Goal: Check status: Check status

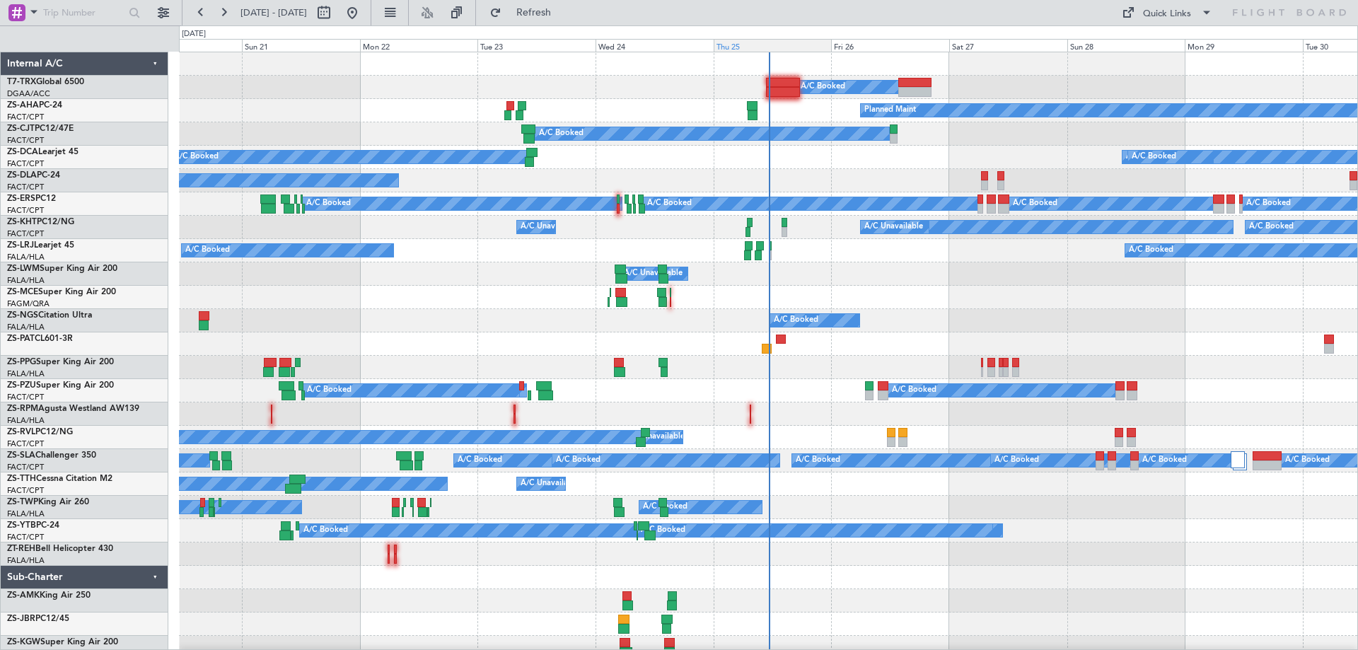
click at [742, 48] on div "Thu 25" at bounding box center [773, 45] width 118 height 13
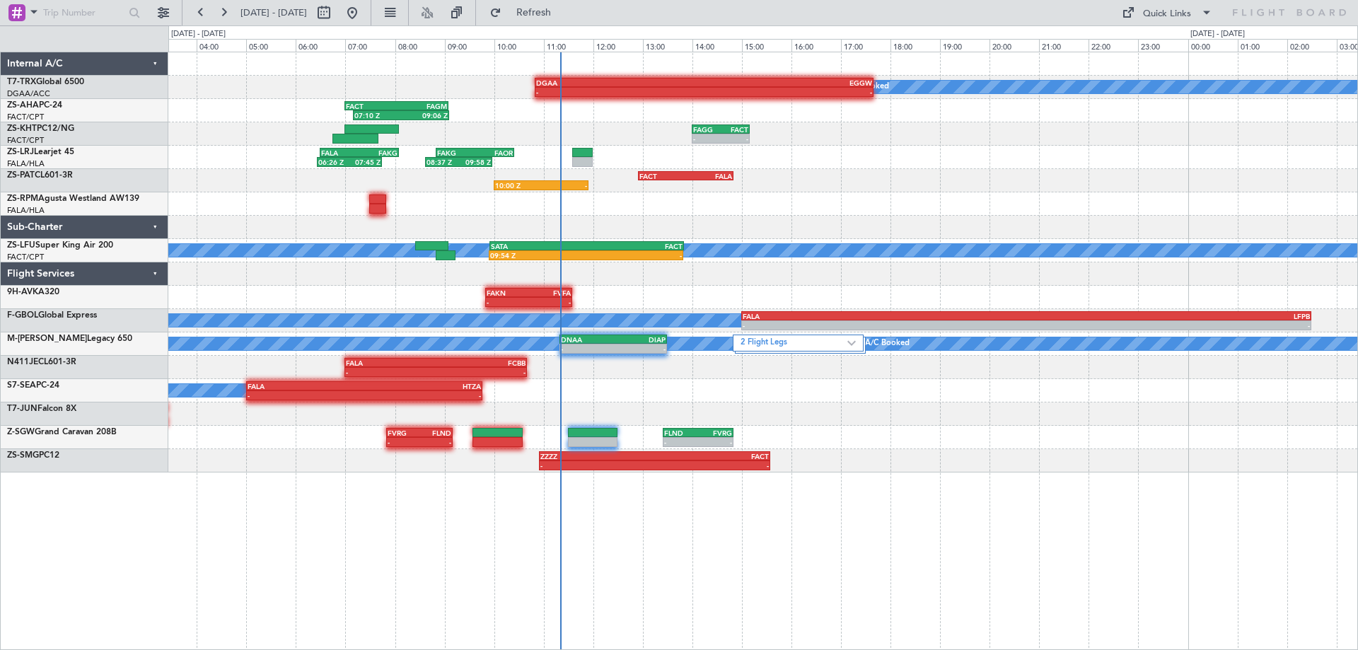
click at [1033, 186] on div "10:00 Z - FACT 12:55 Z FALA 14:50 Z" at bounding box center [762, 180] width 1189 height 23
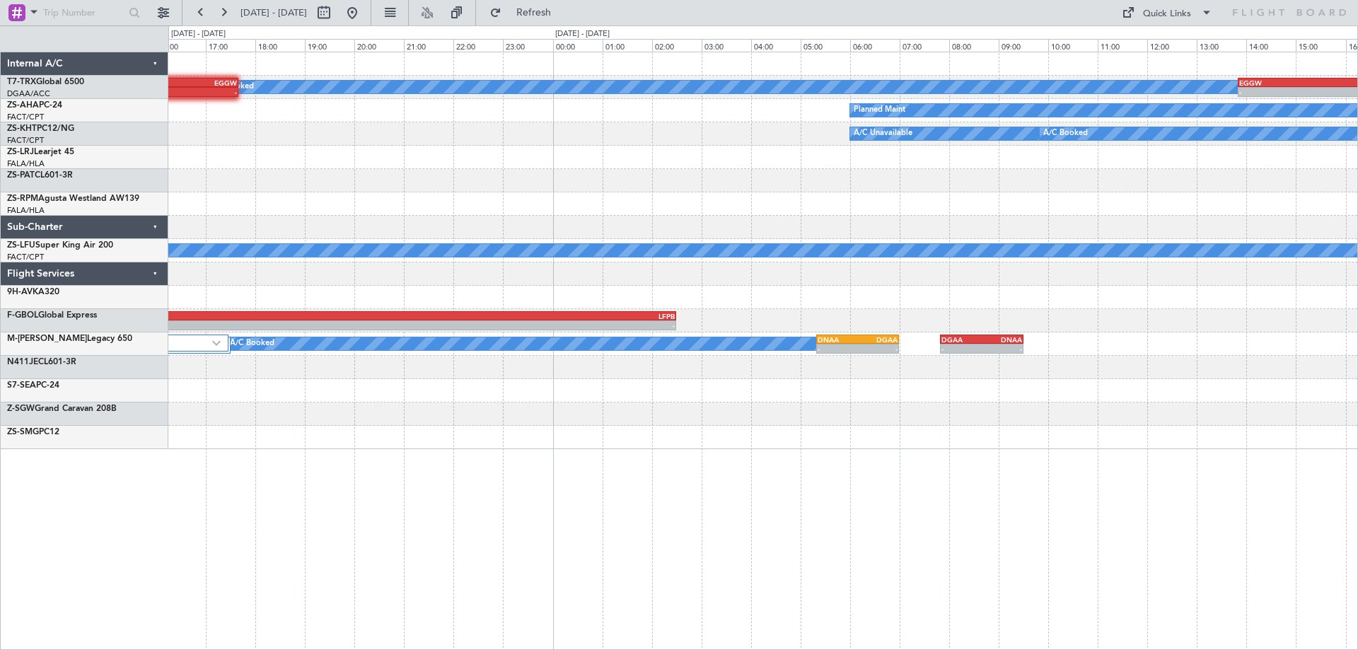
click at [428, 235] on div "A/C Booked - - DGAA 10:50 Z EGGW 17:40 Z - - EGGW 13:50 Z DGAA 20:30 Z Planned …" at bounding box center [762, 250] width 1189 height 397
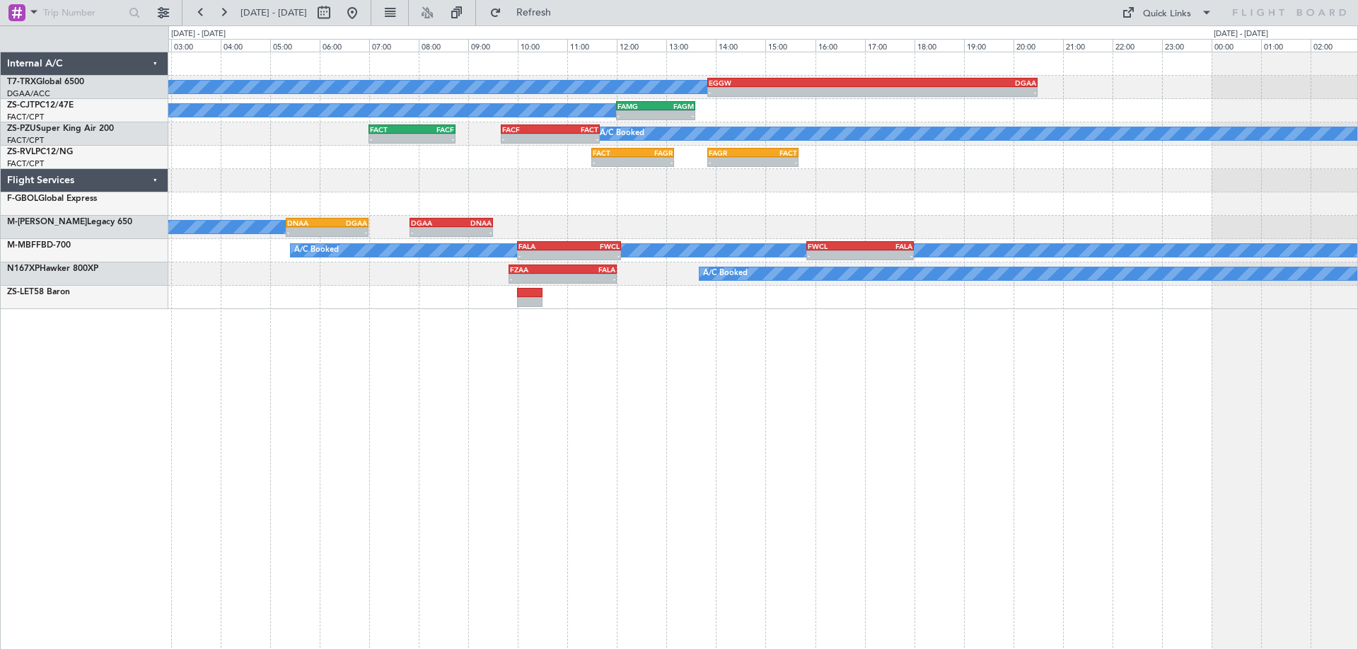
click at [500, 471] on div "A/C Booked - - EGGW 13:50 Z DGAA 20:30 Z A/C Booked - - FAMG 12:00 Z FAGM 13:35…" at bounding box center [763, 351] width 1190 height 598
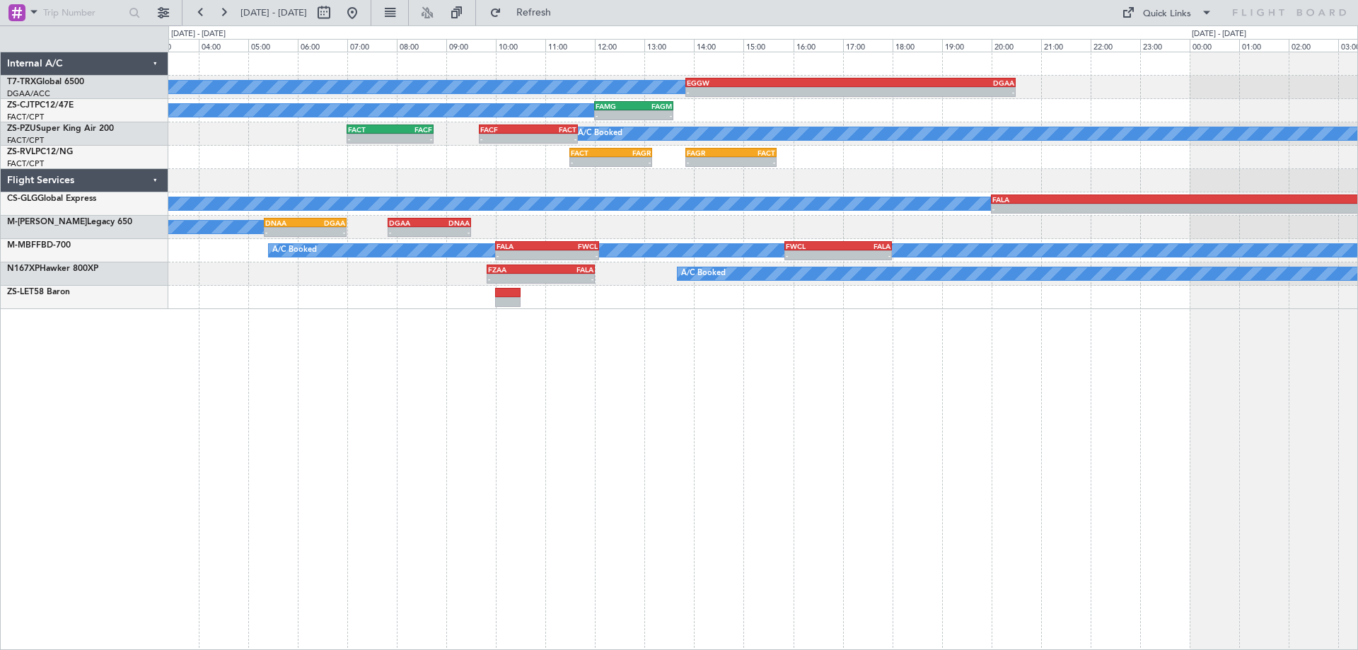
click at [768, 436] on div "A/C Booked - - EGGW 13:50 Z DGAA 20:30 Z A/C Booked - - FAMG 12:00 Z FAGM 13:35…" at bounding box center [763, 351] width 1190 height 598
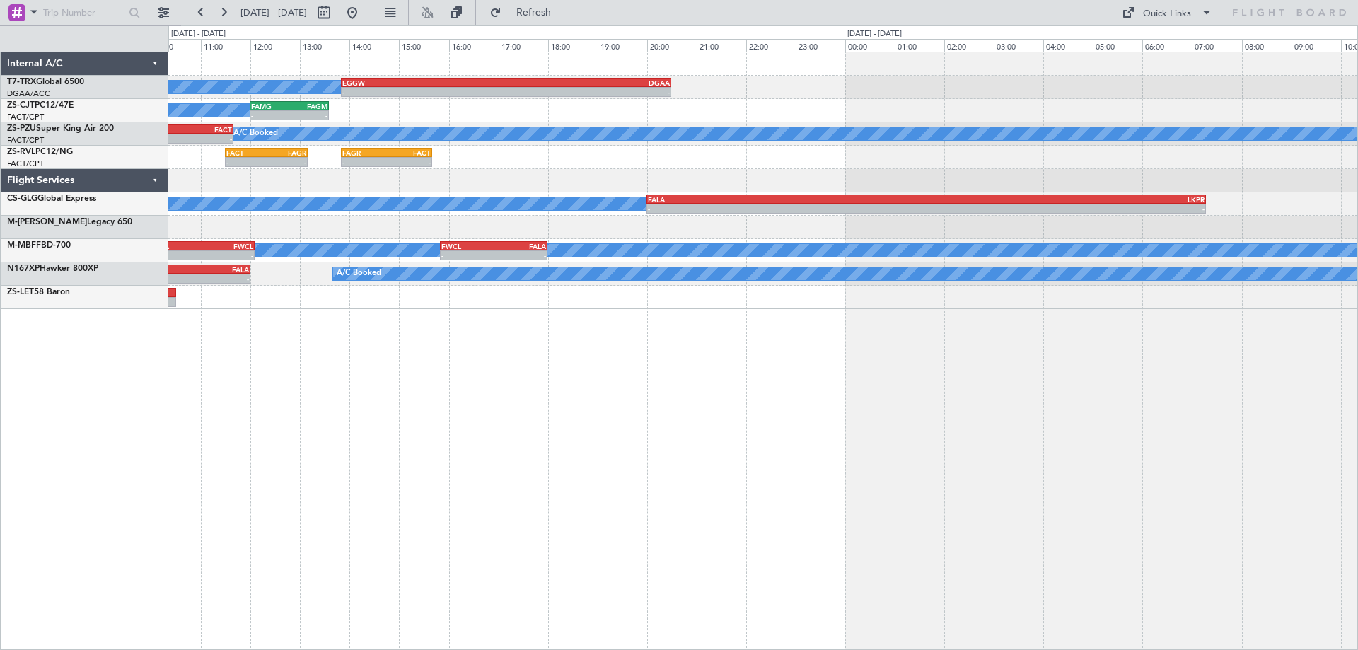
click at [330, 451] on div "A/C Booked - - EGGW 13:50 Z DGAA 20:30 Z A/C Booked - - FAMG 12:00 Z FAGM 13:35…" at bounding box center [763, 351] width 1190 height 598
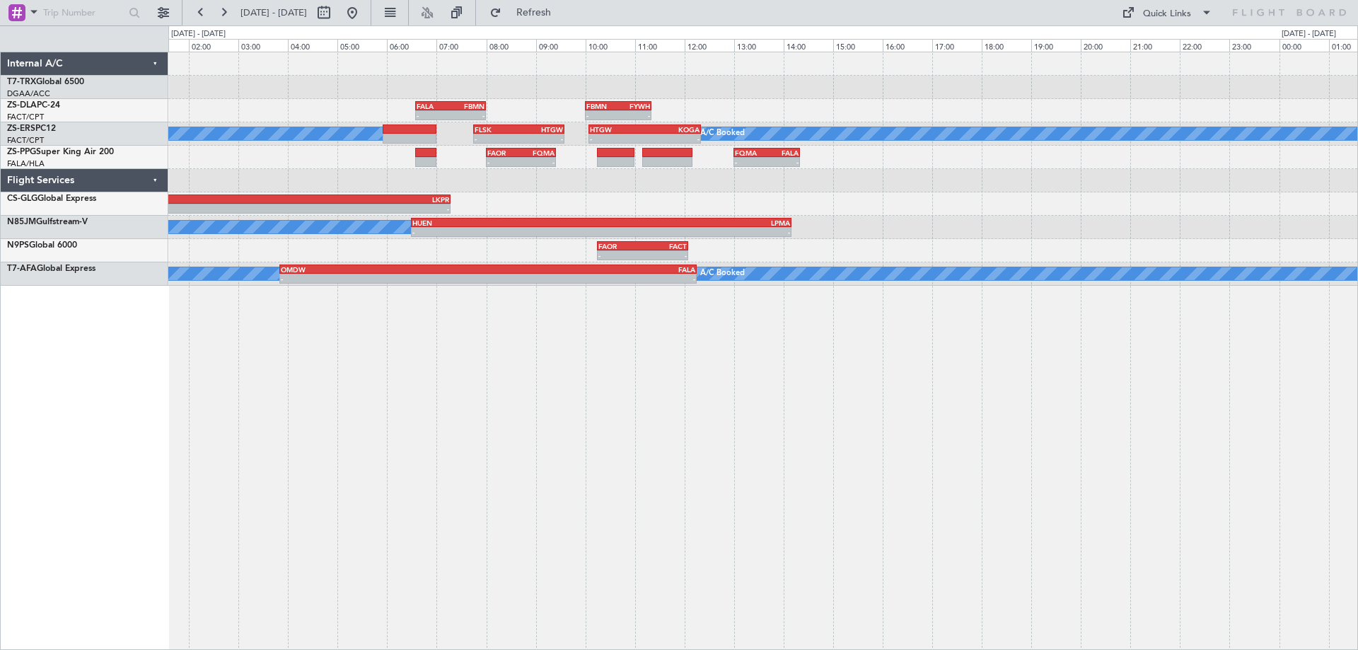
click at [741, 450] on div "- - EGGW 13:50 Z DGAA 20:30 Z - - FALA 06:35 Z FBMN 08:00 Z - - FBMN 10:00 Z FY…" at bounding box center [763, 351] width 1190 height 598
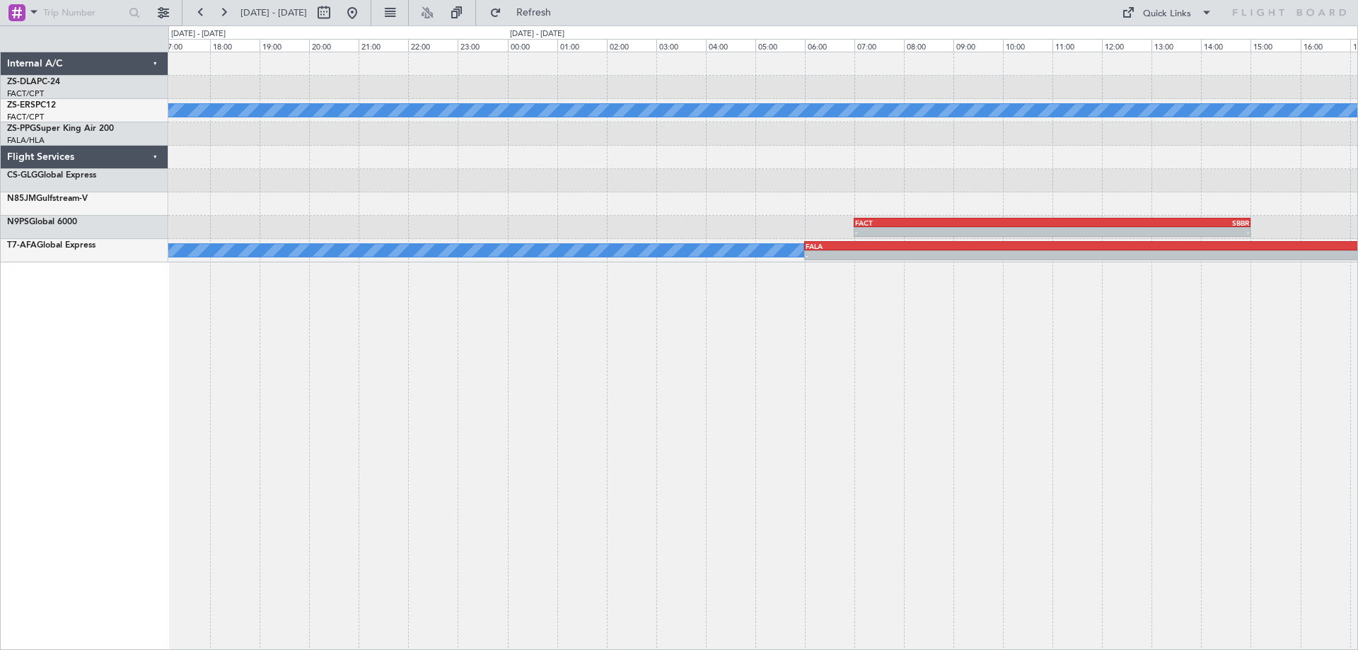
click at [208, 356] on div "FBMN 10:00 Z FYWH 11:20 Z - - A/C Booked A/C Booked A/C Booked A/C Booked A/C B…" at bounding box center [763, 351] width 1190 height 598
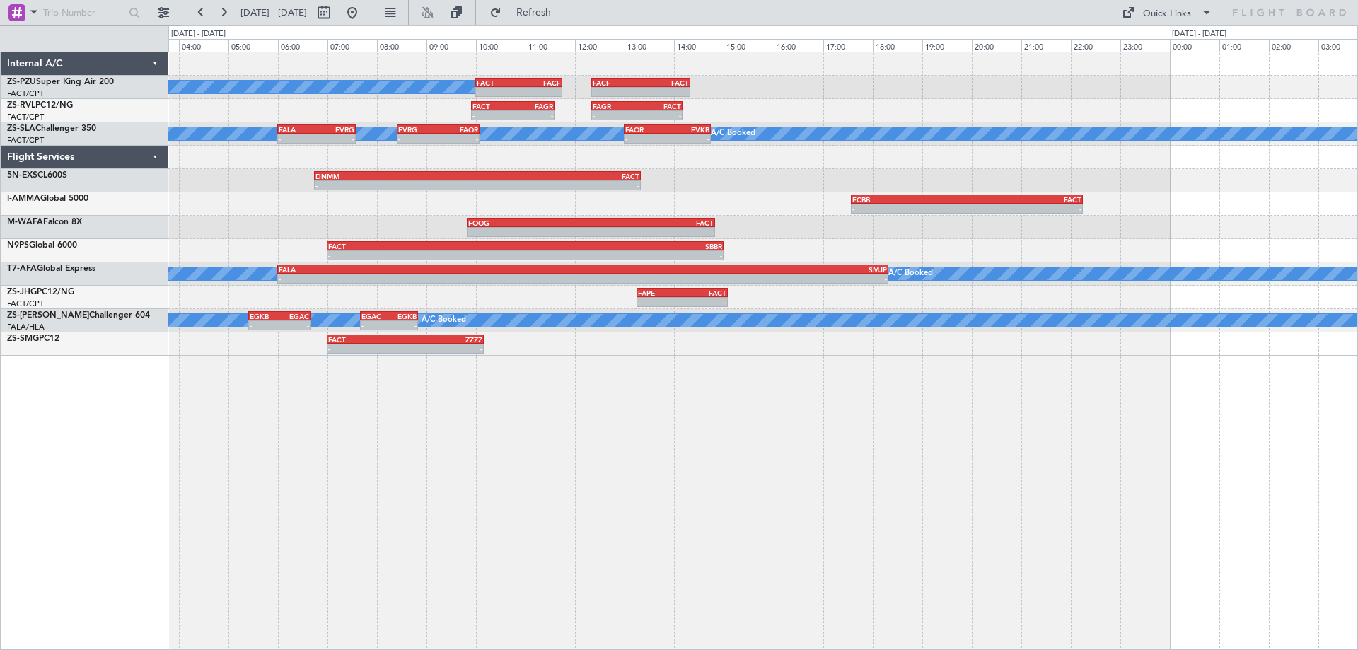
click at [481, 499] on div "A/C Booked - - FACT 10:00 Z FACF 11:45 Z - - FACF 12:20 Z FACT 14:20 Z - - FACT…" at bounding box center [763, 351] width 1190 height 598
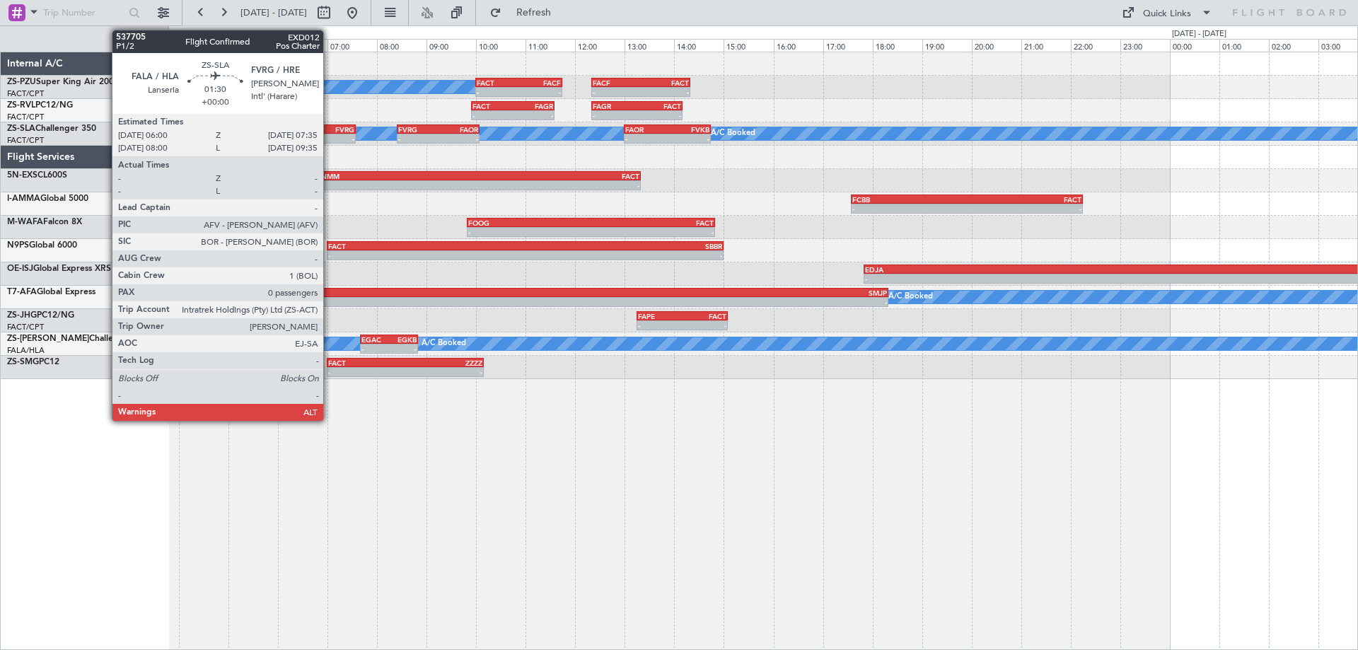
click at [330, 139] on div "-" at bounding box center [336, 138] width 38 height 8
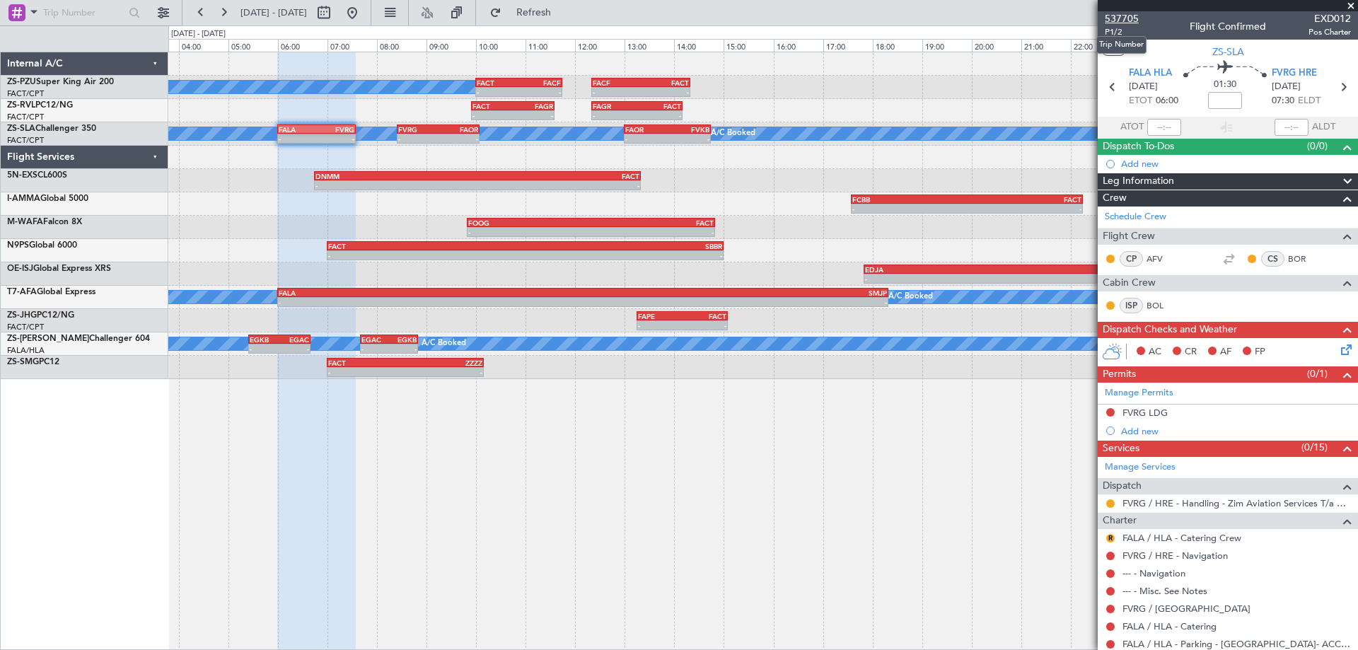
click at [1134, 23] on span "537705" at bounding box center [1122, 18] width 34 height 15
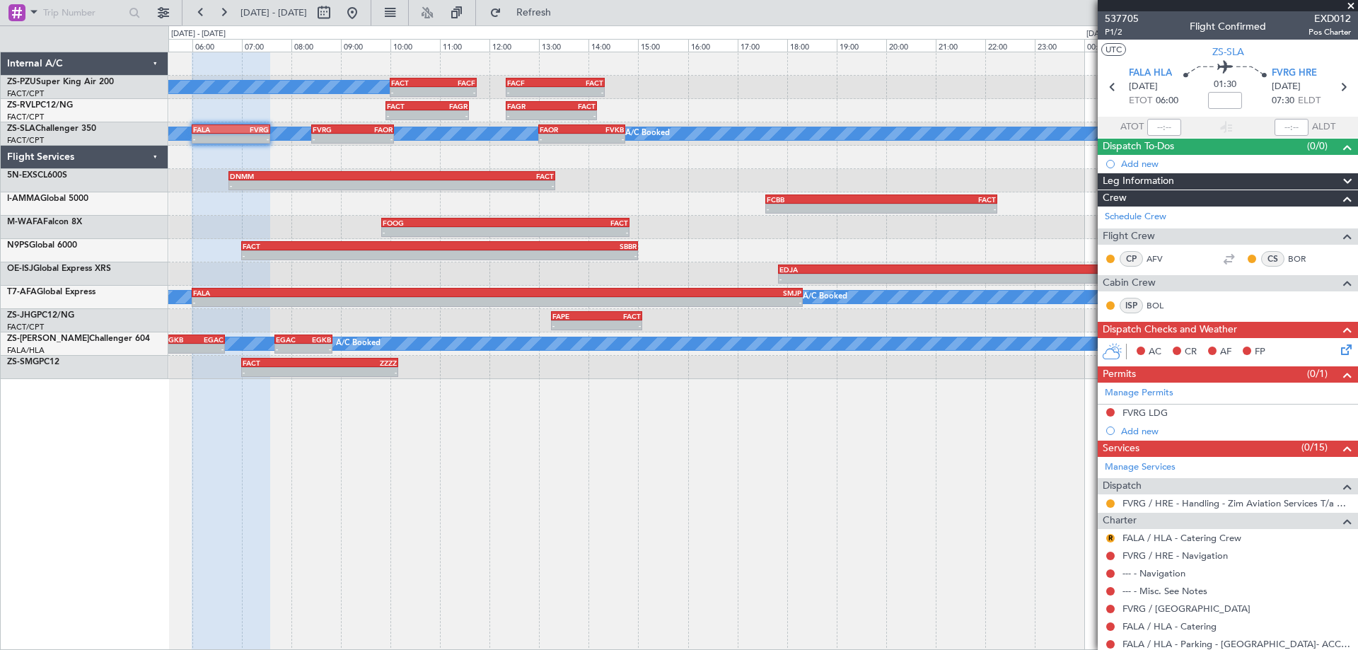
click at [104, 192] on div "A/C Booked - - FACT 10:00 Z FACF 11:45 Z - - FACF 12:20 Z FACT 14:20 Z - - FACT…" at bounding box center [679, 337] width 1358 height 624
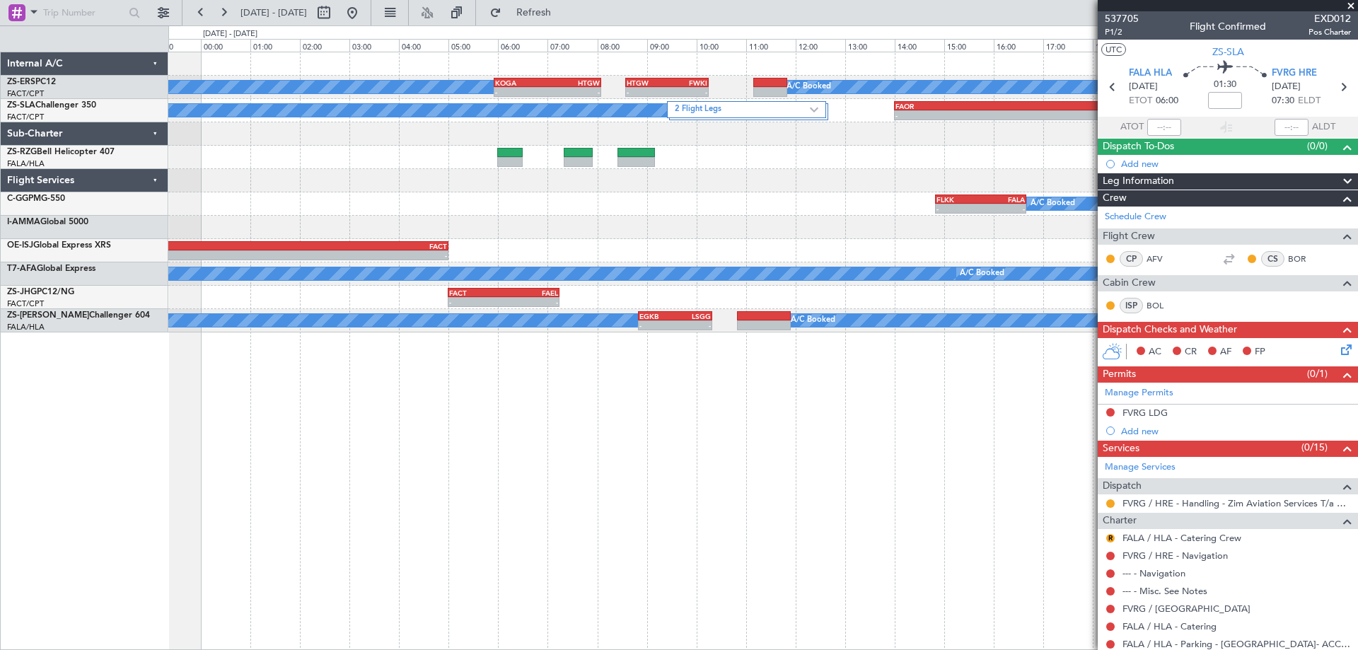
click at [608, 250] on div "- - EDJA 17:50 Z FACT 05:00 Z" at bounding box center [762, 250] width 1189 height 23
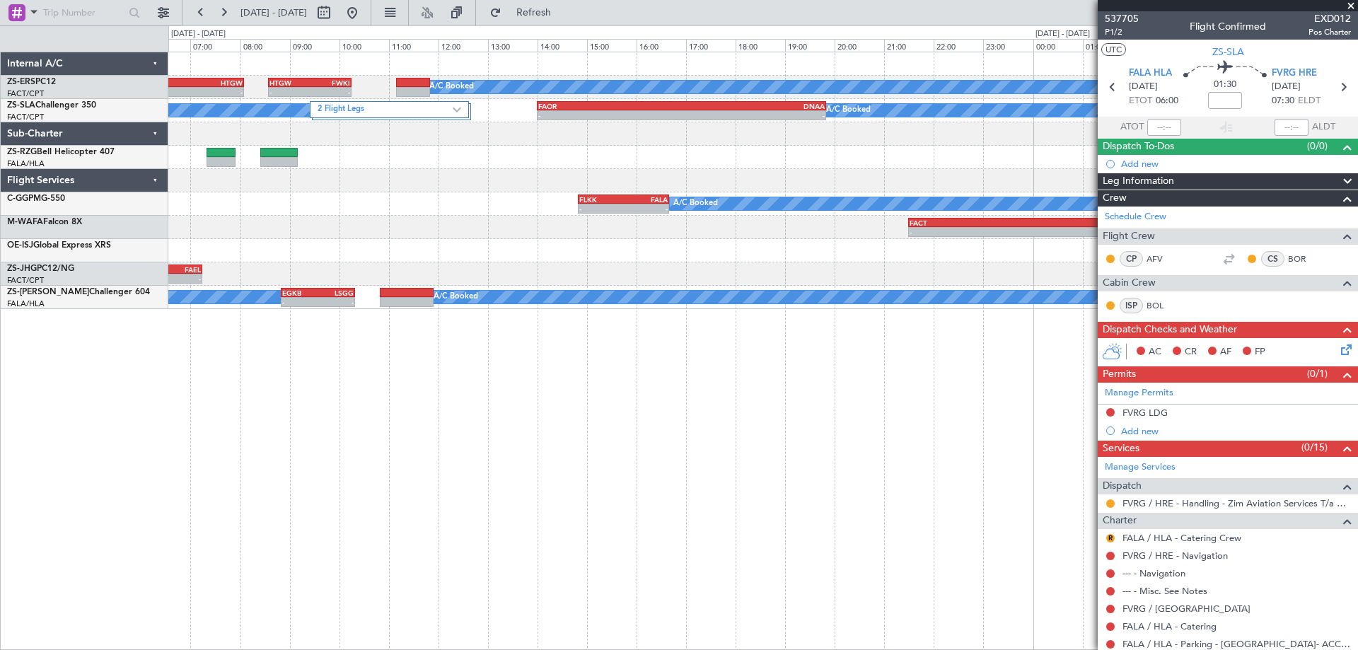
click at [441, 243] on div "A/C Booked A/C Booked A/C Booked A/C Booked A/C Booked - - KOGA 05:55 Z HTGW 08…" at bounding box center [762, 180] width 1189 height 257
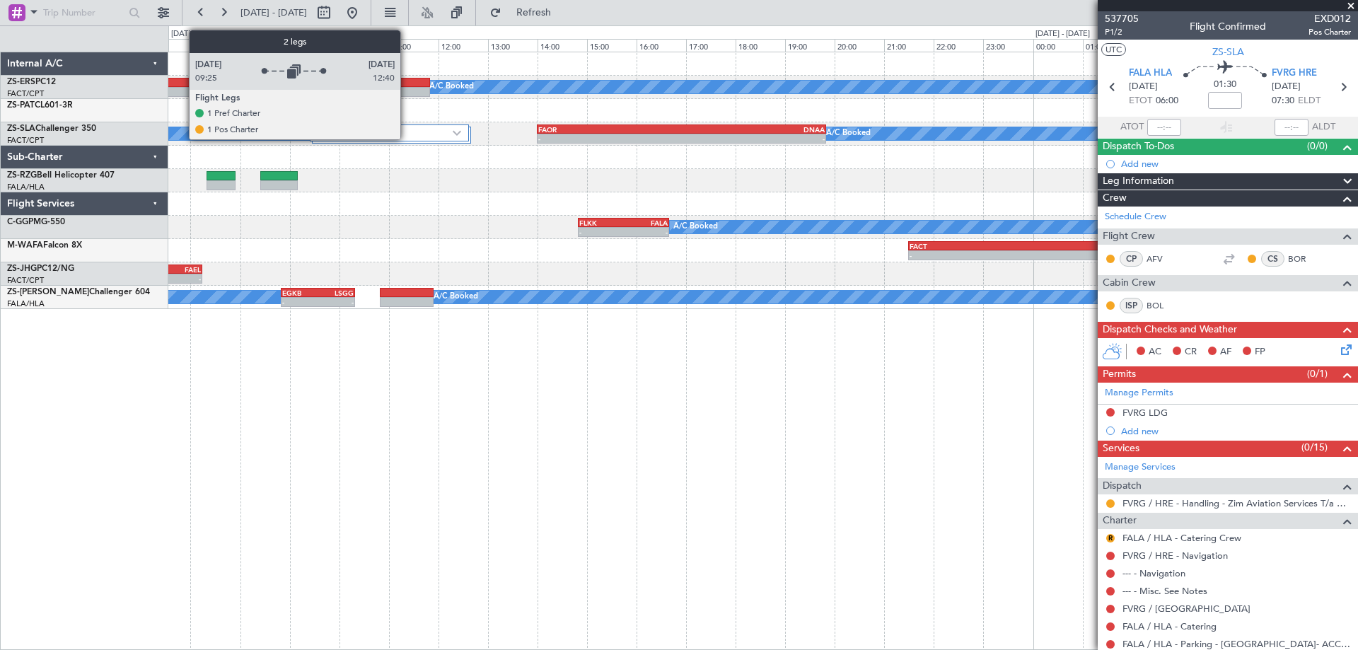
click at [407, 136] on label "2 Flight Legs" at bounding box center [385, 133] width 135 height 12
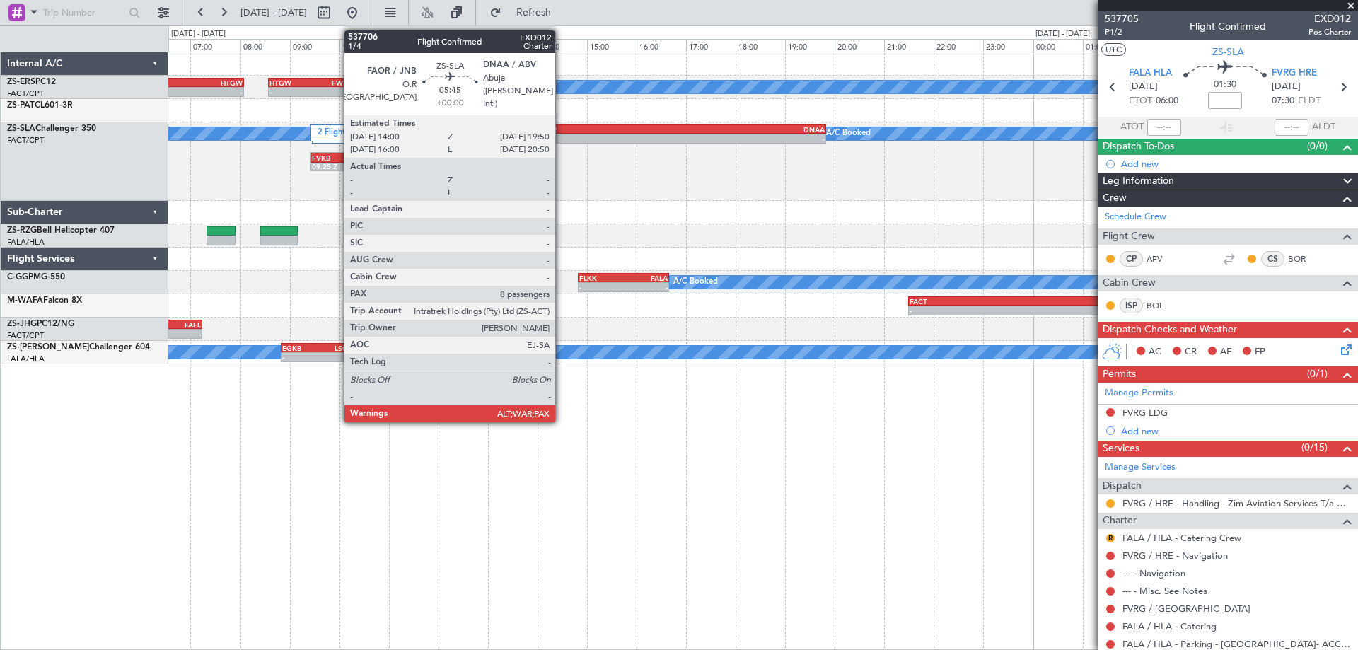
click at [562, 131] on div "FAOR" at bounding box center [610, 129] width 144 height 8
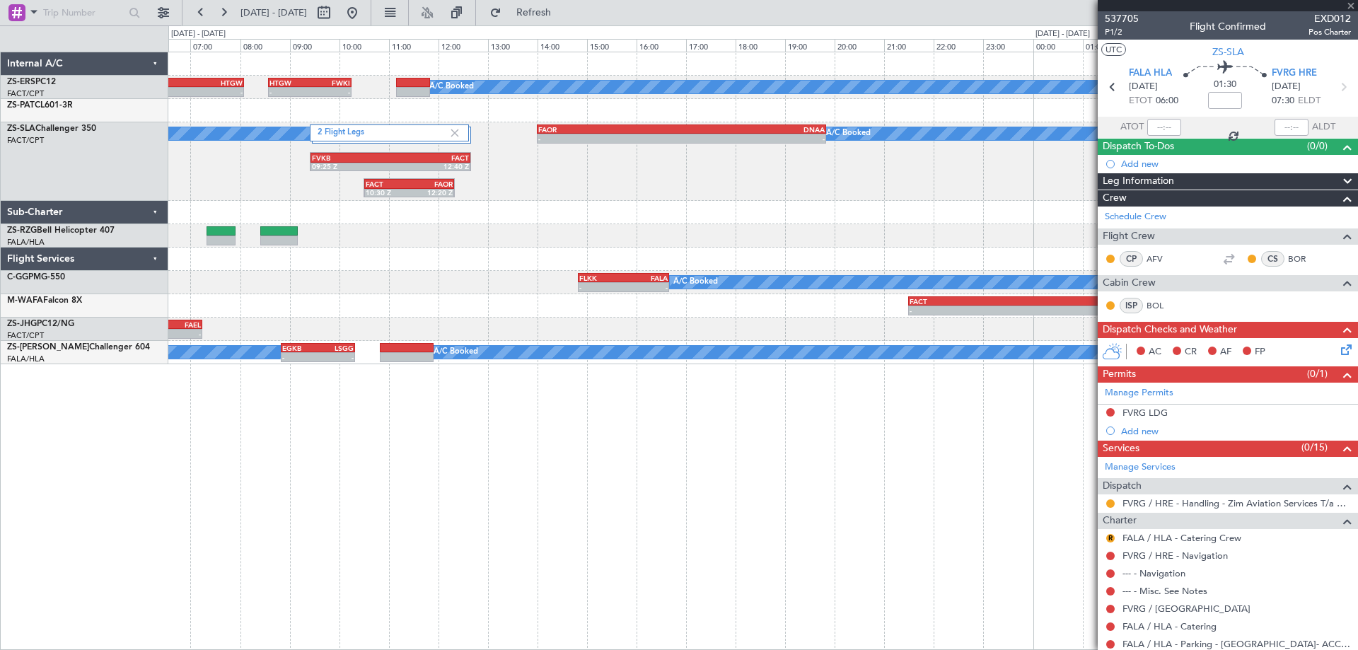
type input "8"
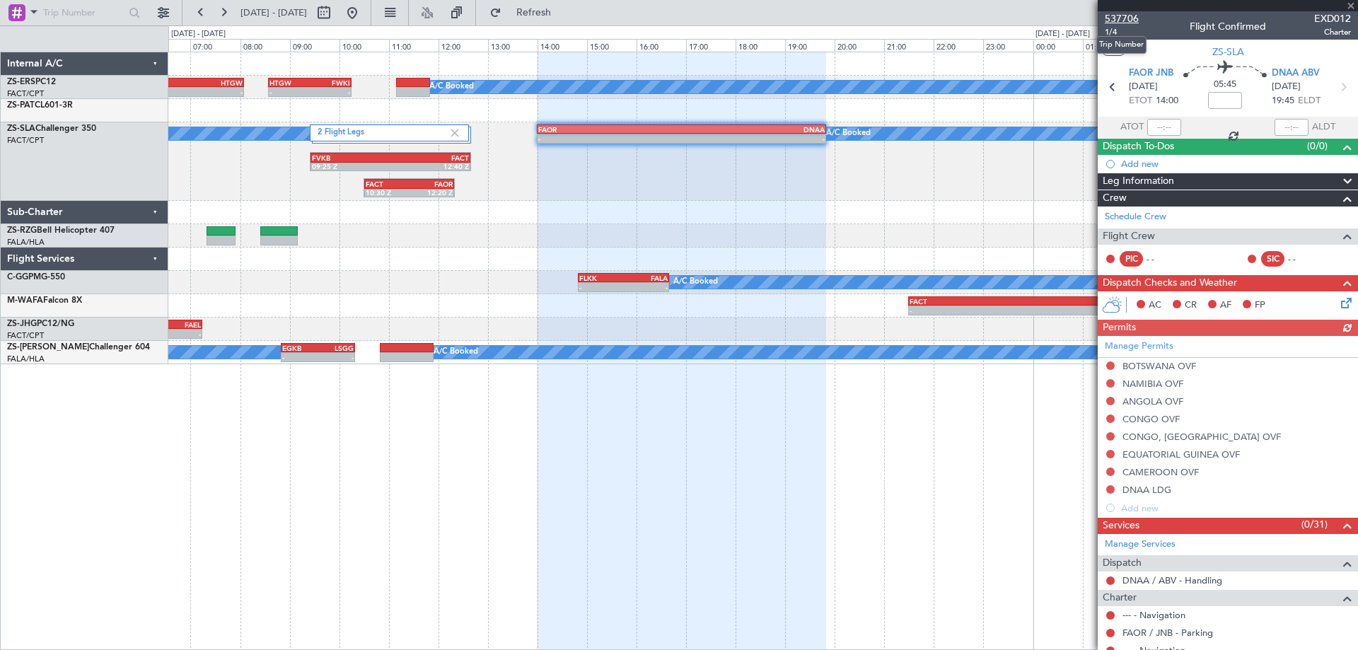
click at [1127, 22] on span "537706" at bounding box center [1122, 18] width 34 height 15
click at [289, 234] on div at bounding box center [762, 235] width 1189 height 23
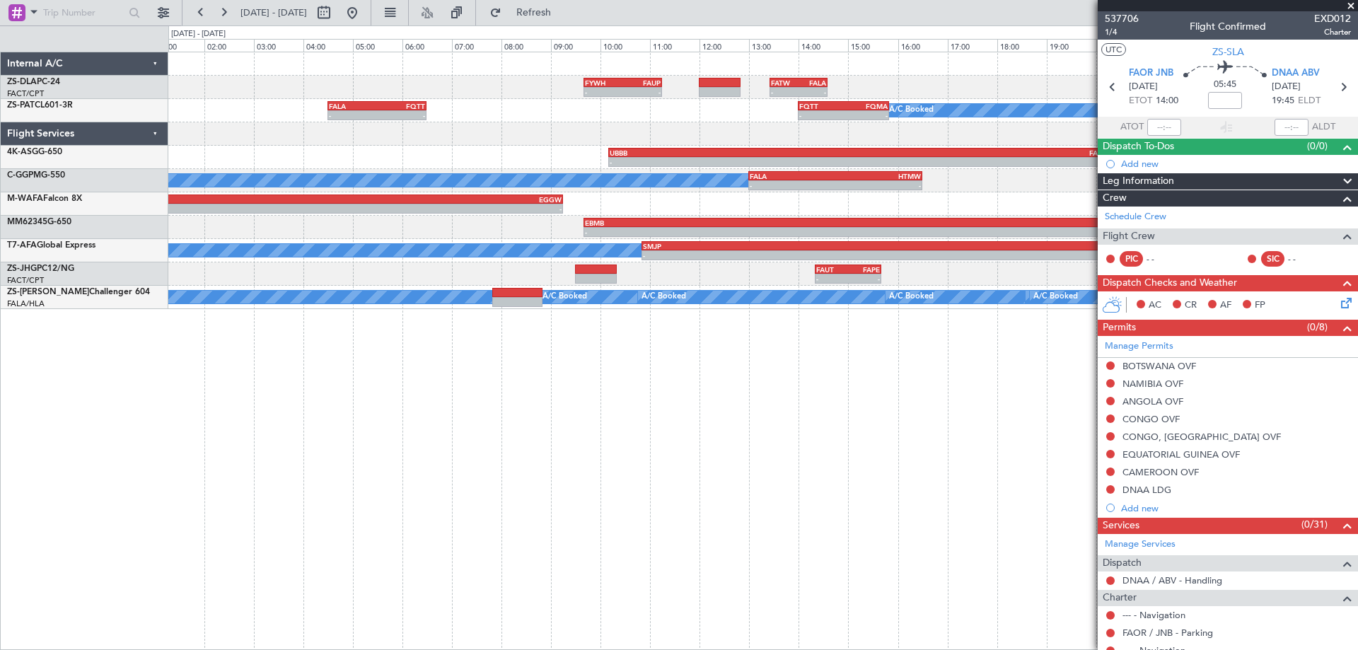
click at [573, 404] on div "- - FYWH 09:40 Z FAUP 11:15 Z - - FATW 13:25 Z FALA 14:35 Z - - FALA 04:30 Z FQ…" at bounding box center [763, 351] width 1190 height 598
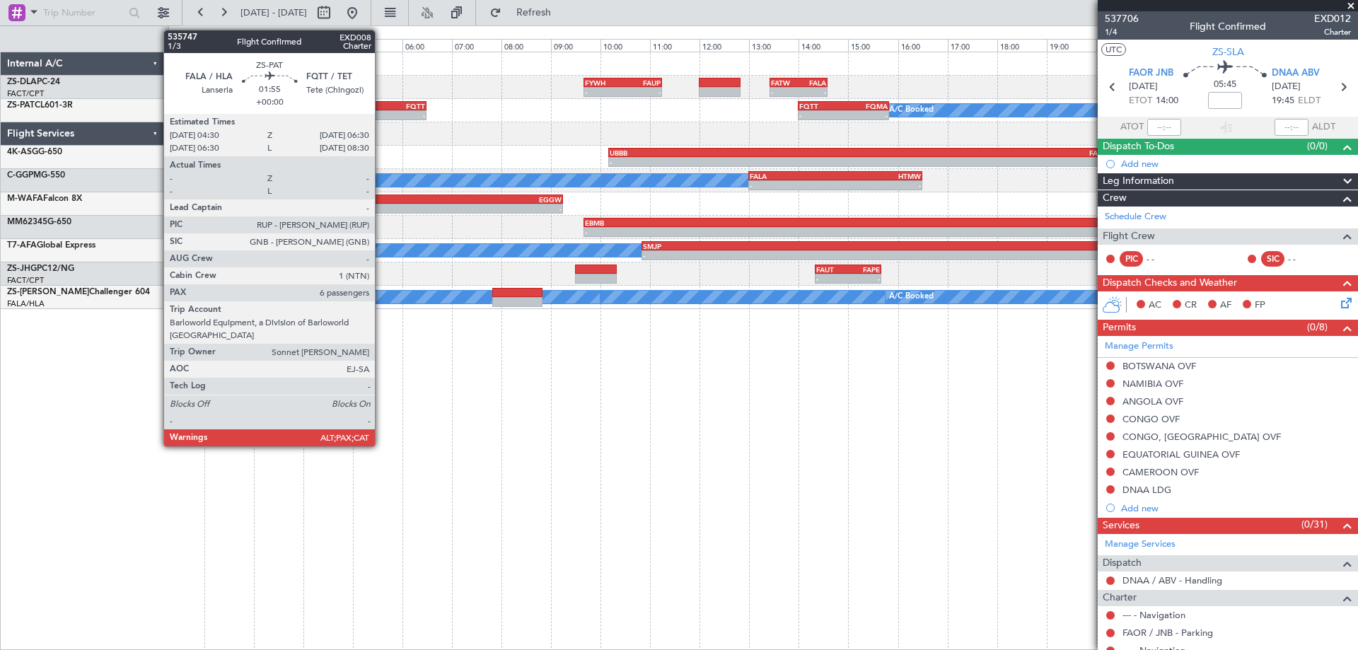
click at [381, 110] on div "FALA 04:30 Z FQTT 06:30 Z" at bounding box center [377, 106] width 100 height 10
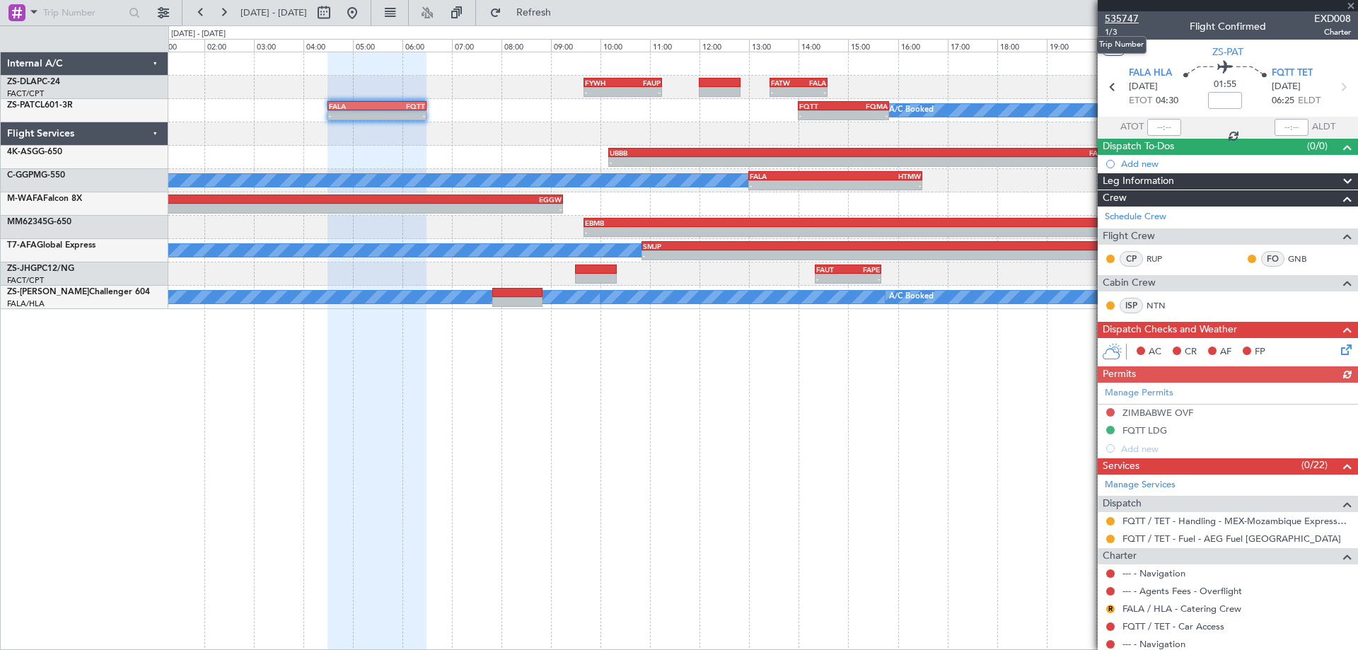
click at [1120, 23] on span "535747" at bounding box center [1122, 18] width 34 height 15
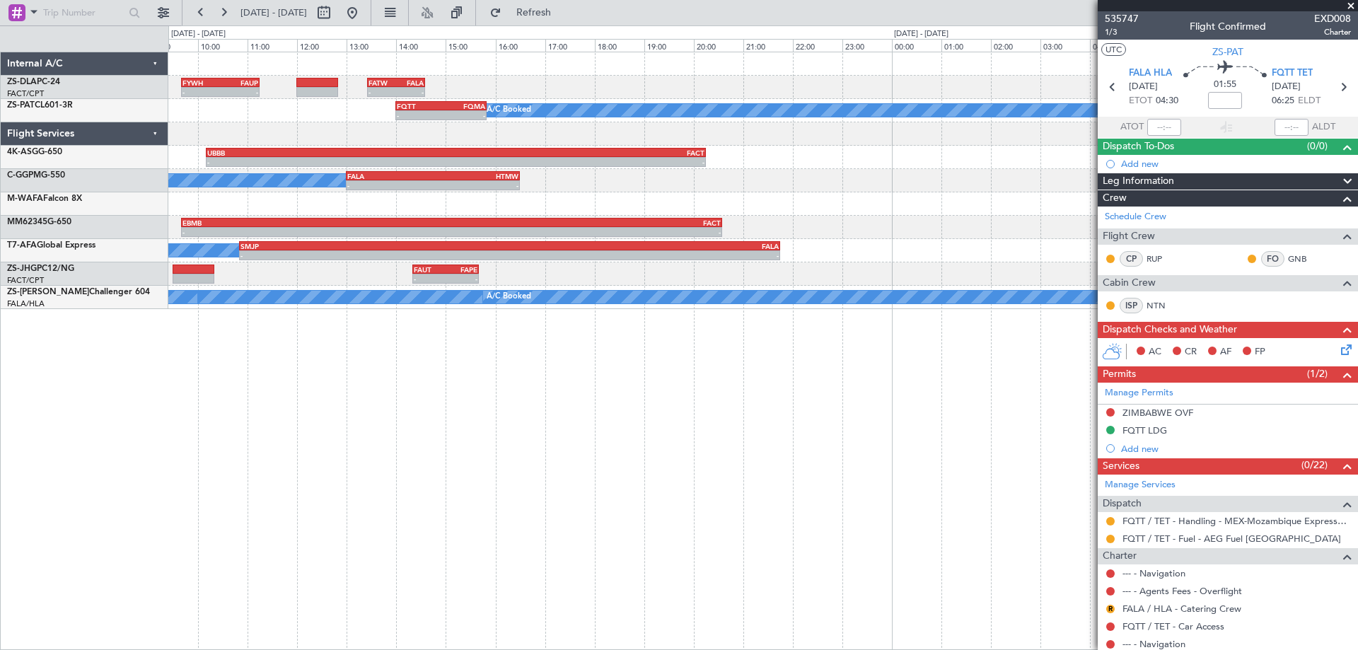
click at [430, 448] on div "- - FYWH 09:40 Z FAUP 11:15 Z - - FATW 13:25 Z FALA 14:35 Z A/C Booked - - FQTT…" at bounding box center [763, 351] width 1190 height 598
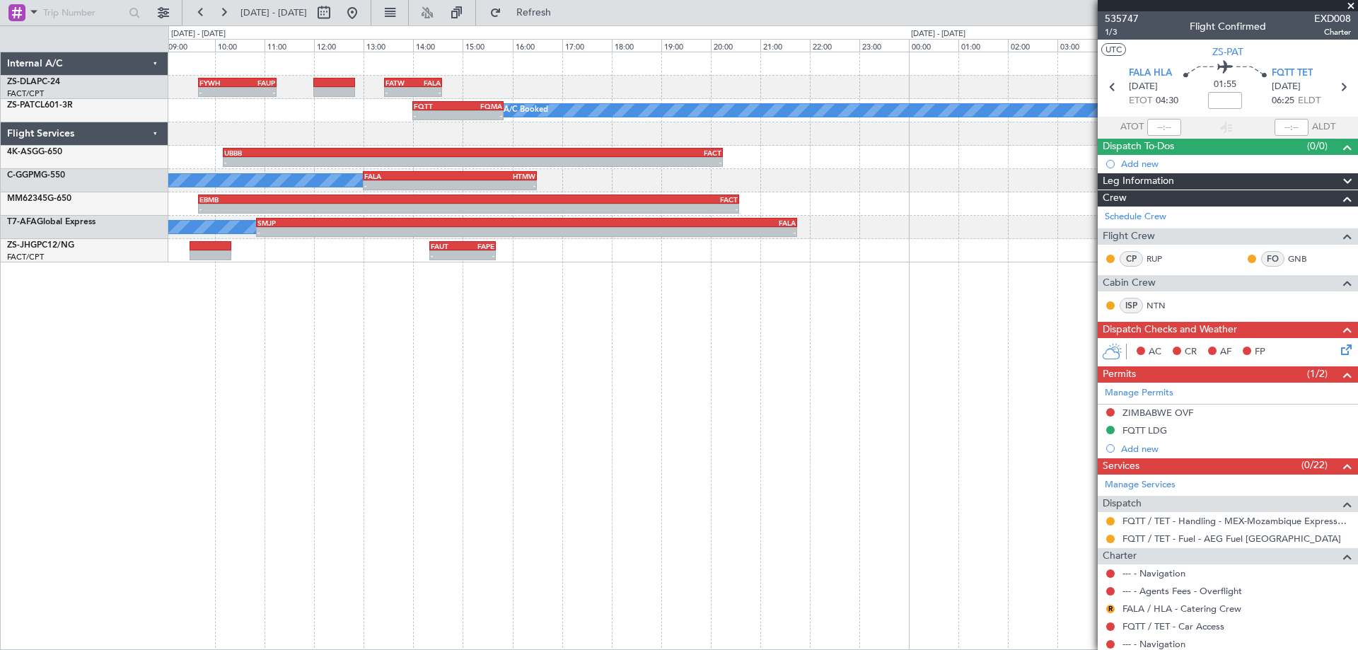
click at [720, 408] on div "- - FYWH 09:40 Z FAUP 11:15 Z - - FATW 13:25 Z FALA 14:35 Z A/C Booked - - FQTT…" at bounding box center [763, 351] width 1190 height 598
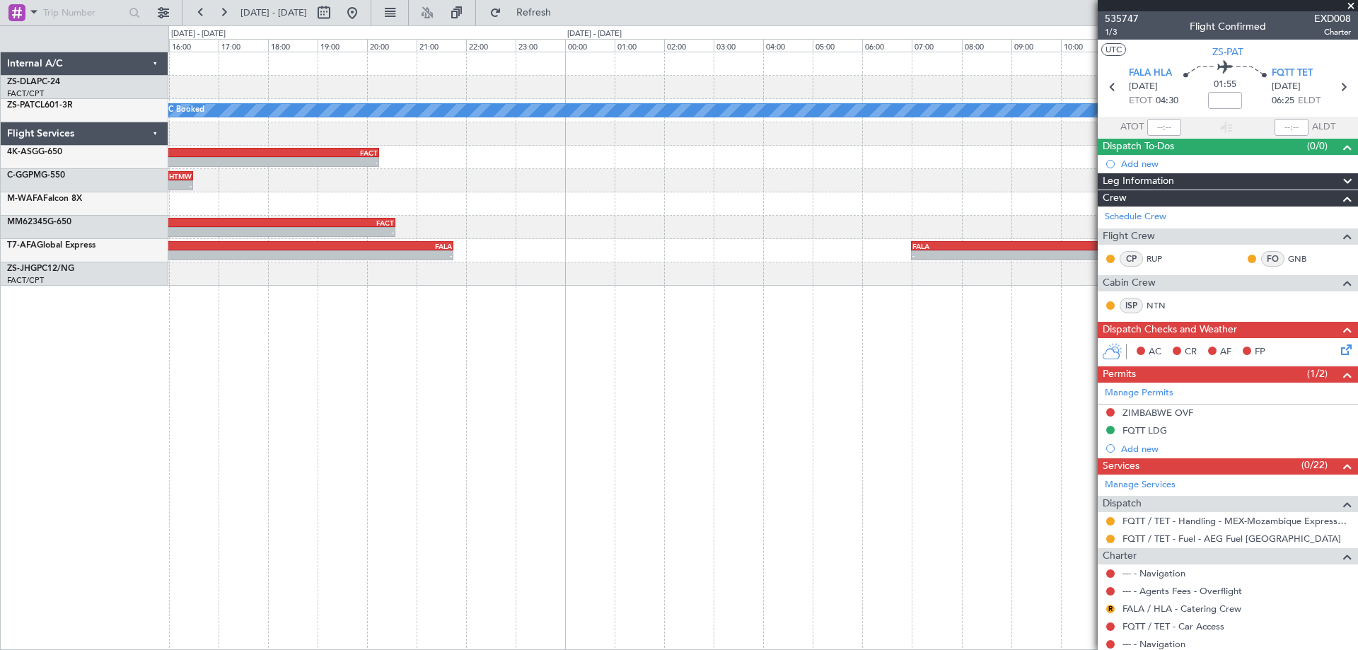
click at [387, 413] on div "- - FATW 13:25 Z FALA 14:35 Z FYWH 09:40 Z FAUP 11:15 Z - - A/C Booked FQTT 14:…" at bounding box center [763, 351] width 1190 height 598
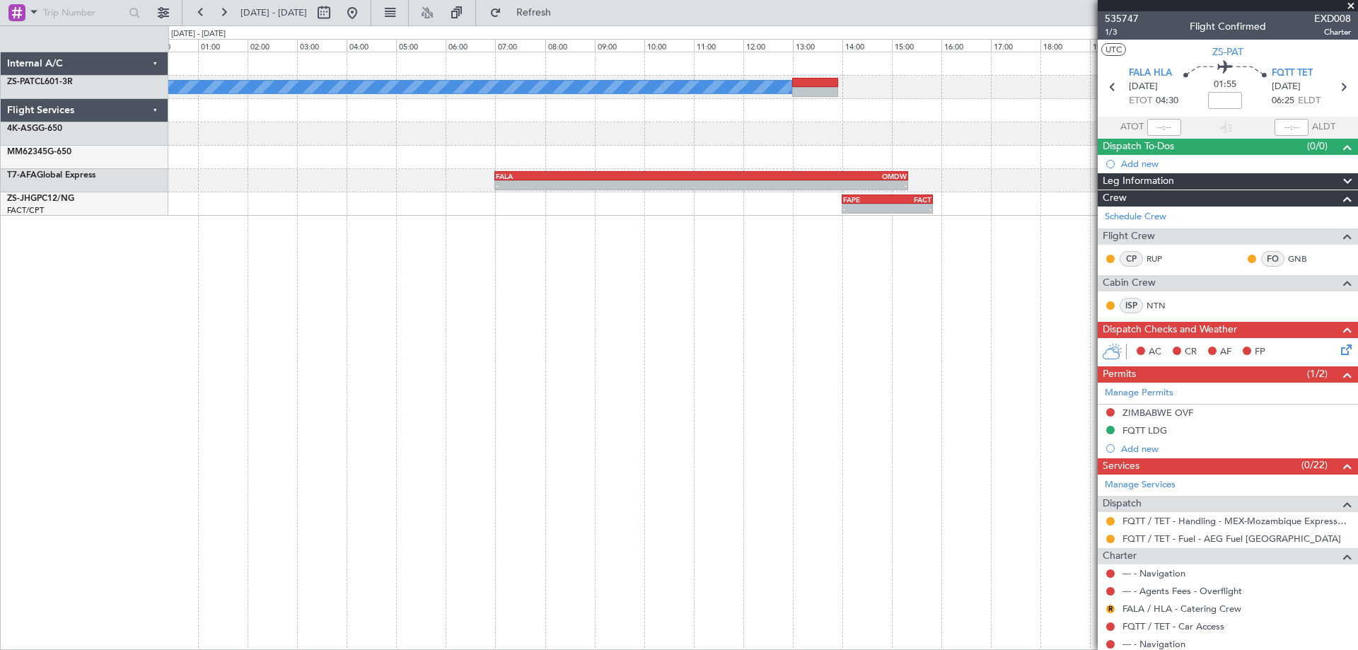
click at [518, 449] on div "A/C Booked UBBB 10:10 Z FACT 20:15 Z - - EBMB 09:40 Z FACT 20:35 Z - - - - FALA…" at bounding box center [763, 351] width 1190 height 598
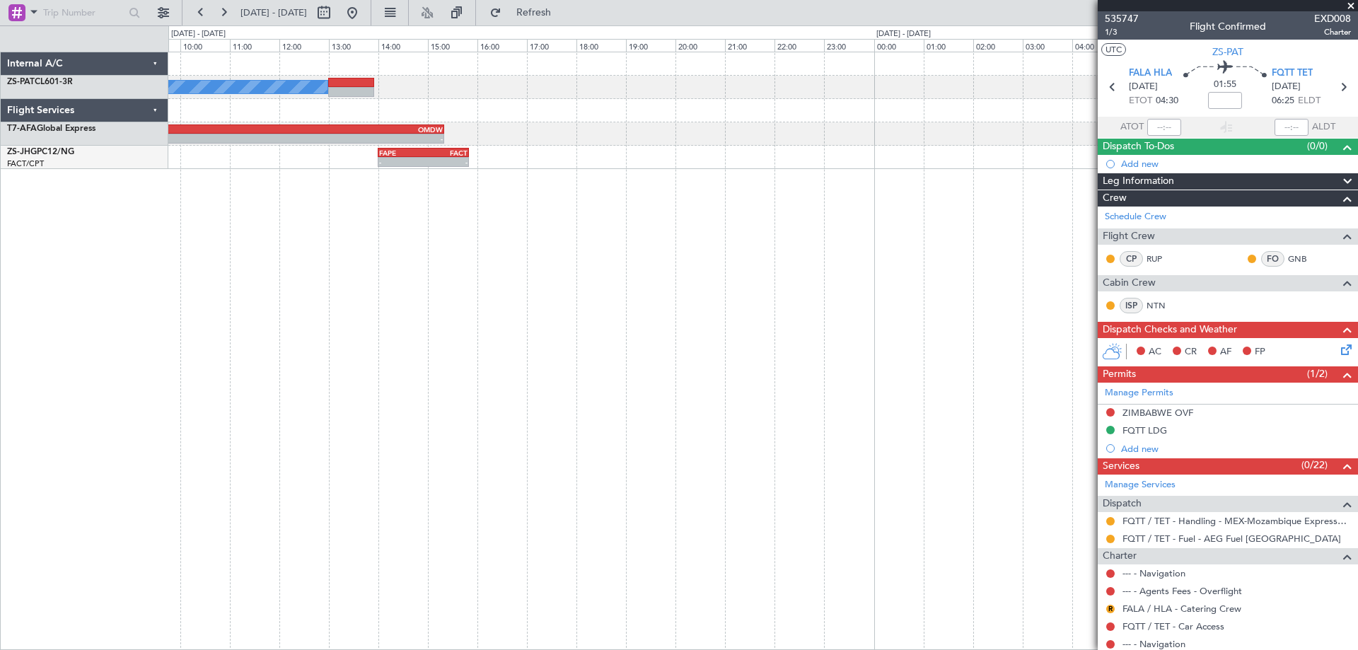
click at [412, 529] on div "A/C Booked - - FALA 07:00 Z OMDW 15:20 Z - - FAPE 14:00 Z FACT 15:50 Z" at bounding box center [763, 351] width 1190 height 598
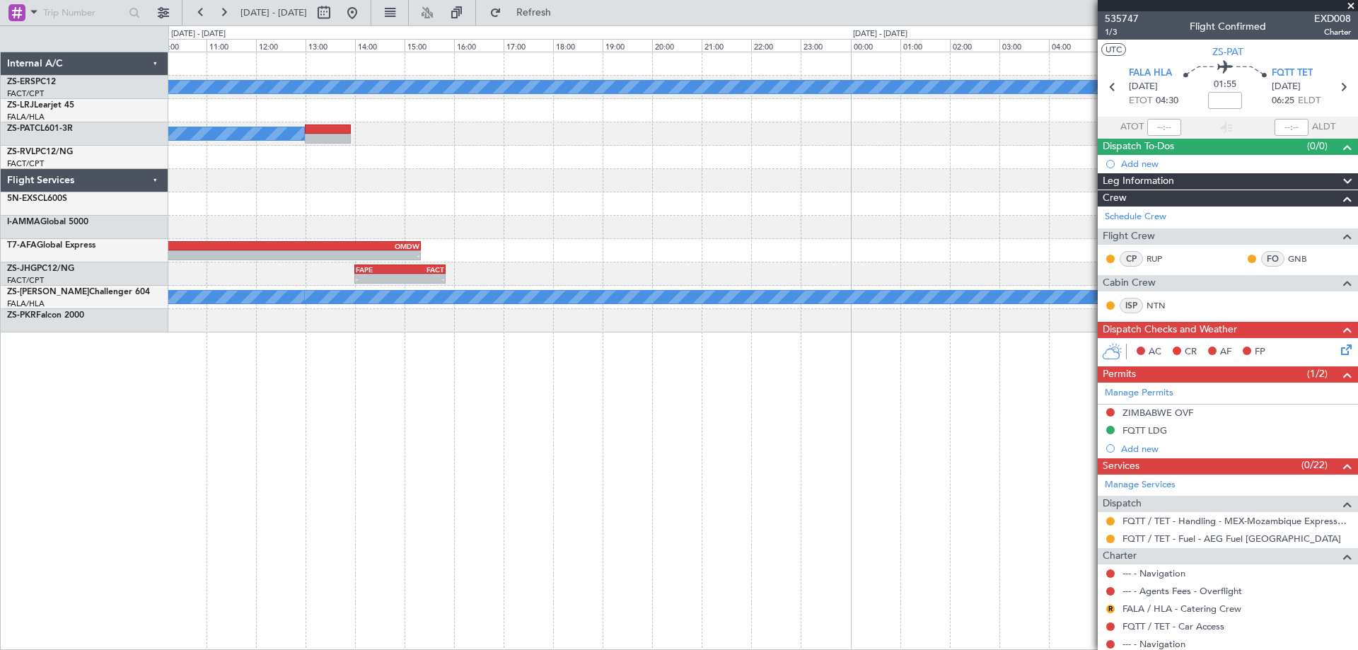
click at [236, 493] on div "A/C Booked A/C Booked A/C Booked A/C Booked A/C Booked - - FWLK 06:50 Z FWCL 08…" at bounding box center [763, 351] width 1190 height 598
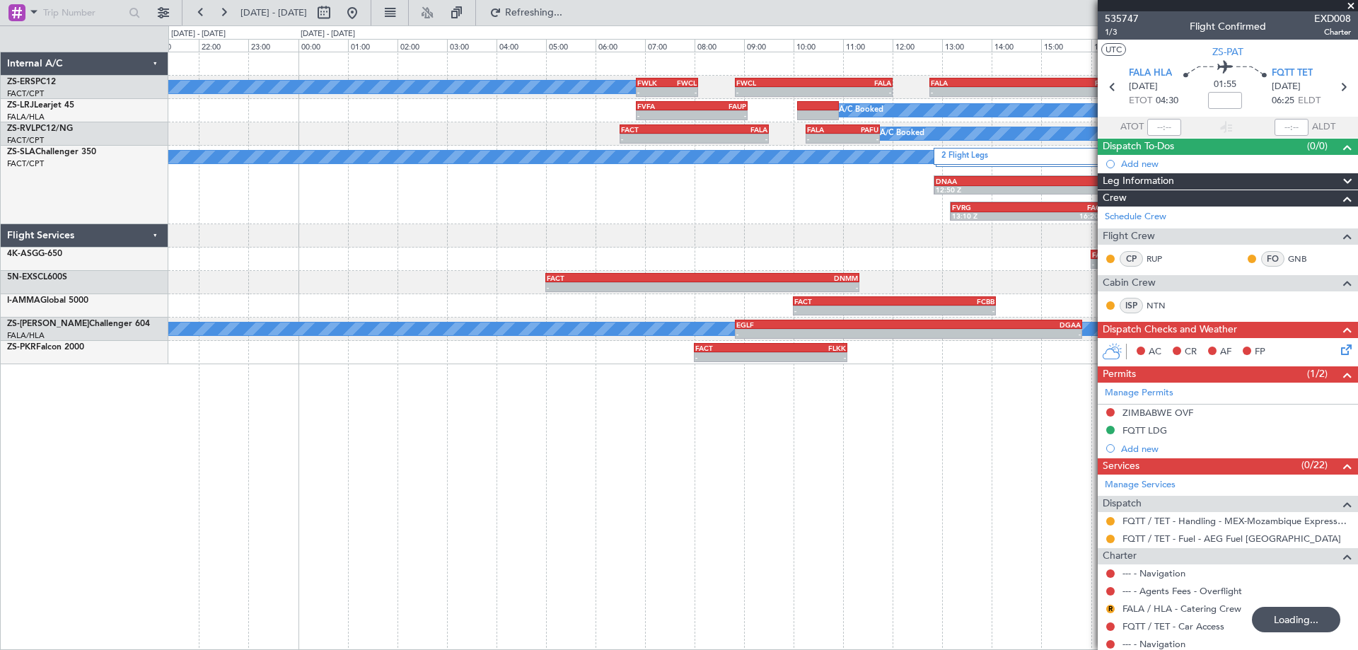
click at [395, 479] on div "A/C Booked A/C Booked A/C Booked A/C Booked A/C Booked - - FWLK 06:50 Z FWCL 08…" at bounding box center [763, 351] width 1190 height 598
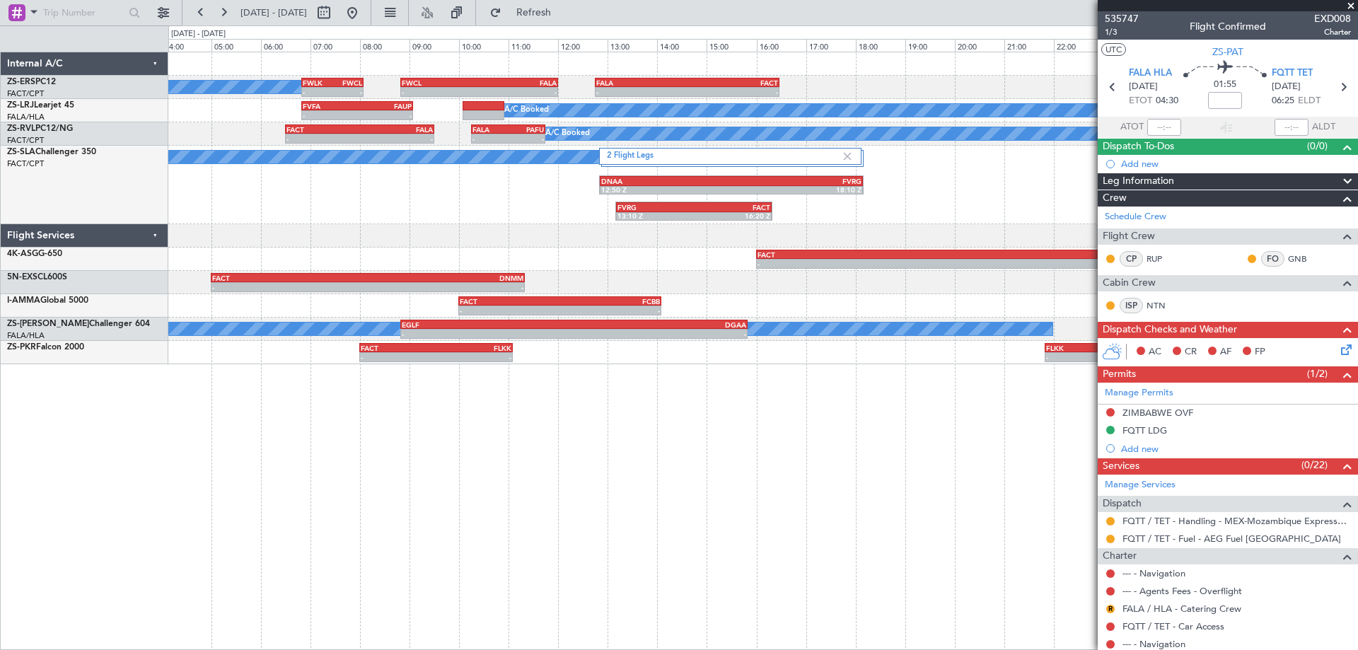
click at [433, 214] on div "2 Flight Legs A/C Booked DNAA 12:50 Z FVRG 18:10 Z FVRG 13:10 Z FACT 16:20 Z" at bounding box center [762, 185] width 1189 height 78
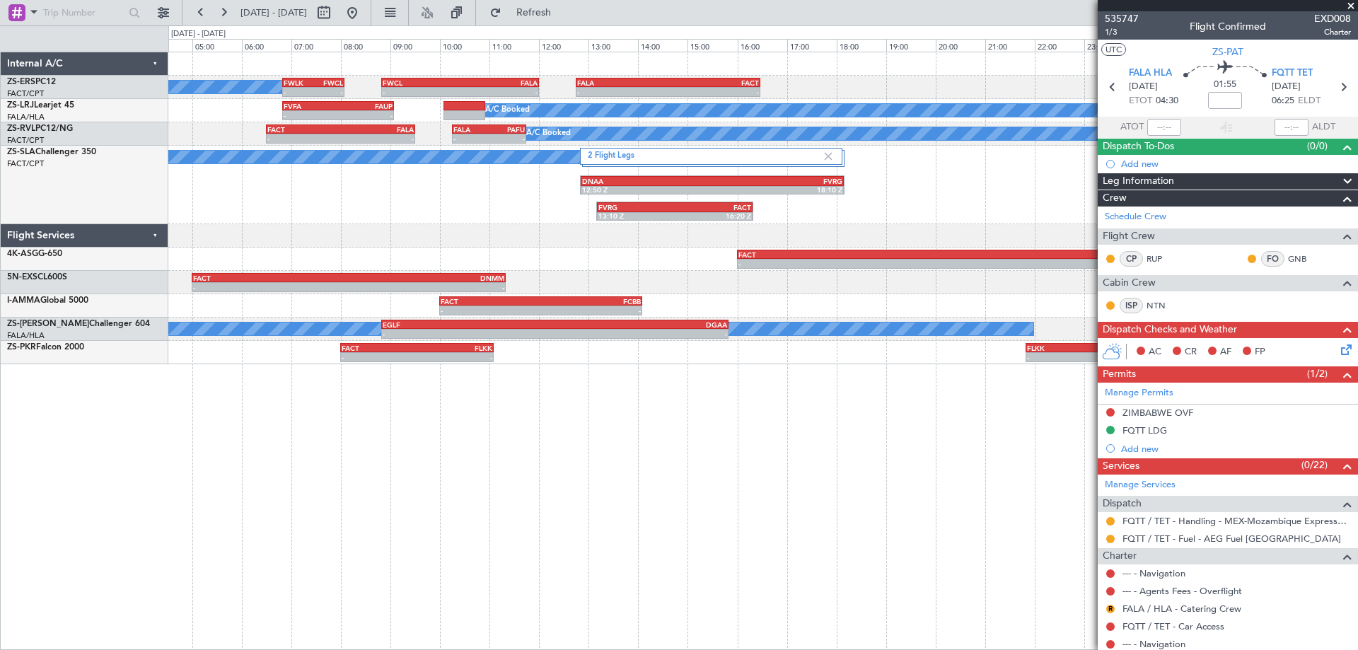
click at [516, 243] on div at bounding box center [762, 235] width 1189 height 23
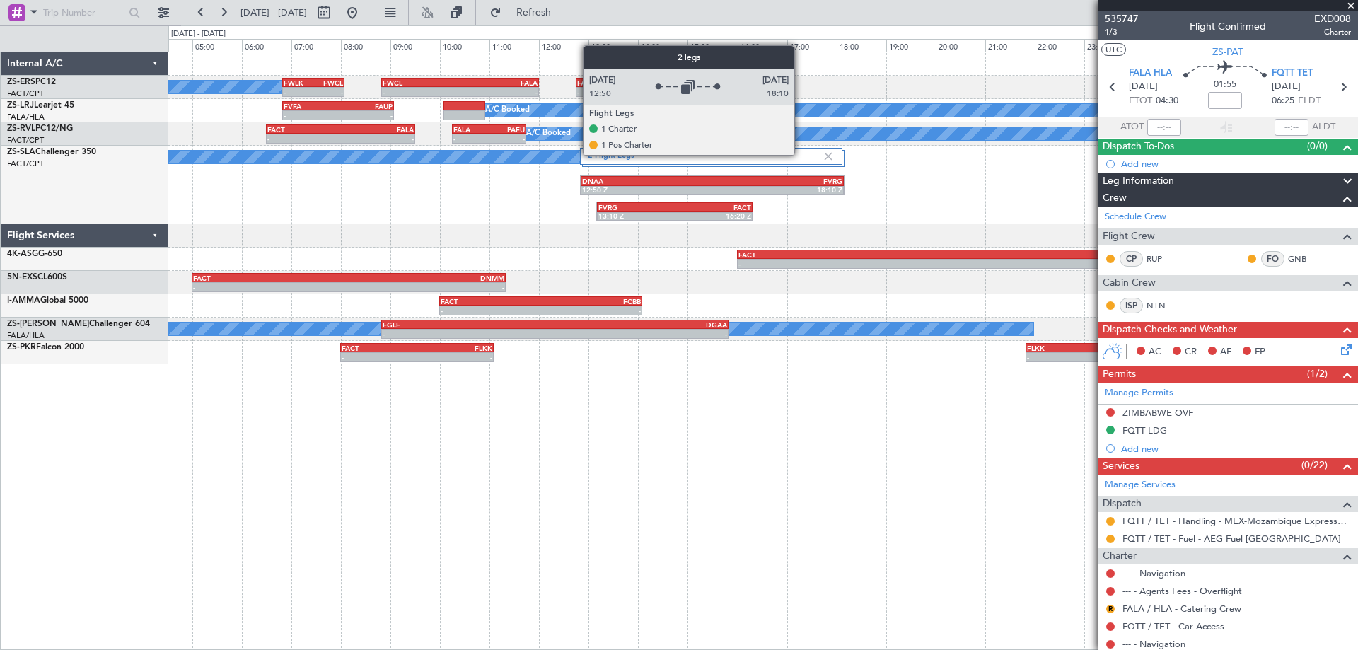
click at [801, 154] on label "2 Flight Legs" at bounding box center [705, 157] width 234 height 12
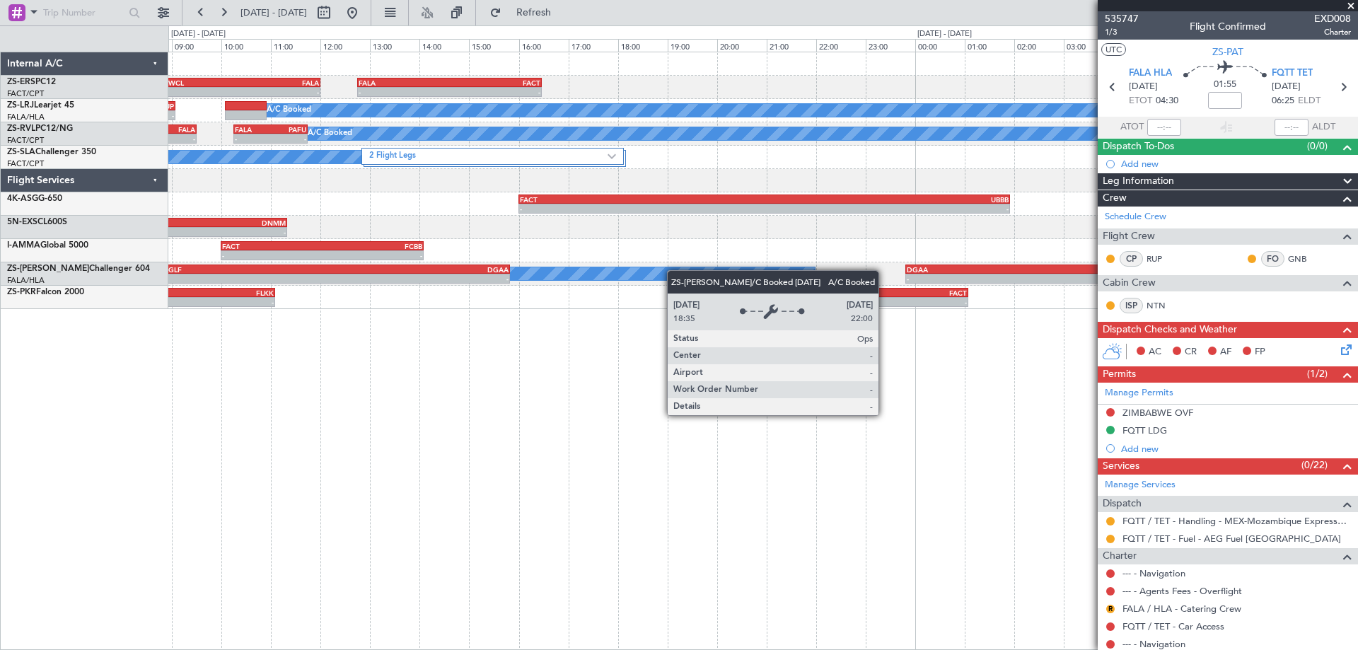
click at [649, 278] on div "- - FWCL 08:50 Z FALA 12:00 Z - - FALA 12:45 Z FACT 16:28 Z FWLK 06:50 Z FWCL 0…" at bounding box center [762, 180] width 1189 height 257
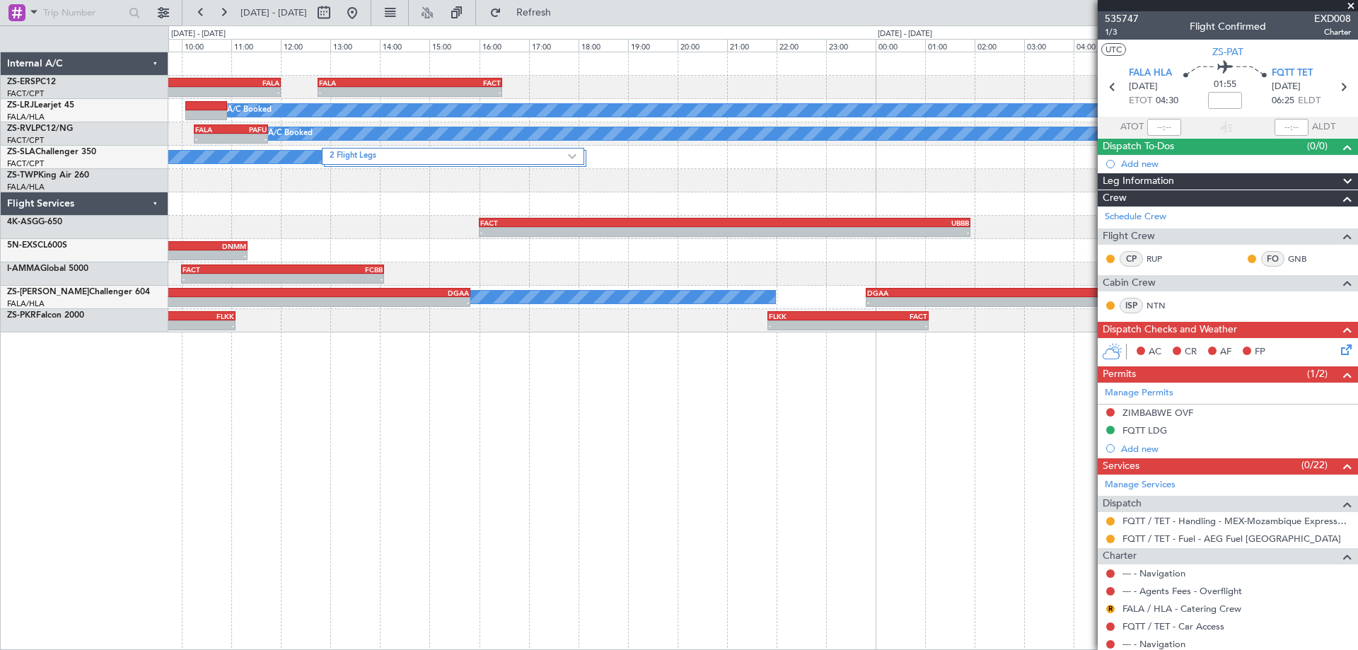
click at [506, 209] on div "- - FWCL 08:50 Z FALA 12:00 Z - - FALA 12:45 Z FACT 16:28 Z FWLK 06:50 Z FWCL 0…" at bounding box center [762, 192] width 1189 height 280
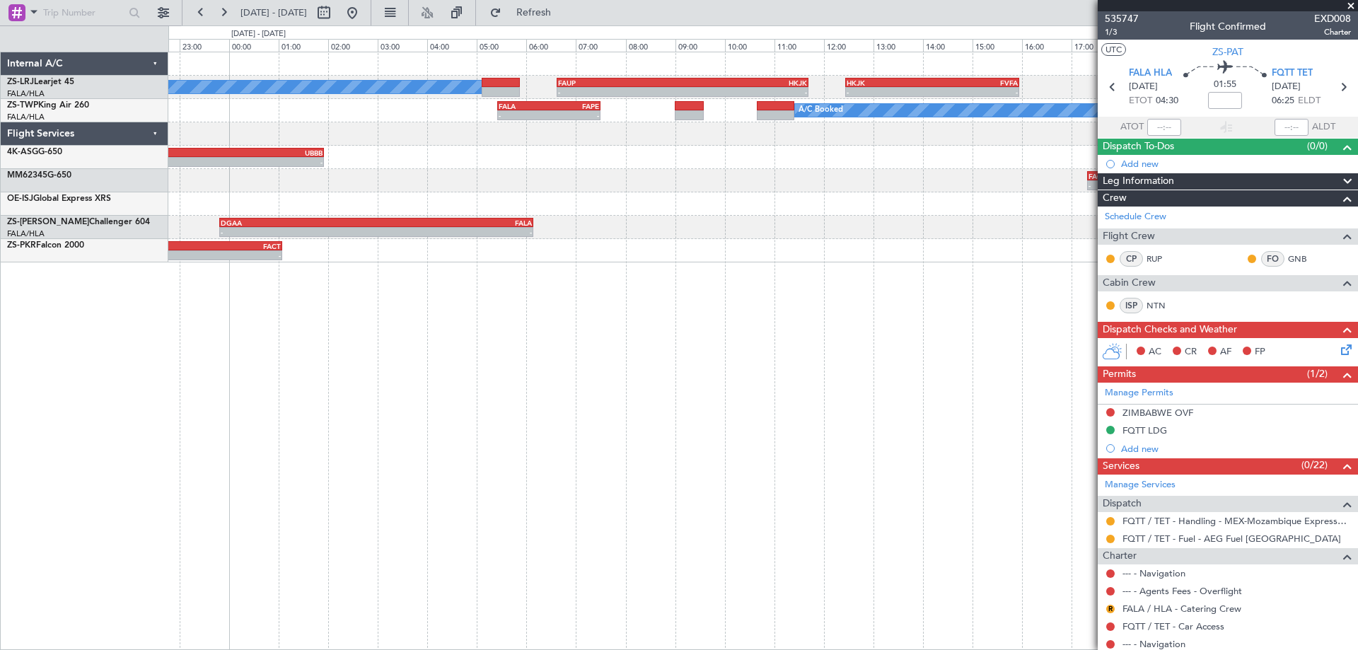
click at [705, 349] on div "A/C Booked - - FAUP 06:37 Z HKJK 11:42 Z - - HKJK 12:27 Z FVFA 15:57 Z - - FALA…" at bounding box center [763, 351] width 1190 height 598
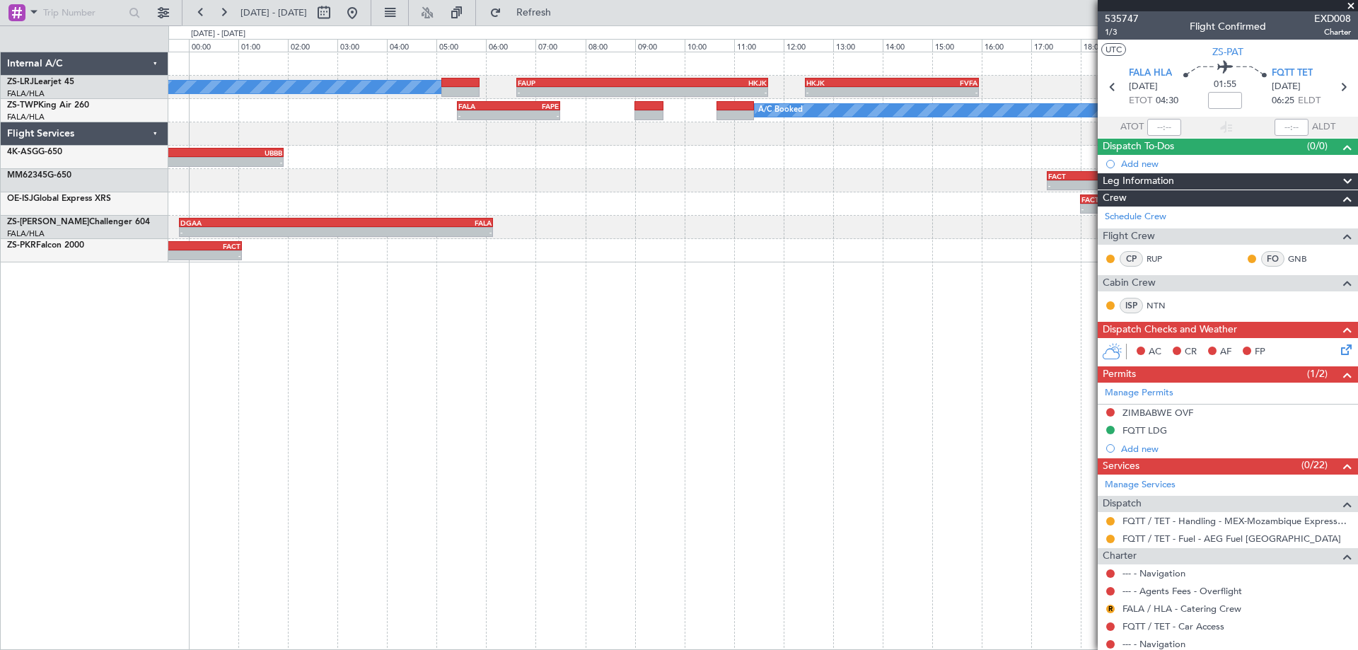
click at [755, 315] on div "A/C Booked - - FAUP 06:37 Z HKJK 11:42 Z - - HKJK 12:27 Z FVFA 15:57 Z - - FALA…" at bounding box center [763, 351] width 1190 height 598
click at [284, 326] on div "A/C Booked - - FAUP 06:37 Z HKJK 11:42 Z - - HKJK 12:27 Z FVFA 15:57 Z - - FALA…" at bounding box center [763, 351] width 1190 height 598
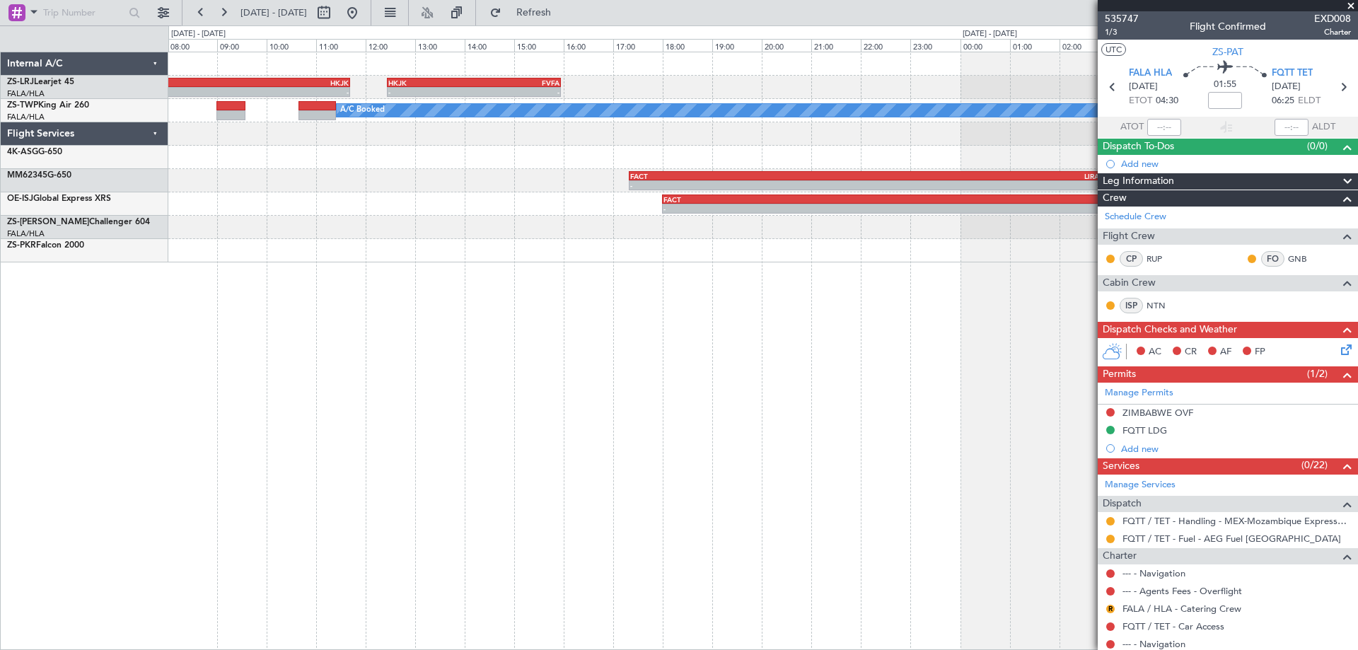
click at [381, 395] on div "- - FAUP 06:37 Z HKJK 11:42 Z - - HKJK 12:27 Z FVFA 15:57 Z A/C Booked A/C Book…" at bounding box center [763, 351] width 1190 height 598
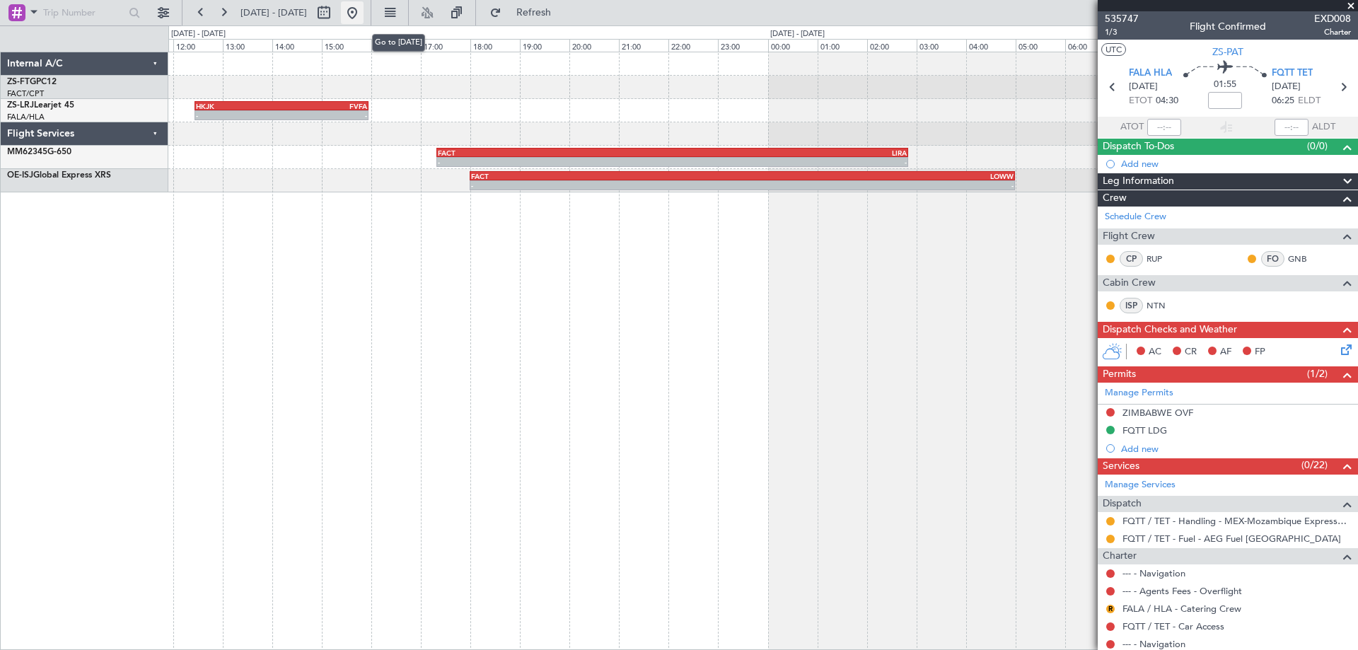
click at [364, 13] on button at bounding box center [352, 12] width 23 height 23
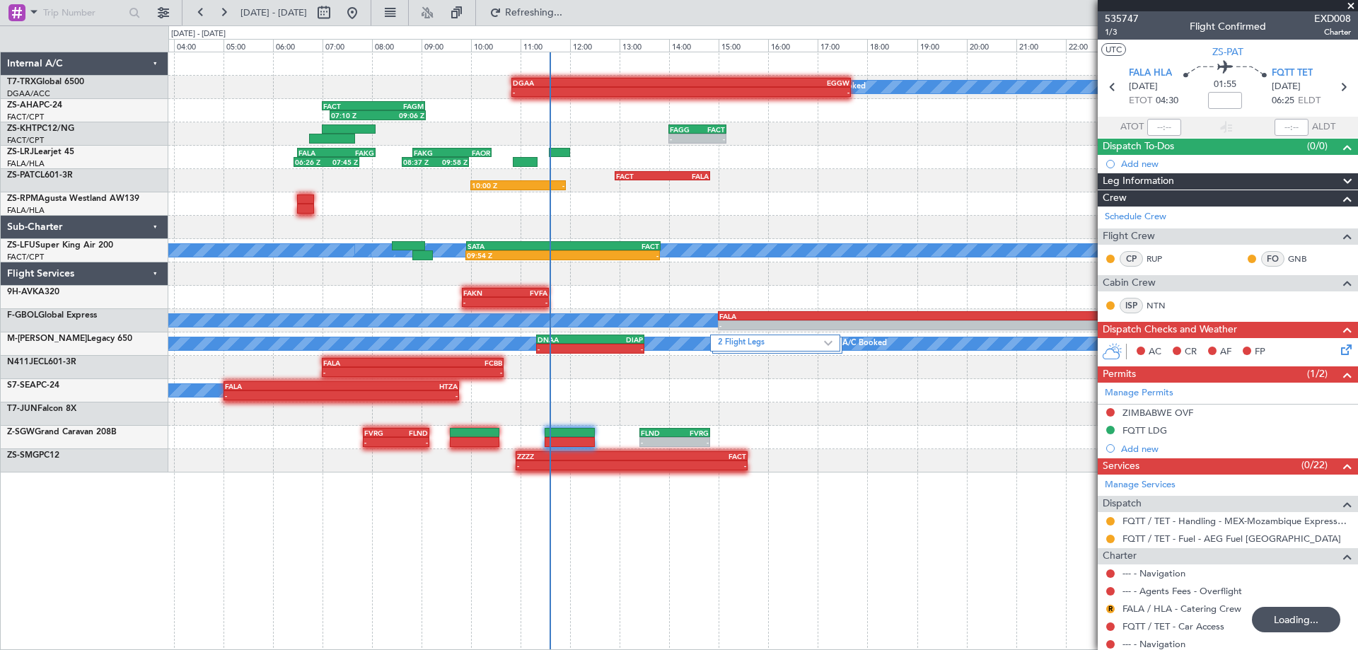
click at [740, 229] on div "A/C Booked DGAA 10:50 Z EGGW 17:40 Z - - 07:10 Z 09:06 Z FACT 07:00 Z FAGM 09:0…" at bounding box center [762, 262] width 1189 height 420
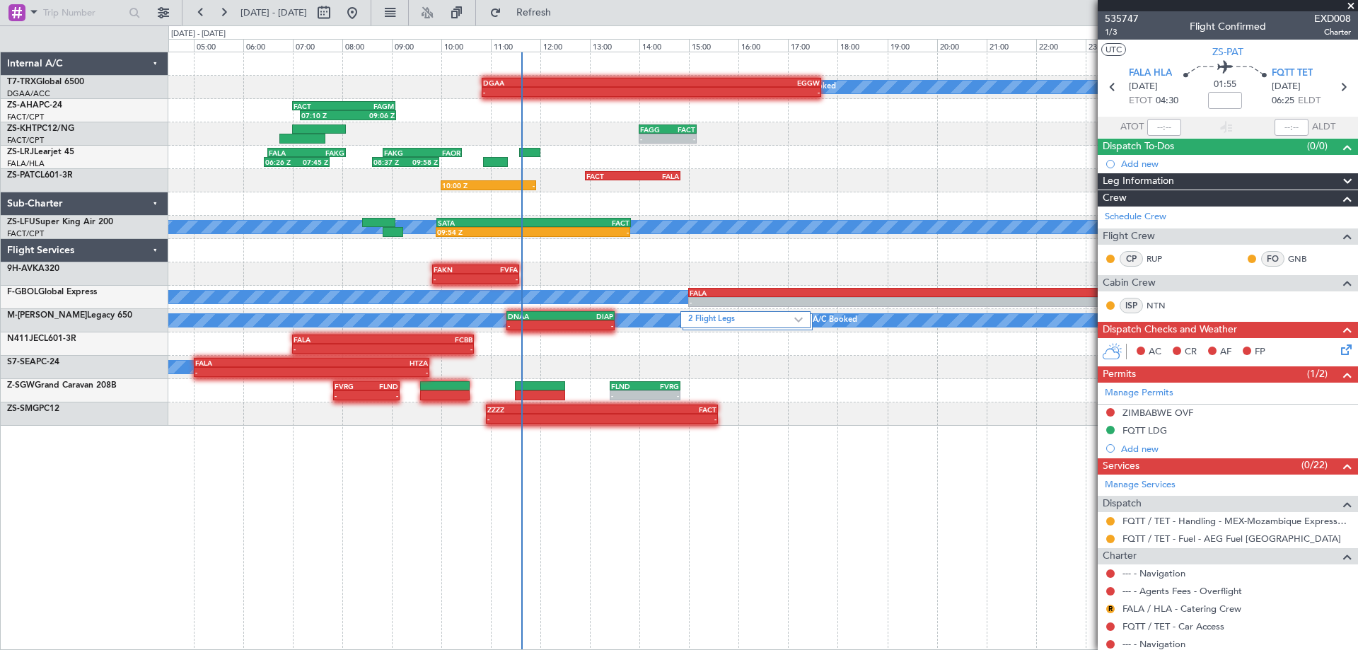
click at [824, 202] on div at bounding box center [762, 203] width 1189 height 23
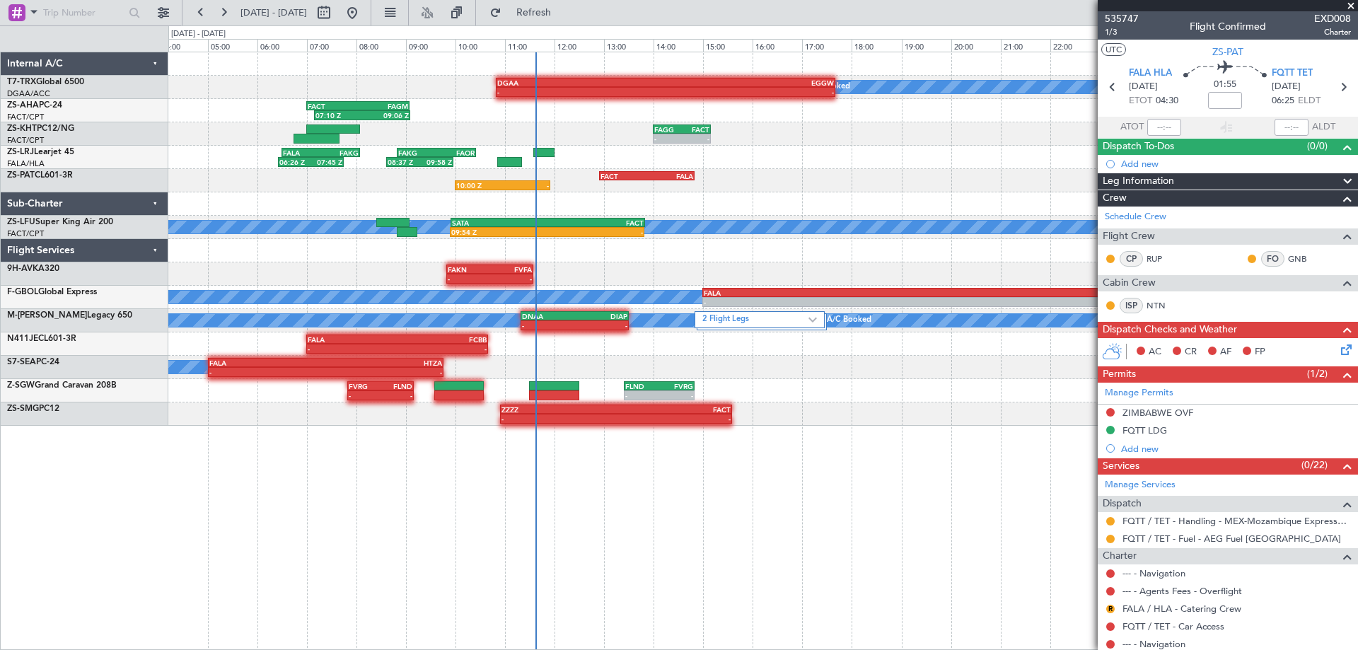
click at [974, 170] on div "A/C Booked - - DGAA 10:50 Z EGGW 17:40 Z 07:10 Z 09:06 Z FACT 07:00 Z FAGM 09:0…" at bounding box center [762, 238] width 1189 height 373
click at [273, 470] on div "A/C Booked - - DGAA 10:50 Z EGGW 17:40 Z 07:10 Z 09:06 Z FACT 07:00 Z FAGM 09:0…" at bounding box center [763, 351] width 1190 height 598
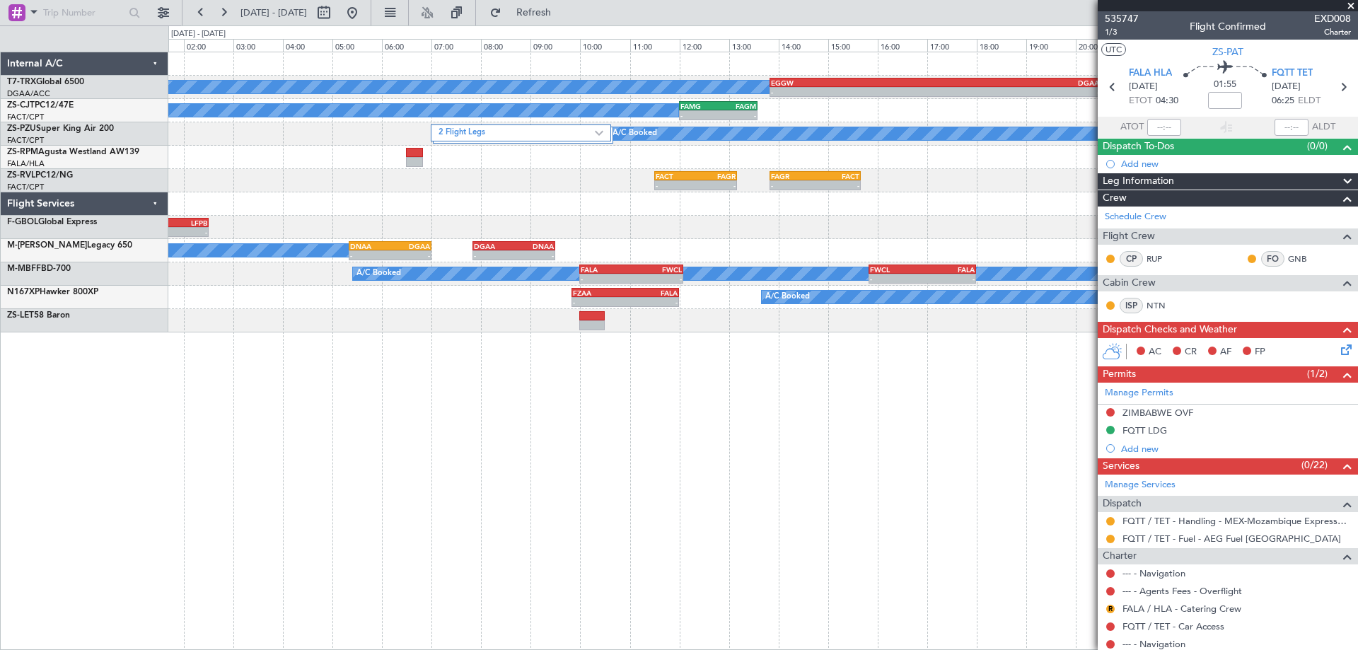
click at [450, 399] on div "A/C Booked - - EGGW 13:50 Z DGAA 20:30 Z A/C Booked - - FAMG 12:00 Z FAGM 13:35…" at bounding box center [763, 351] width 1190 height 598
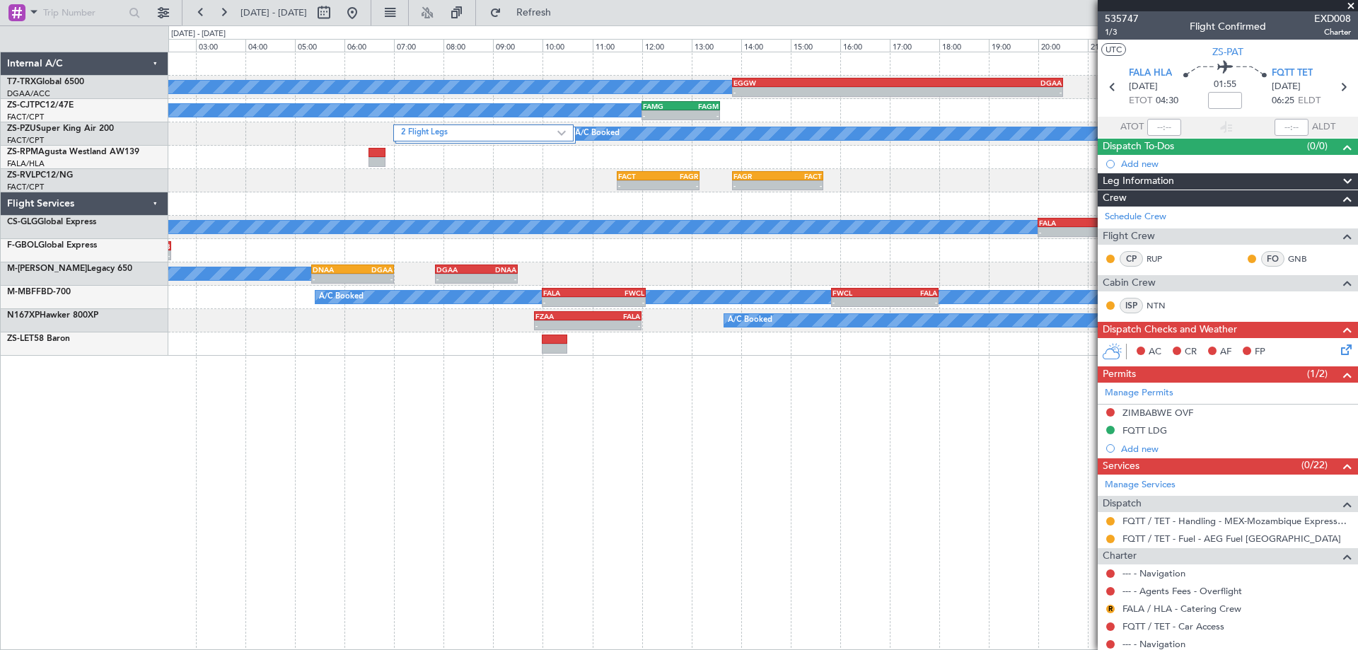
click at [809, 455] on div "A/C Booked - - EGGW 13:50 Z DGAA 20:30 Z A/C Booked - - FAMG 12:00 Z FAGM 13:35…" at bounding box center [763, 351] width 1190 height 598
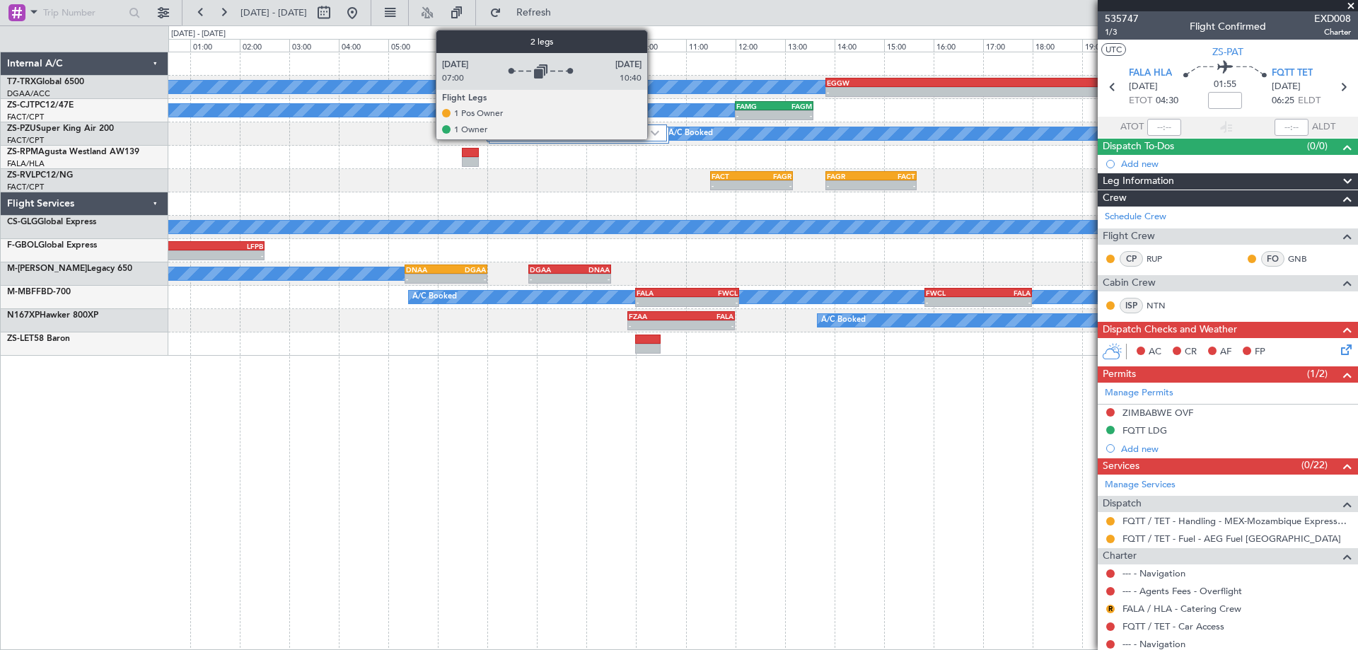
click at [653, 132] on img at bounding box center [655, 133] width 8 height 6
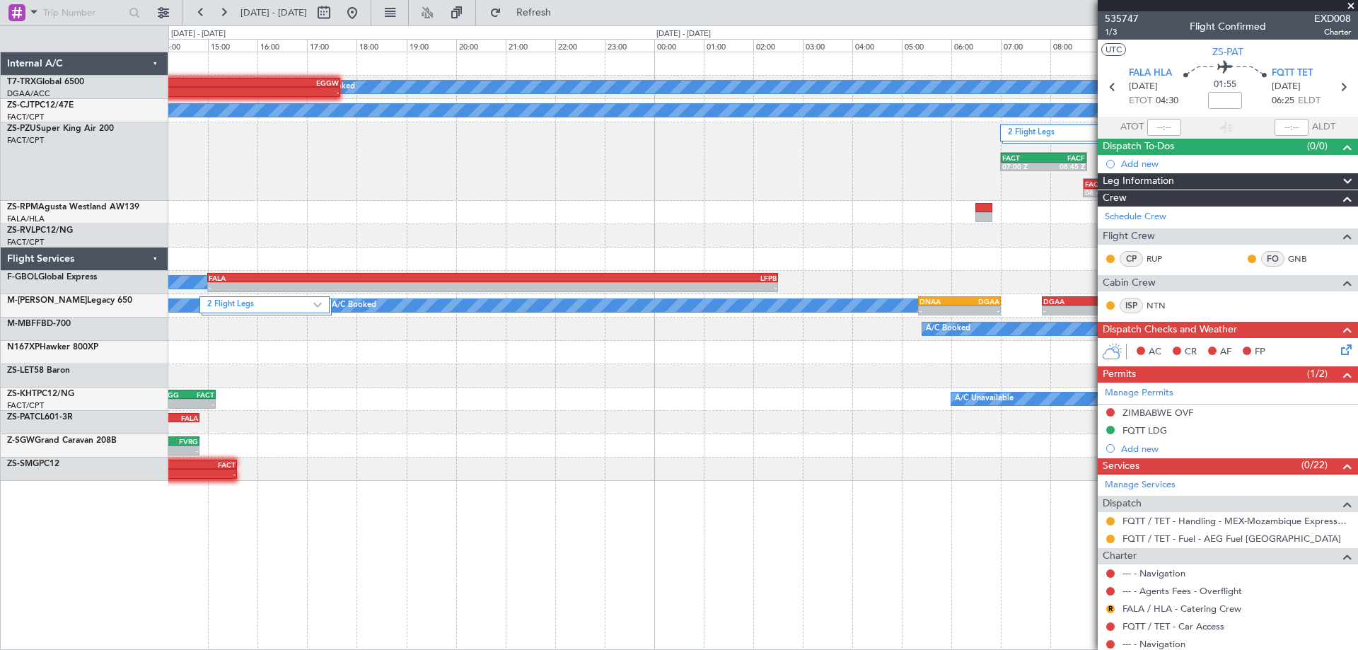
click at [868, 627] on div "A/C Booked - - EGGW 13:50 Z DGAA 20:30 Z DGAA 10:50 Z EGGW 17:40 Z - - A/C Book…" at bounding box center [763, 351] width 1190 height 598
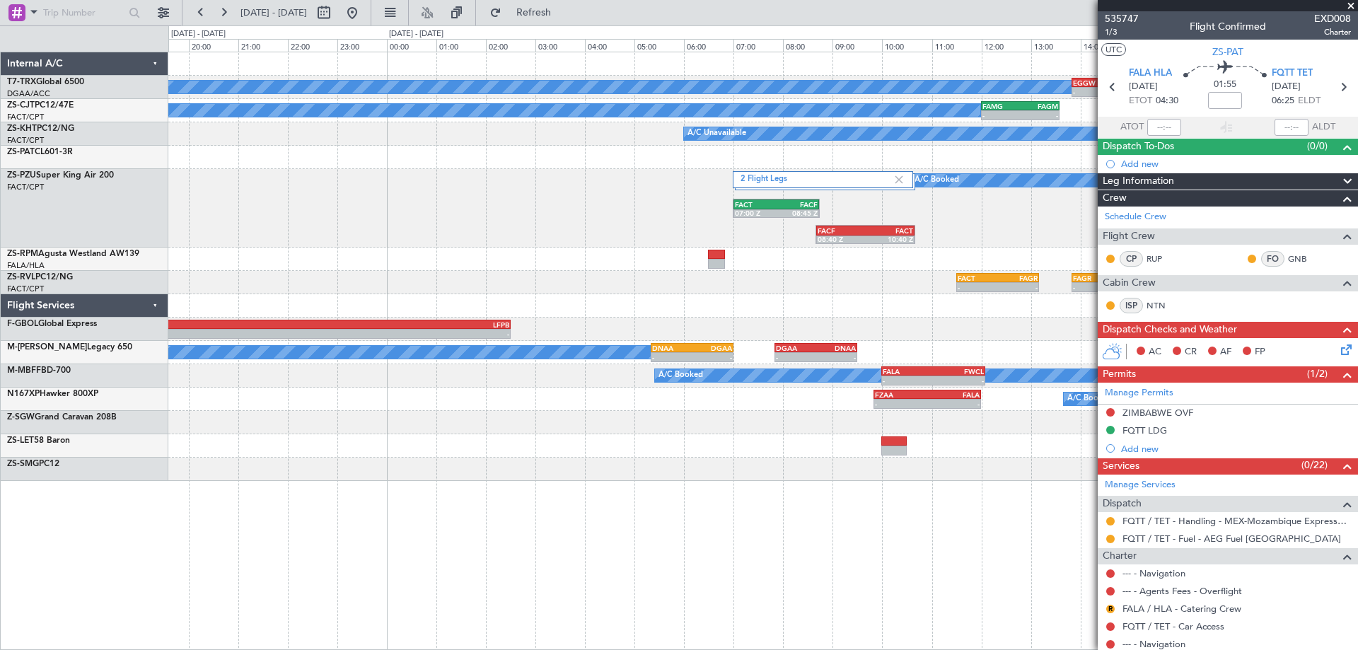
click at [350, 508] on div "A/C Booked - - EGGW 13:50 Z DGAA 20:30 Z DGAA 10:50 Z EGGW 17:40 Z - - A/C Book…" at bounding box center [763, 351] width 1190 height 598
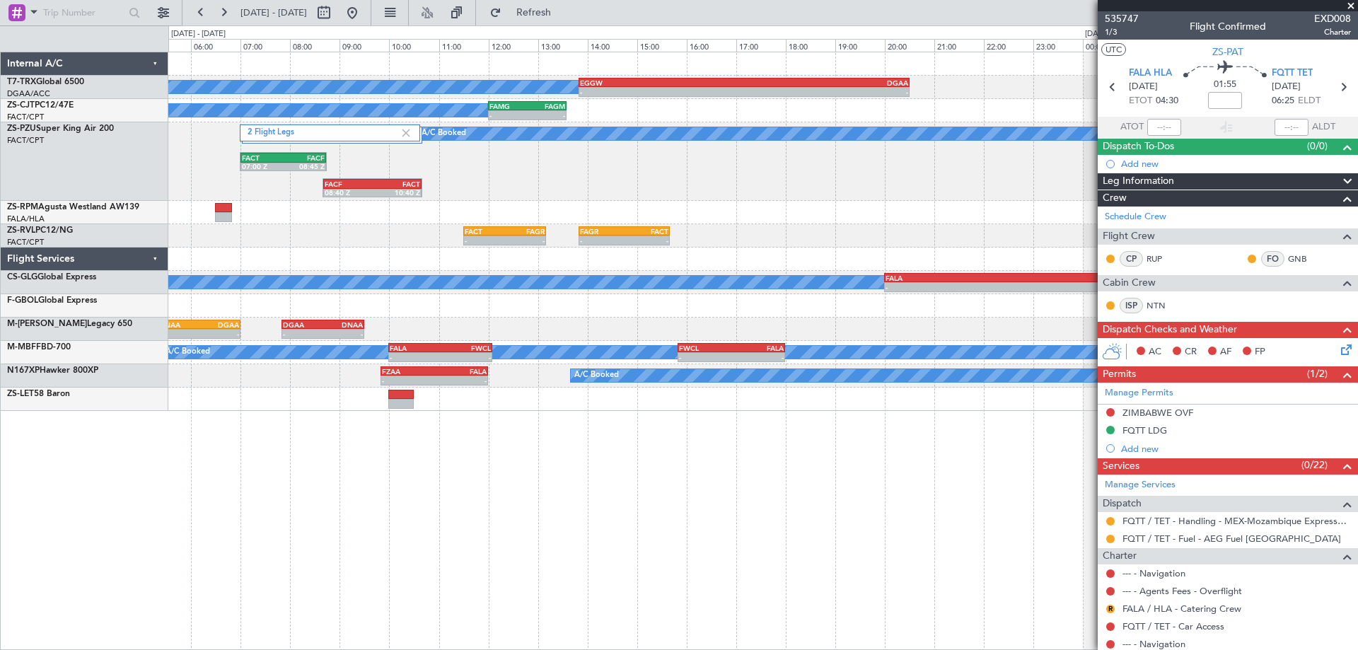
click at [721, 572] on div "A/C Booked - - EGGW 13:50 Z DGAA 20:30 Z A/C Booked - - FAMG 12:00 Z FAGM 13:35…" at bounding box center [763, 351] width 1190 height 598
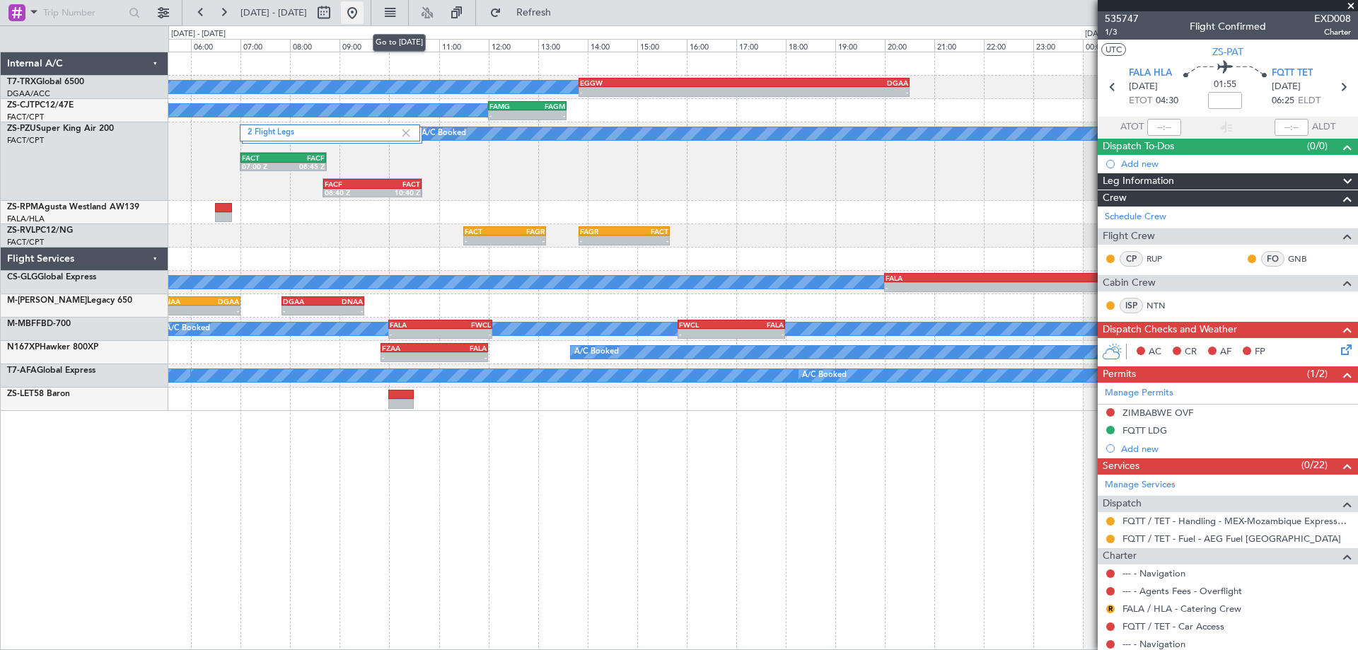
click at [364, 18] on button at bounding box center [352, 12] width 23 height 23
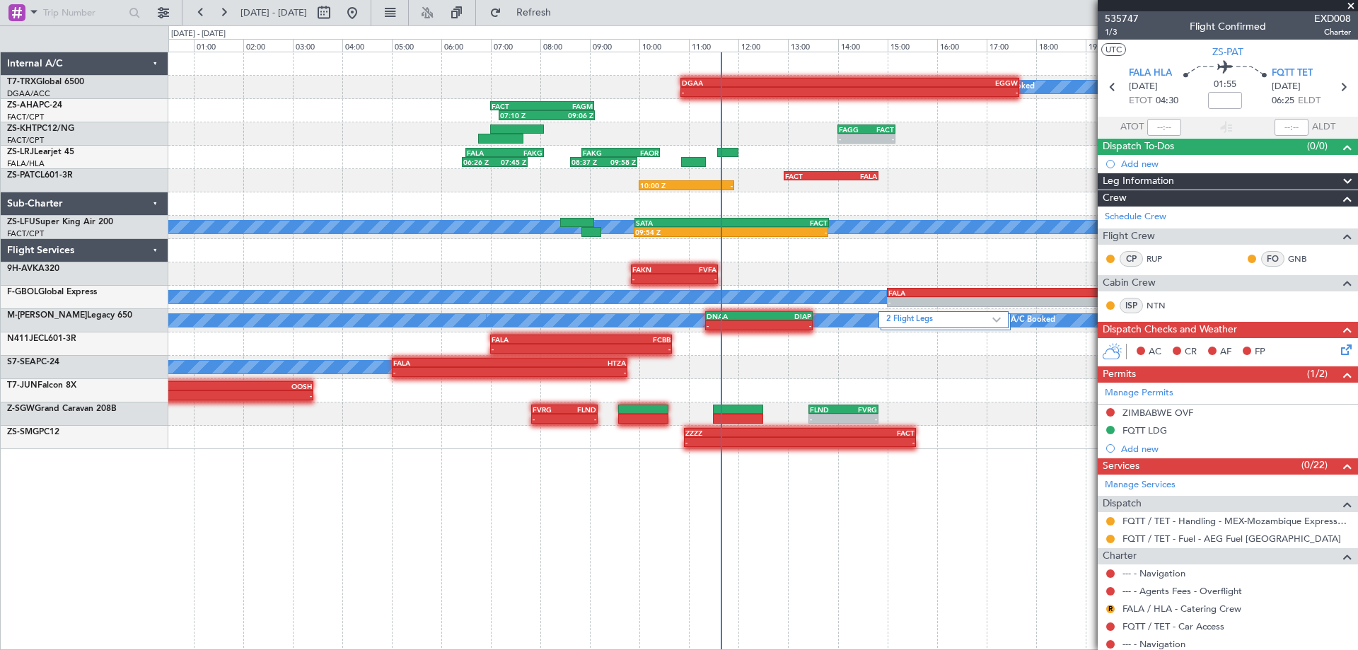
click at [942, 416] on div "A/C Booked DGAA 10:50 Z EGGW 17:40 Z - - 07:10 Z 09:06 Z FACT 07:00 Z FAGM 09:0…" at bounding box center [762, 250] width 1189 height 397
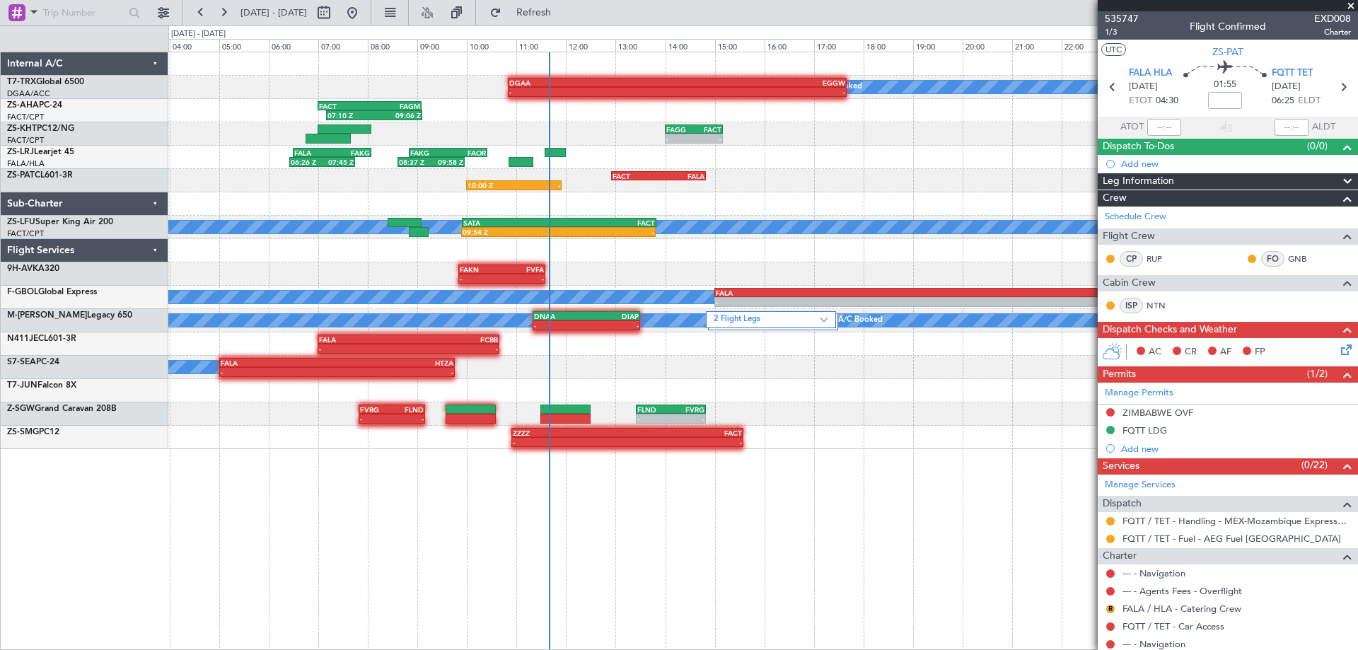
click at [598, 441] on div "A/C Booked DGAA 10:50 Z EGGW 17:40 Z - - 07:10 Z 09:06 Z FACT 07:00 Z FAGM 09:0…" at bounding box center [762, 250] width 1189 height 397
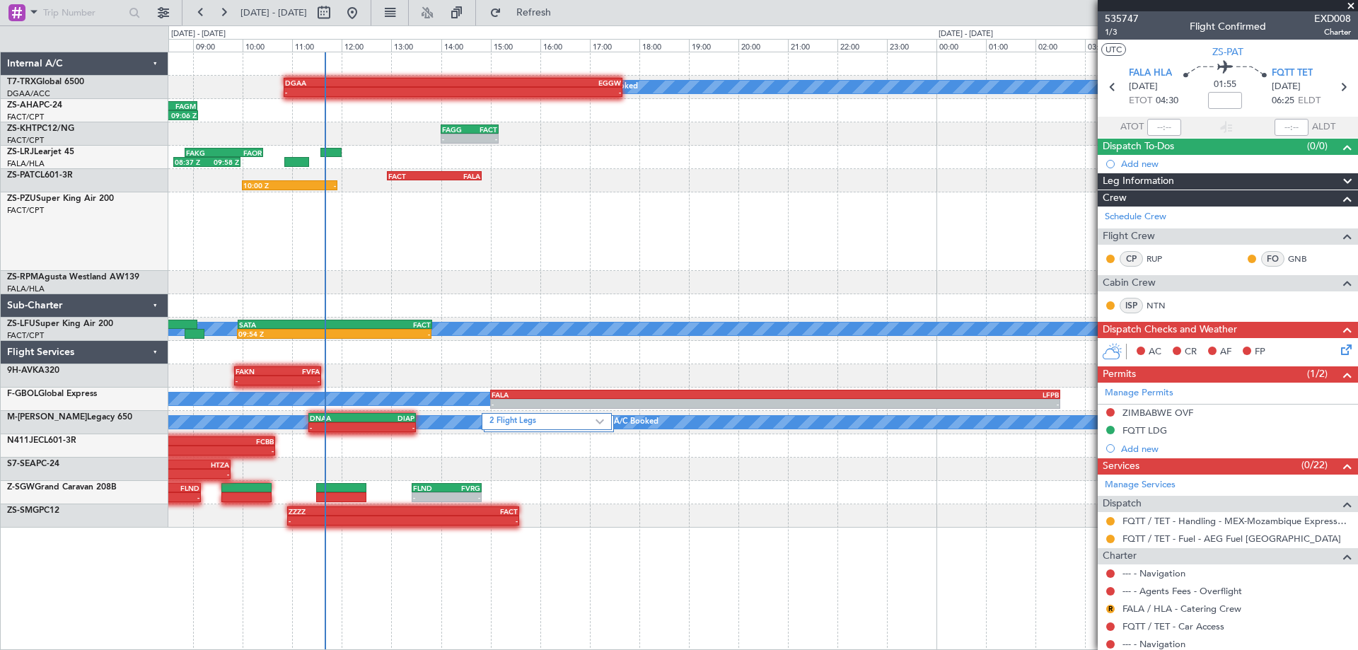
click at [510, 519] on div "A/C Booked DGAA 10:50 Z EGGW 17:40 Z - - - - EGGW 13:50 Z DGAA 20:30 Z 07:10 Z …" at bounding box center [762, 289] width 1189 height 475
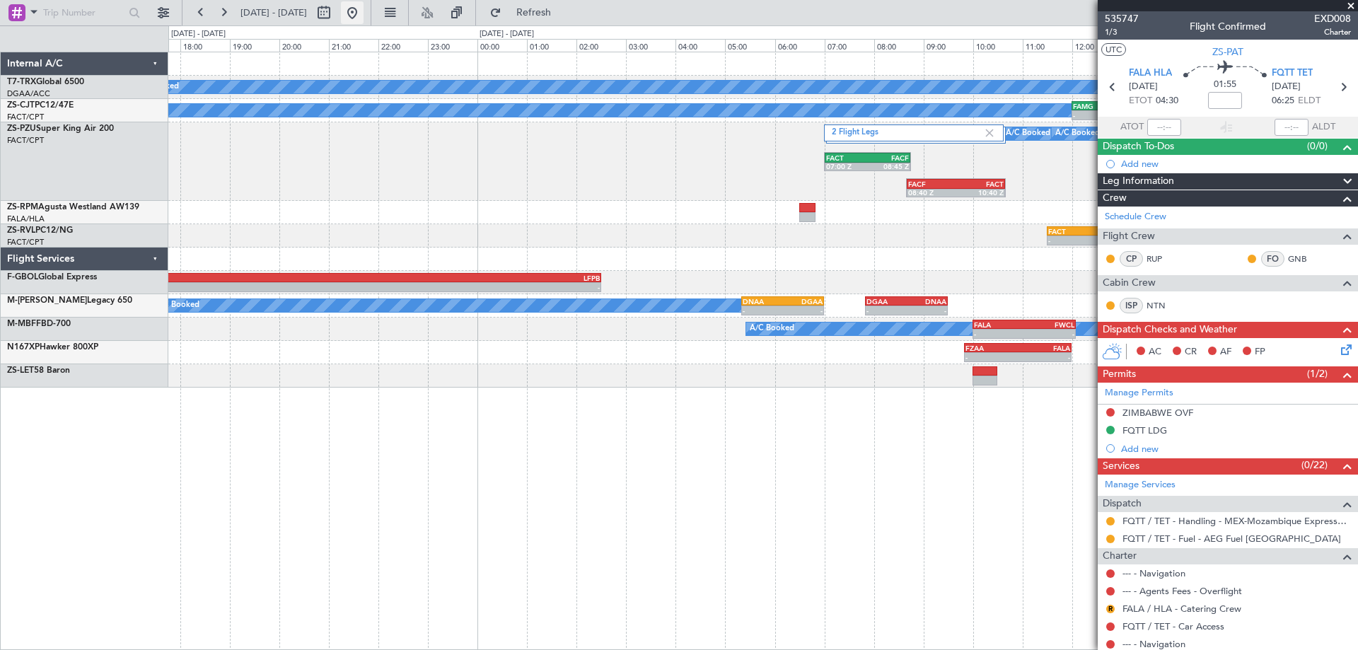
click at [364, 17] on button at bounding box center [352, 12] width 23 height 23
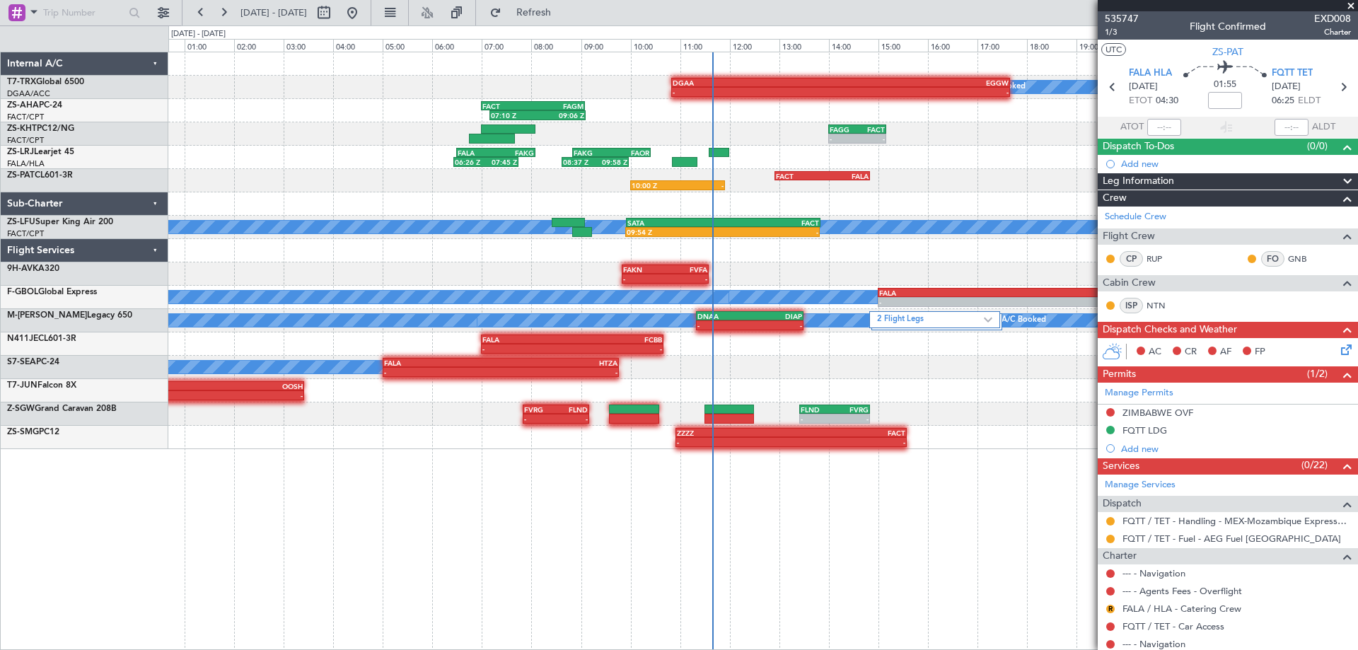
click at [958, 501] on div "A/C Booked DGAA 10:50 Z EGGW 17:40 Z - - 07:10 Z 09:06 Z FACT 07:00 Z FAGM 09:0…" at bounding box center [763, 351] width 1190 height 598
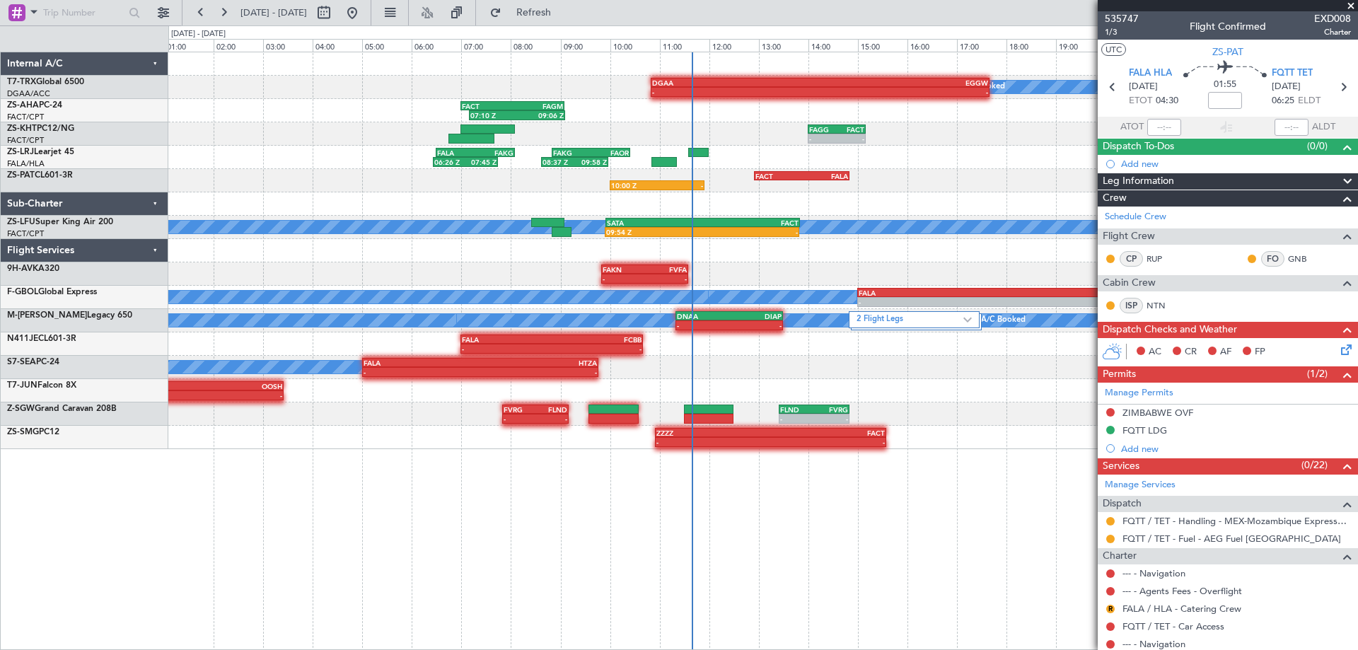
click at [917, 431] on div "- - ZZZZ 10:55 Z FACT 15:35 Z" at bounding box center [762, 437] width 1189 height 23
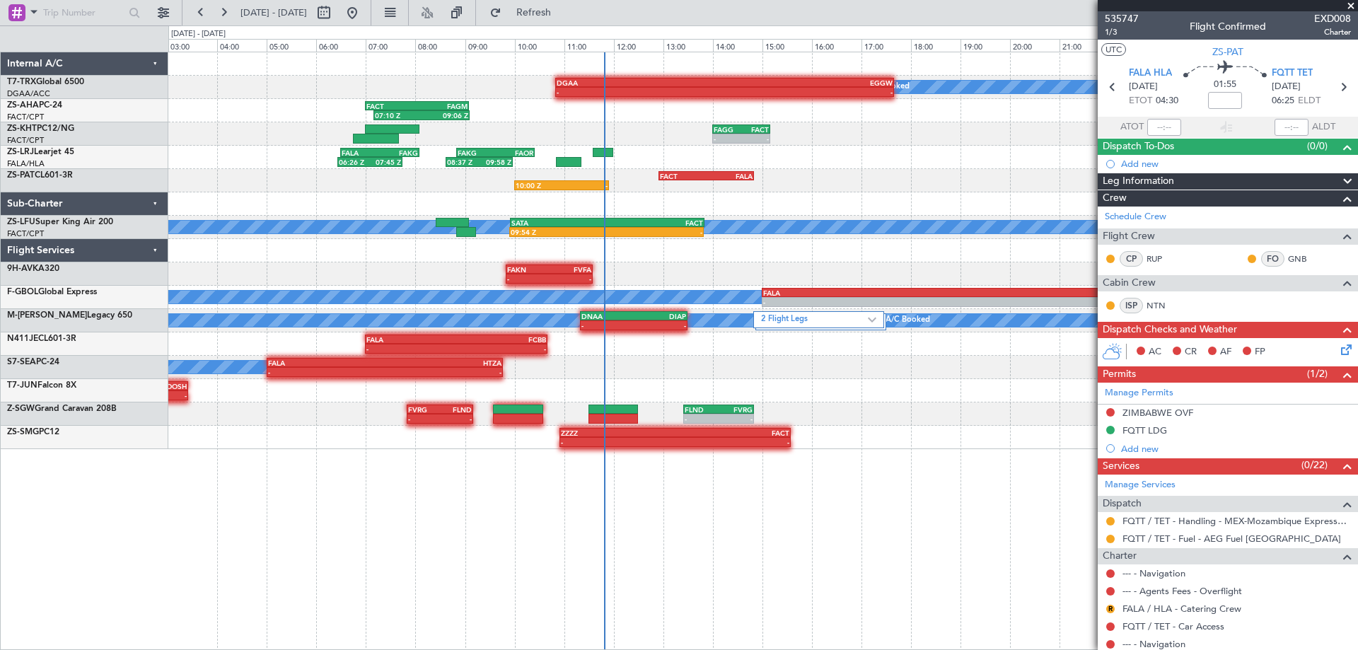
click at [851, 180] on div "A/C Booked - - DGAA 10:50 Z EGGW 17:40 Z 07:10 Z 09:06 Z FACT 07:00 Z FAGM 09:0…" at bounding box center [762, 250] width 1189 height 397
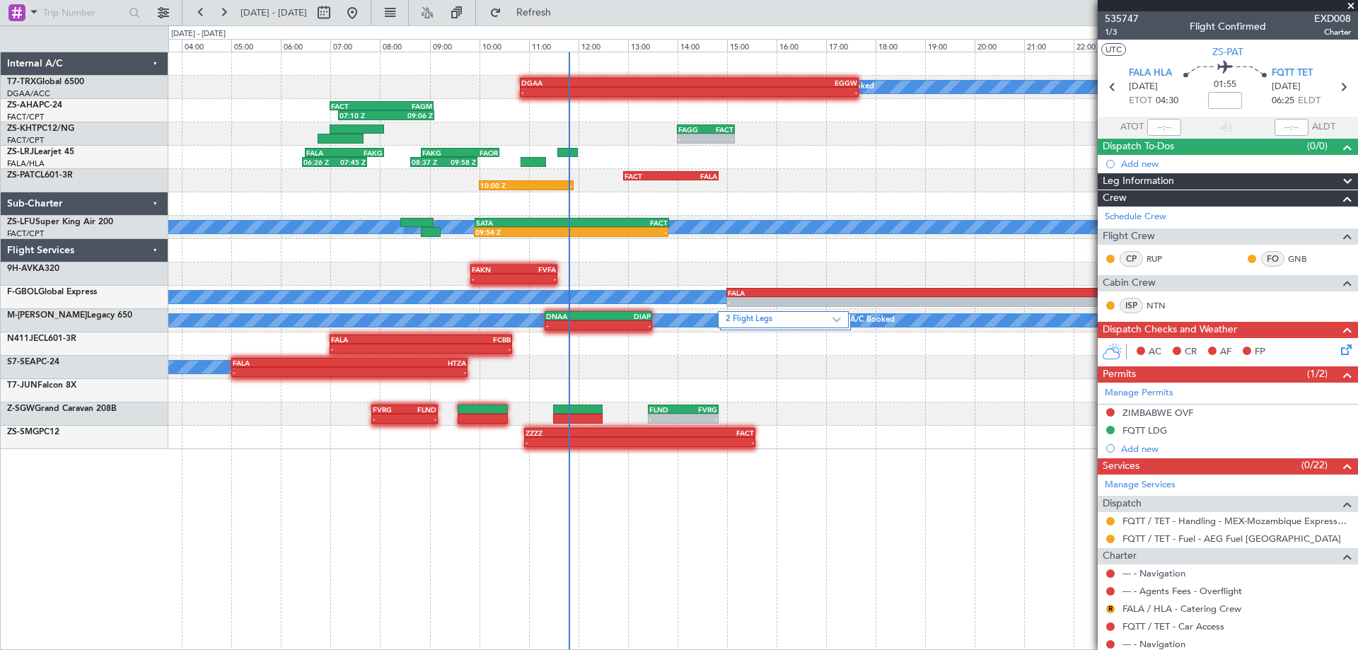
click at [885, 407] on div "A/C Booked - - DGAA 10:50 Z EGGW 17:40 Z 07:10 Z 09:06 Z FACT 07:00 Z FAGM 09:0…" at bounding box center [762, 250] width 1189 height 397
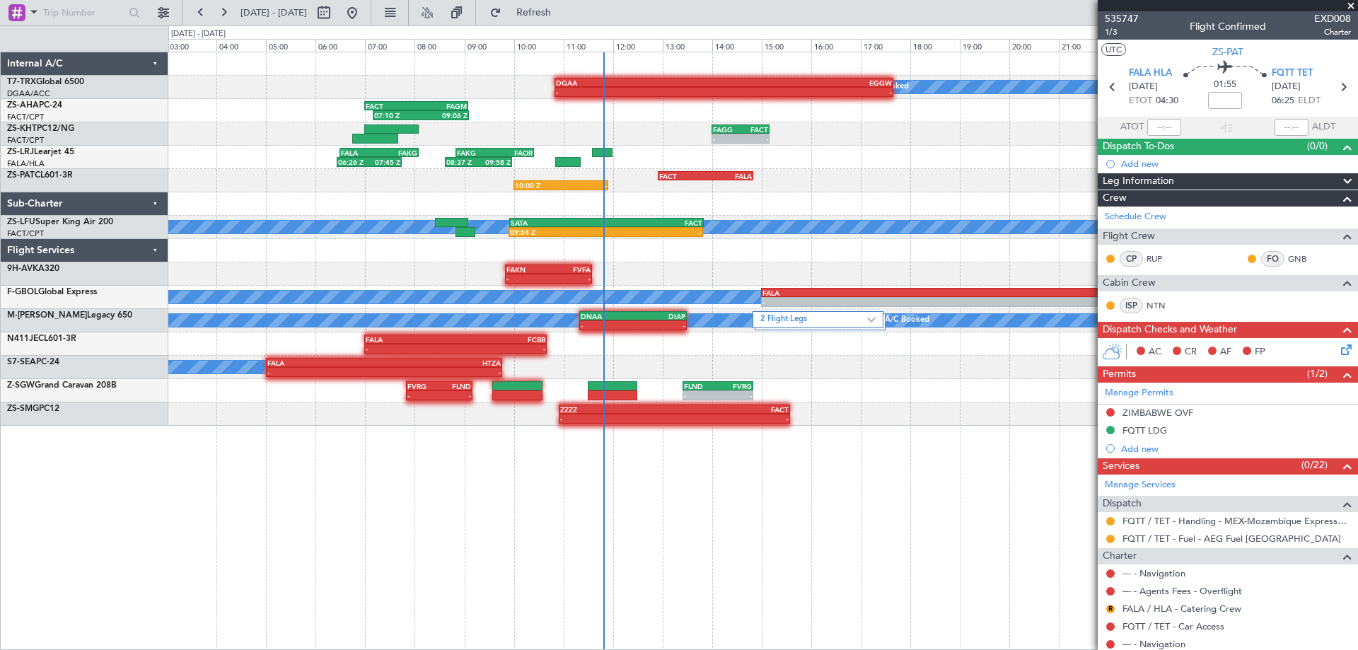
click at [815, 368] on div "A/C Booked - - FALA 05:01 Z HTZA 09:46 Z" at bounding box center [762, 367] width 1189 height 23
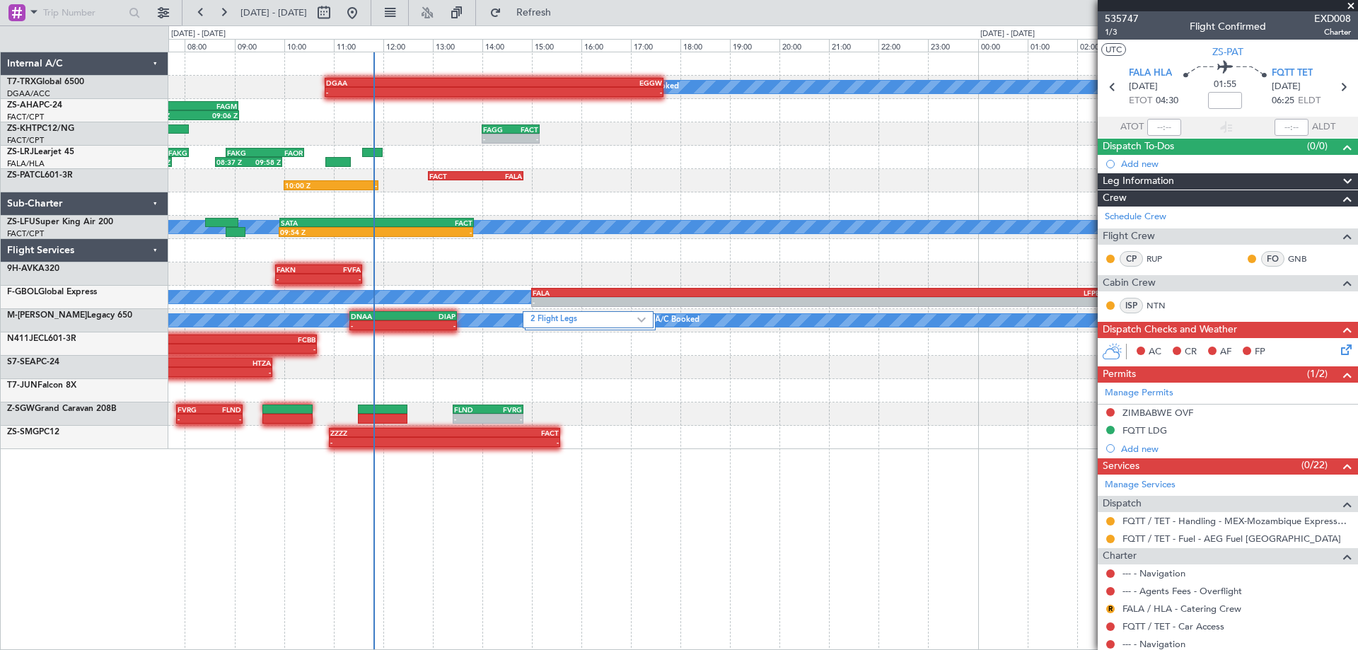
click at [771, 492] on div "A/C Booked - - DGAA 10:50 Z EGGW 17:40 Z 07:10 Z 09:06 Z FACT 07:00 Z FAGM 09:0…" at bounding box center [763, 351] width 1190 height 598
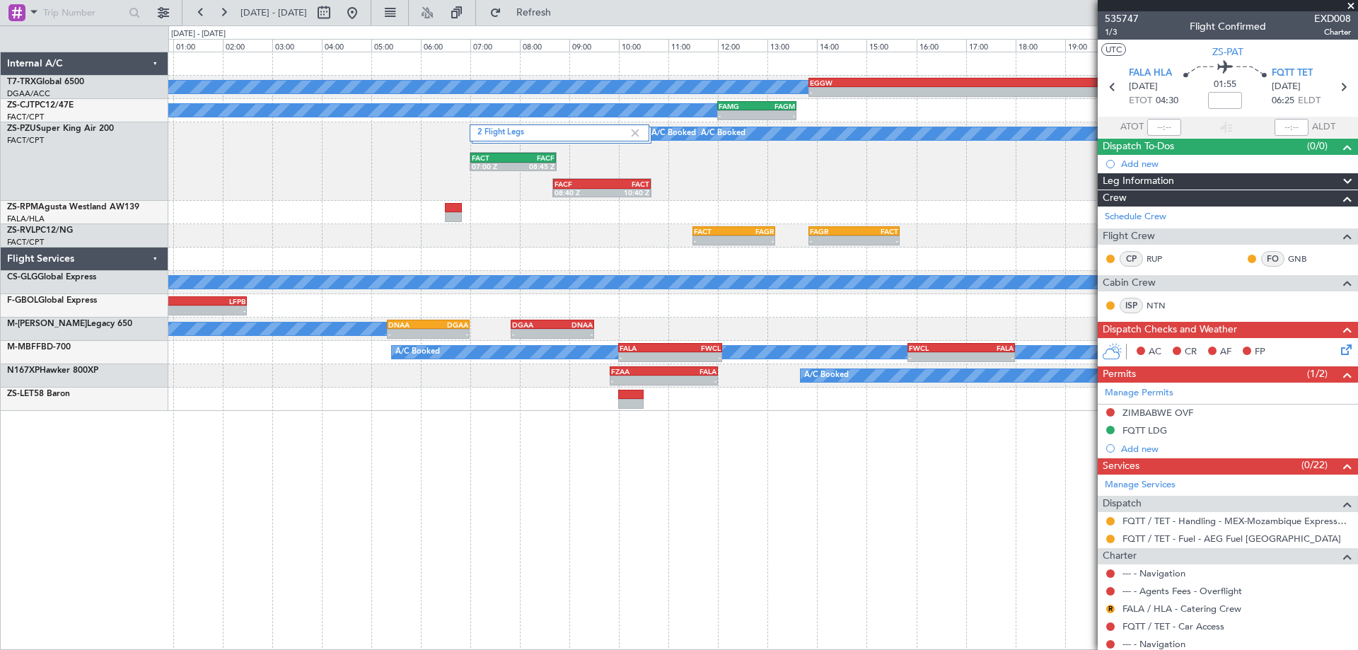
click at [742, 550] on div "A/C Booked - - EGGW 13:50 Z DGAA 20:30 Z A/C Booked - - FAMG 12:00 Z FAGM 13:35…" at bounding box center [763, 351] width 1190 height 598
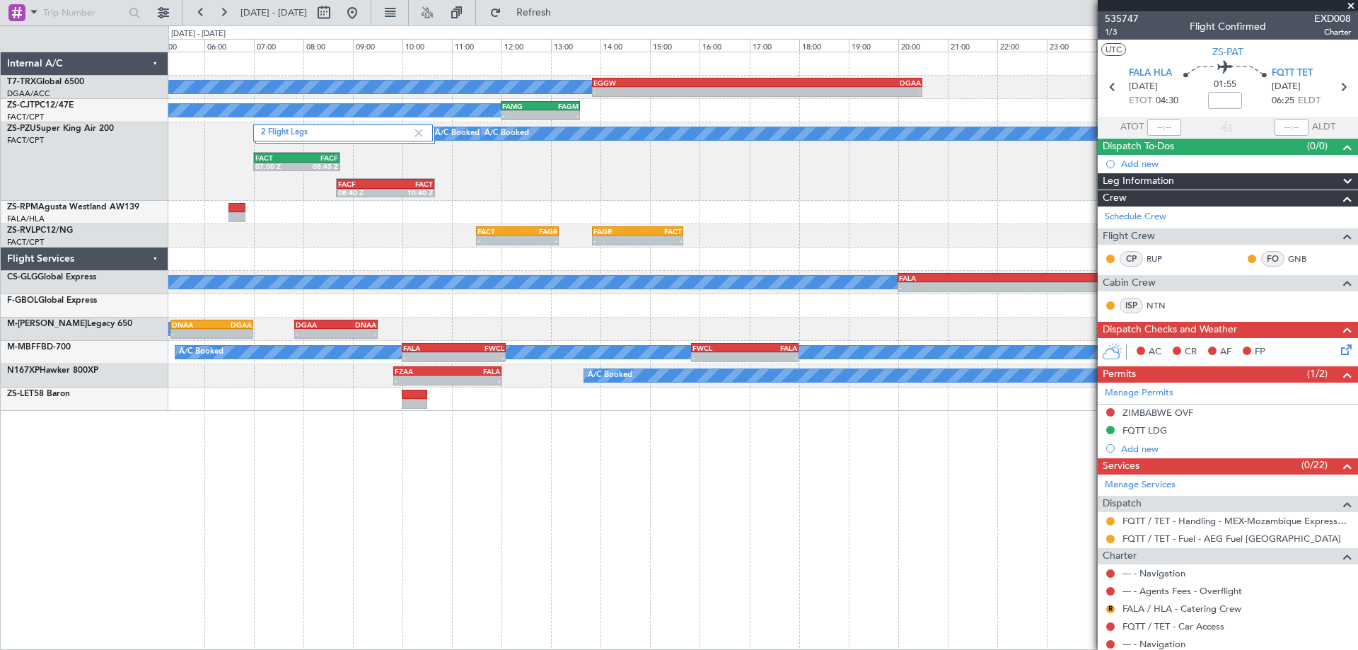
click at [701, 549] on div "A/C Booked - - EGGW 13:50 Z DGAA 20:30 Z A/C Booked - - FAMG 12:00 Z FAGM 13:35…" at bounding box center [763, 351] width 1190 height 598
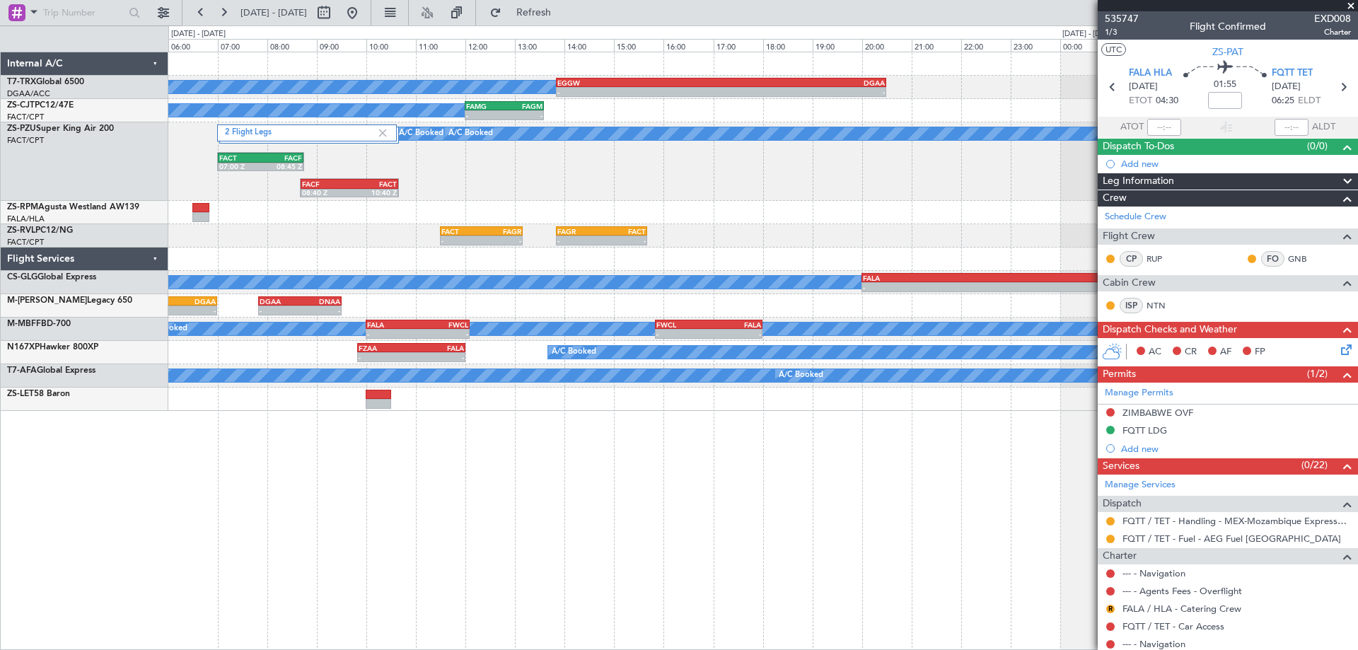
click at [963, 483] on div "A/C Booked - - EGGW 13:50 Z DGAA 20:30 Z A/C Booked - - FAMG 12:00 Z FAGM 13:35…" at bounding box center [763, 351] width 1190 height 598
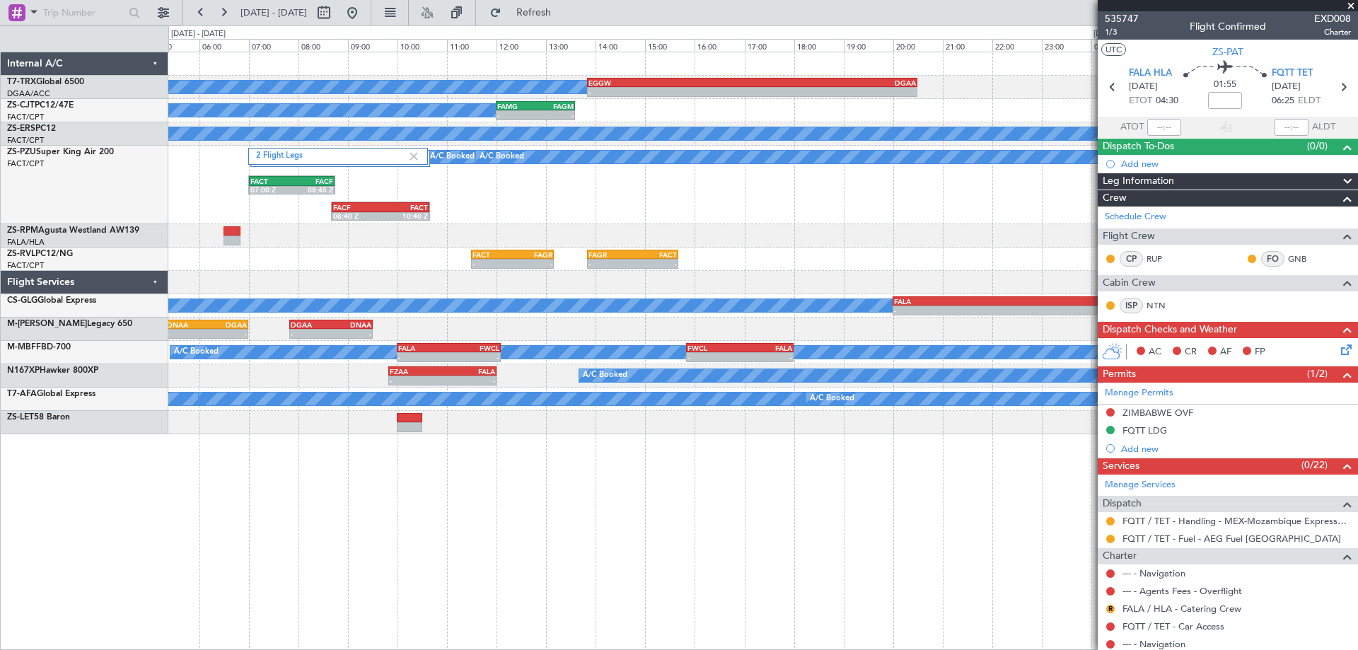
click at [1007, 535] on div "A/C Booked - - EGGW 13:50 Z DGAA 20:30 Z A/C Booked - - FAMG 12:00 Z FAGM 13:35…" at bounding box center [763, 351] width 1190 height 598
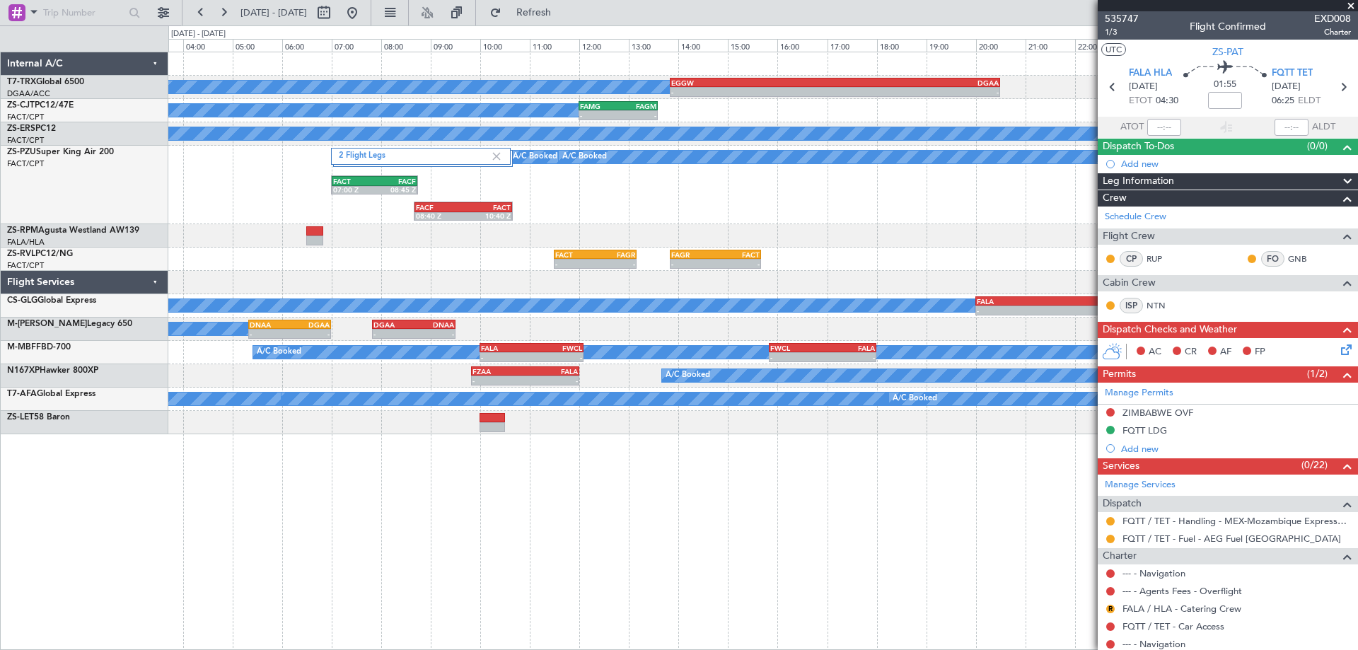
click at [815, 571] on div "A/C Booked - - EGGW 13:50 Z DGAA 20:30 Z A/C Booked - - FAMG 12:00 Z FAGM 13:35…" at bounding box center [763, 351] width 1190 height 598
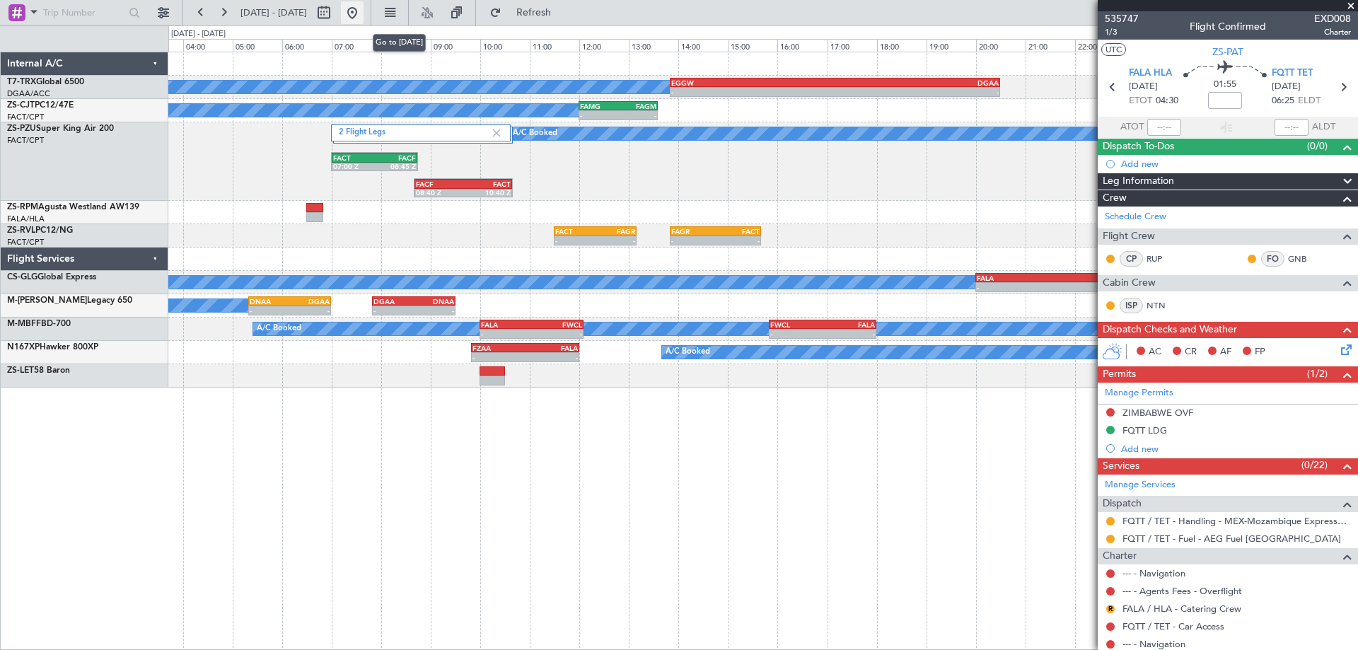
click at [364, 15] on button at bounding box center [352, 12] width 23 height 23
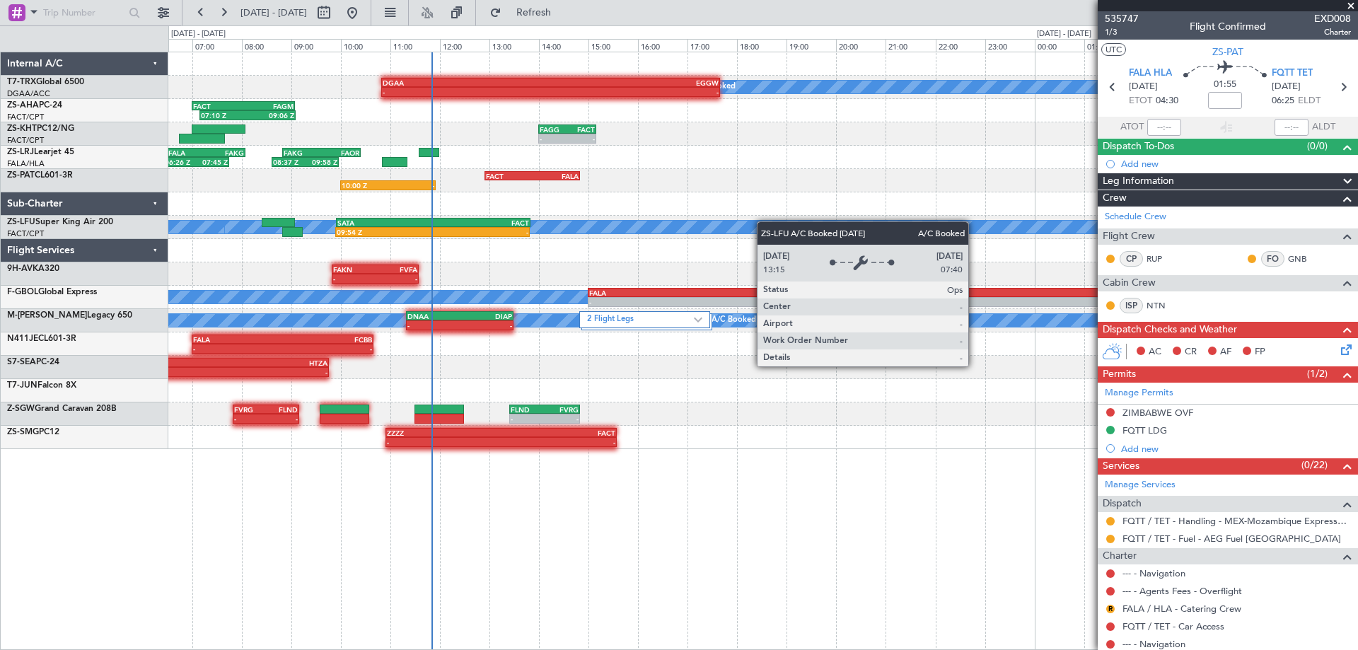
click at [581, 232] on div "A/C Booked DGAA 10:50 Z EGGW 17:40 Z - - 07:10 Z 09:06 Z FACT 07:00 Z FAGM 09:0…" at bounding box center [762, 250] width 1189 height 397
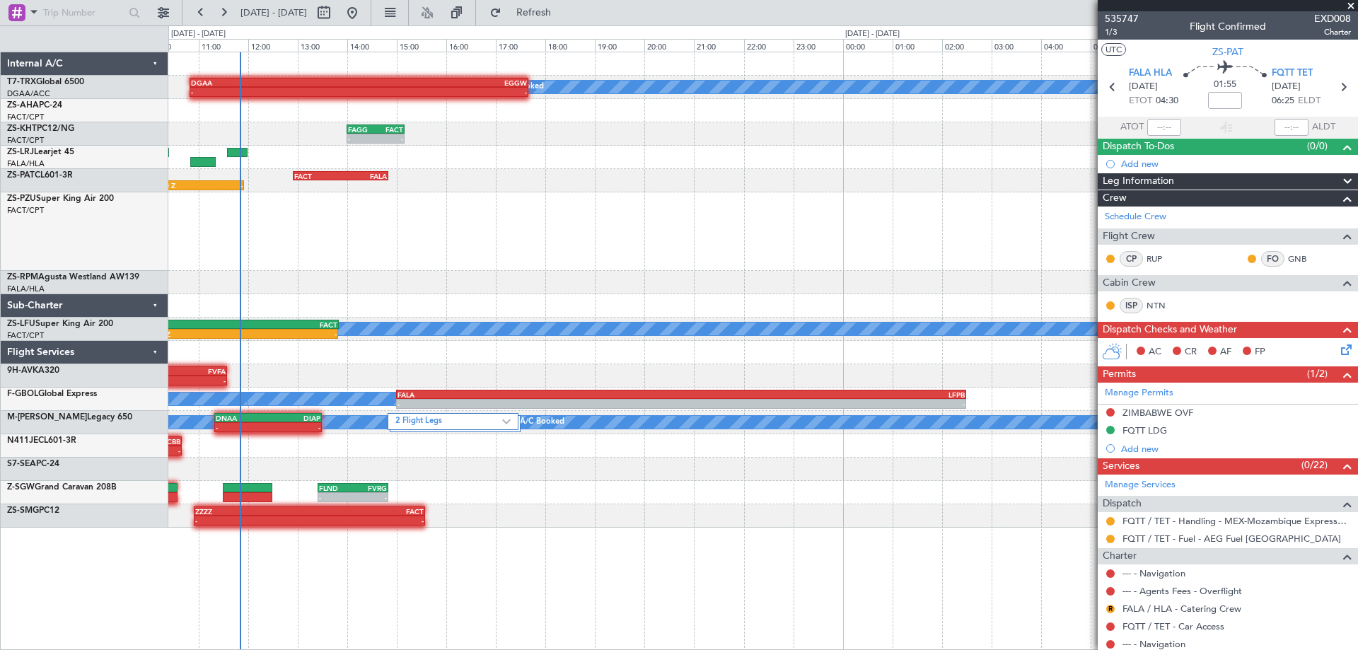
click at [643, 259] on div "2 Flight Legs FACT 07:00 Z FACF 08:45 Z FACF 08:40 Z FACT 10:40 Z A/C Booked A/…" at bounding box center [762, 231] width 1189 height 78
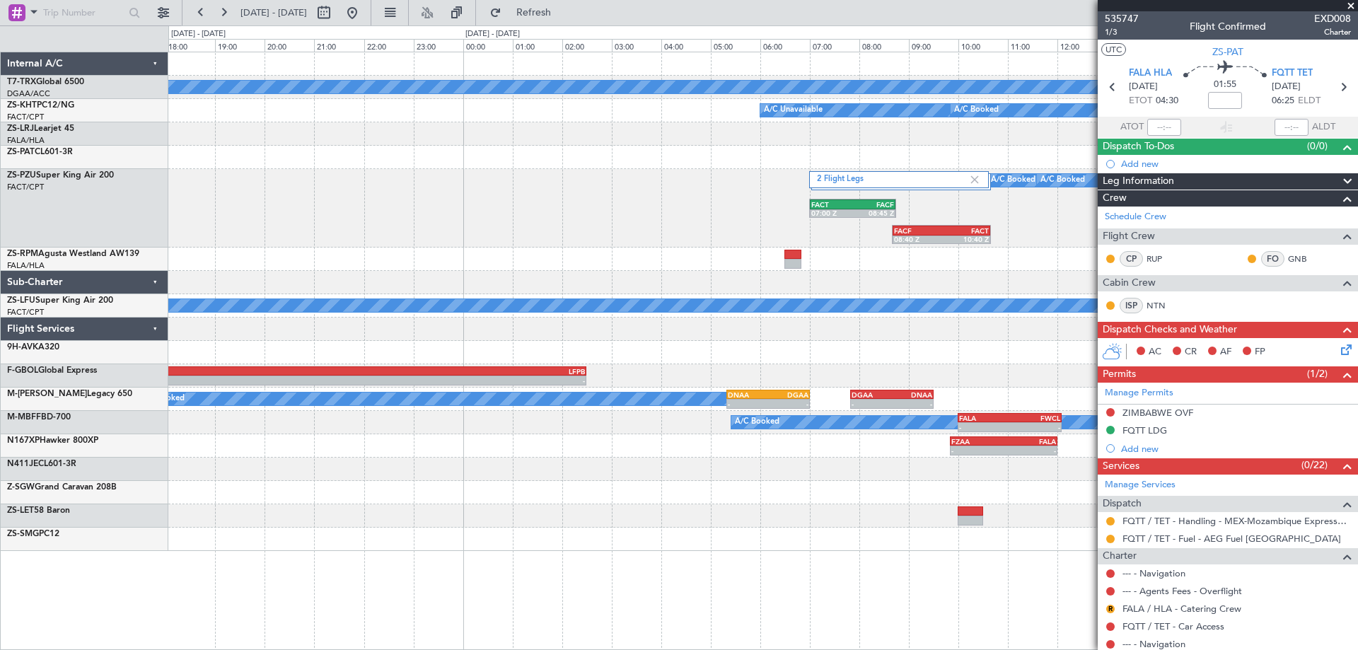
click at [595, 205] on div "2 Flight Legs FACT 07:00 Z FACF 08:45 Z FACF 08:40 Z FACT 10:40 Z A/C Booked A/…" at bounding box center [762, 208] width 1189 height 78
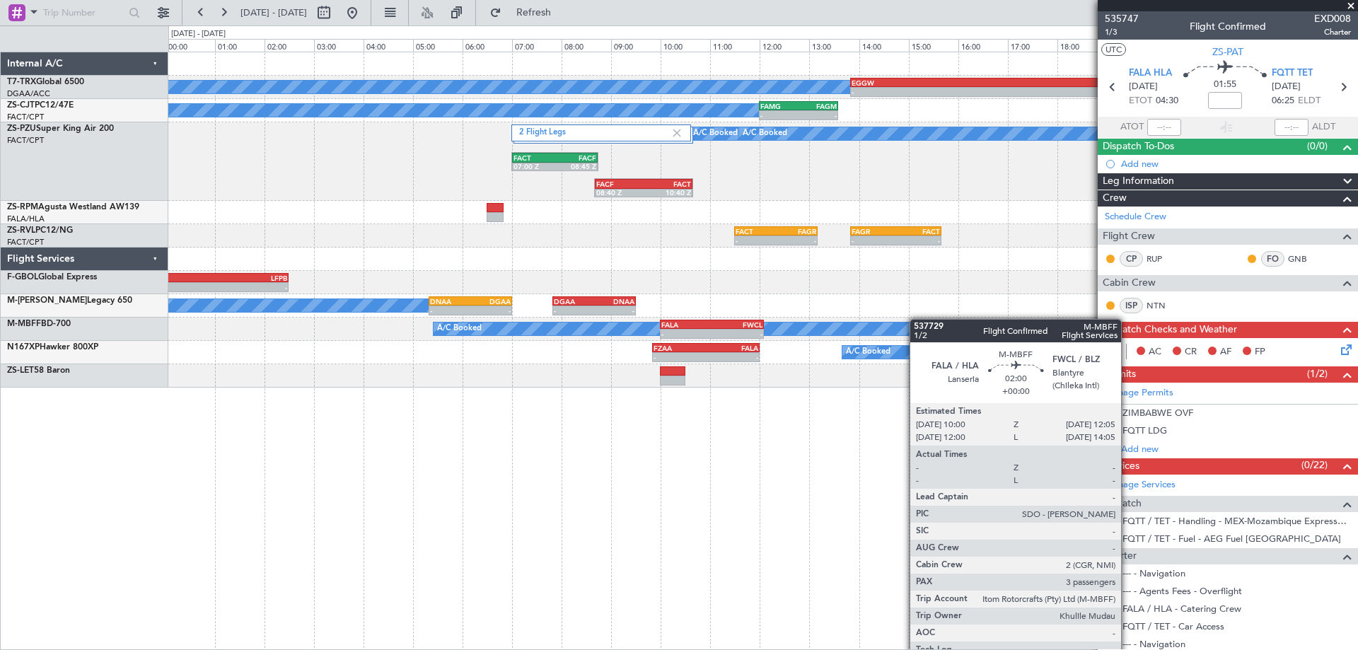
click at [735, 320] on div "A/C Booked - - EGGW 13:50 Z DGAA 20:30 Z A/C Booked - - FAMG 12:00 Z FAGM 13:35…" at bounding box center [762, 219] width 1189 height 335
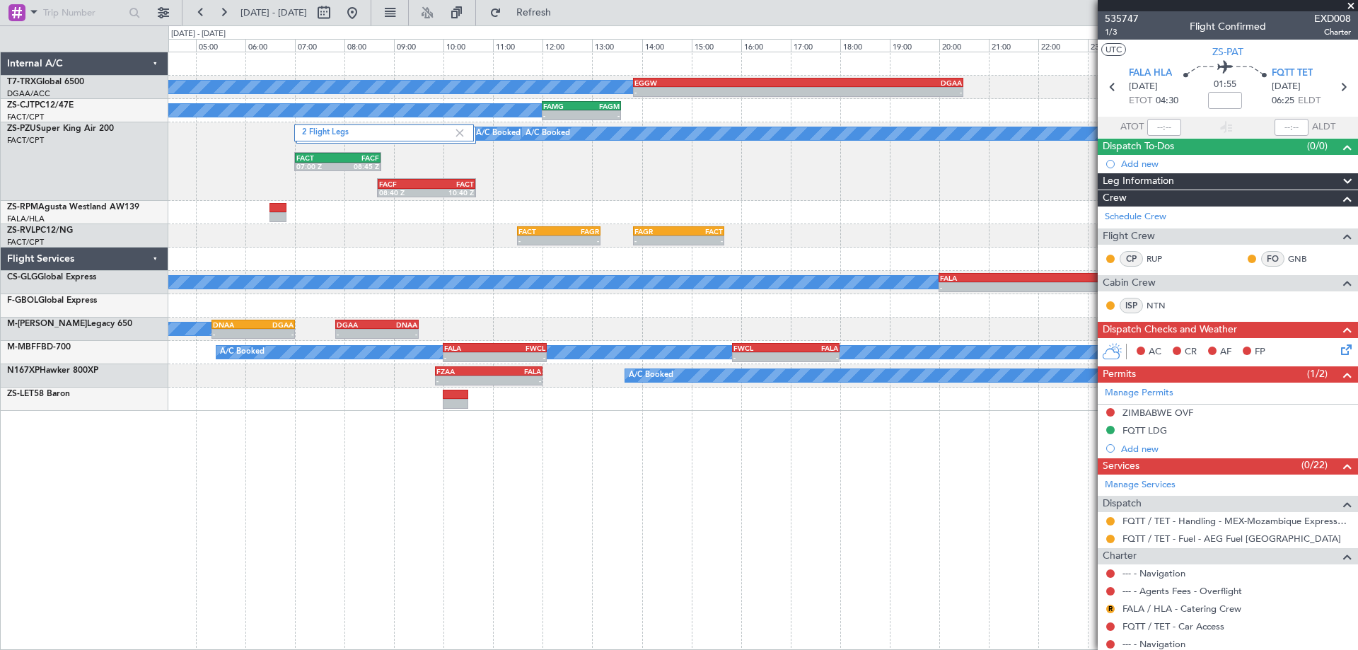
click at [810, 247] on div "- - FACT 11:30 Z FAGR 13:10 Z - - FAGR 13:50 Z FACT 15:40 Z" at bounding box center [762, 235] width 1189 height 23
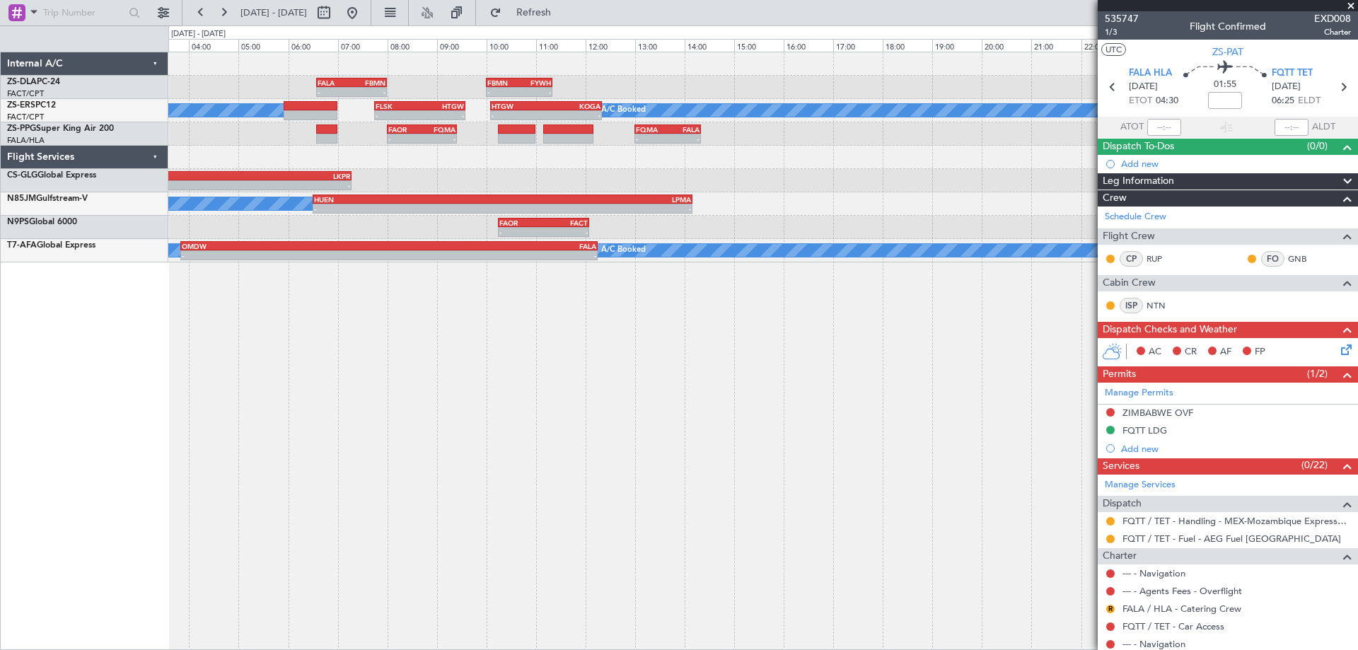
click at [564, 537] on div "- - FALA 06:35 Z FBMN 08:00 Z - - FBMN 10:00 Z FYWH 11:20 Z A/C Booked A/C Book…" at bounding box center [763, 351] width 1190 height 598
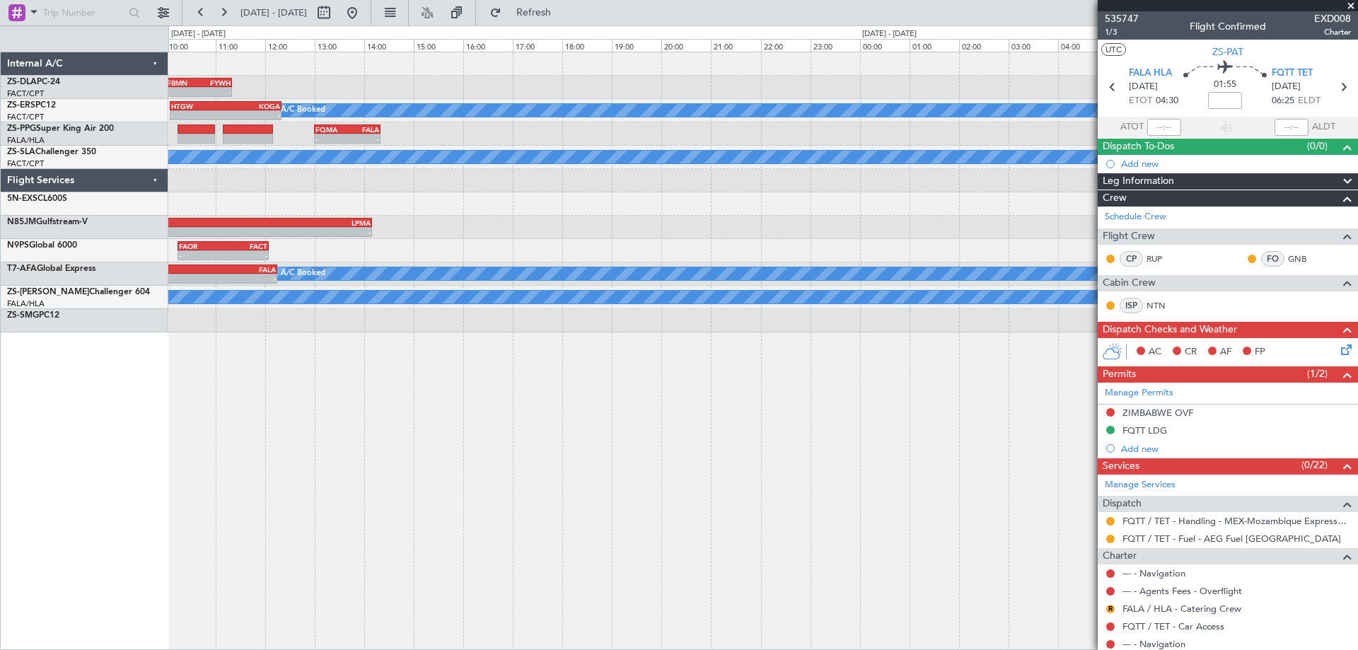
click at [423, 484] on div "- - FBMN 10:00 Z FYWH 11:20 Z FALA 06:35 Z FBMN 08:00 Z - - - - HTGW 10:05 Z KO…" at bounding box center [763, 351] width 1190 height 598
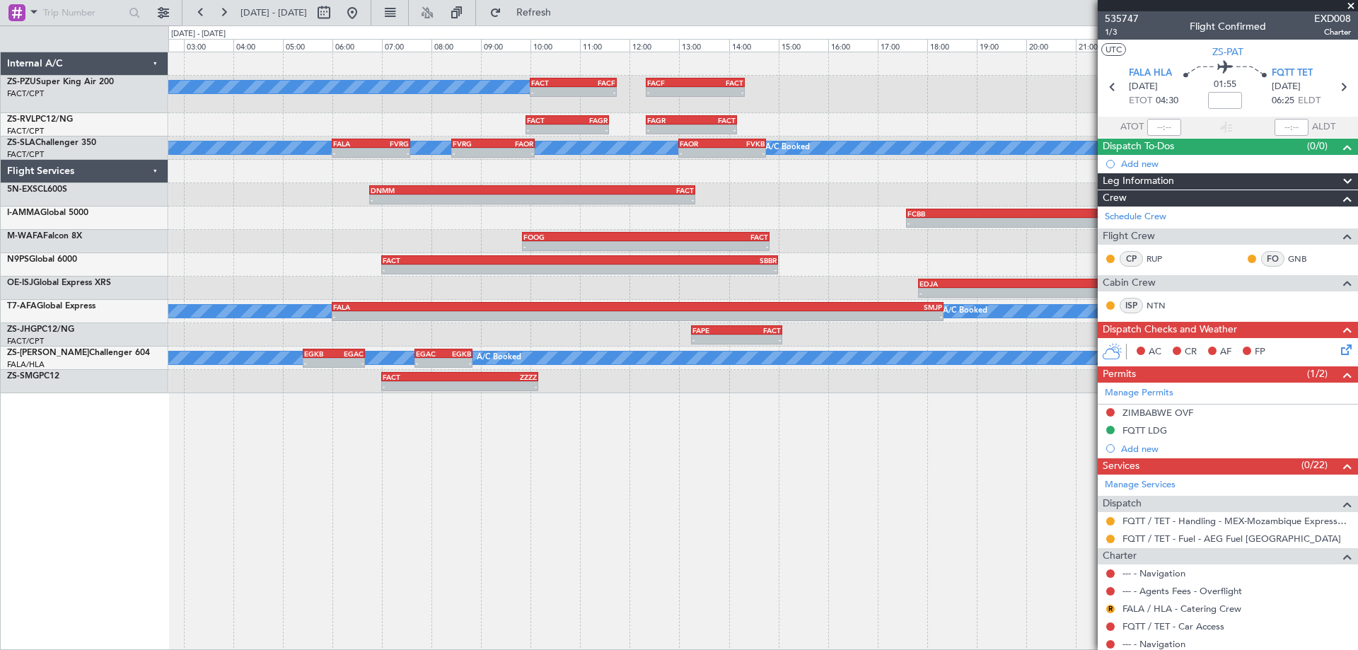
click at [523, 525] on div "A/C Booked A/C Booked - - FACT 10:00 Z FACF 11:45 Z - - FACF 12:20 Z FACT 14:20…" at bounding box center [763, 351] width 1190 height 598
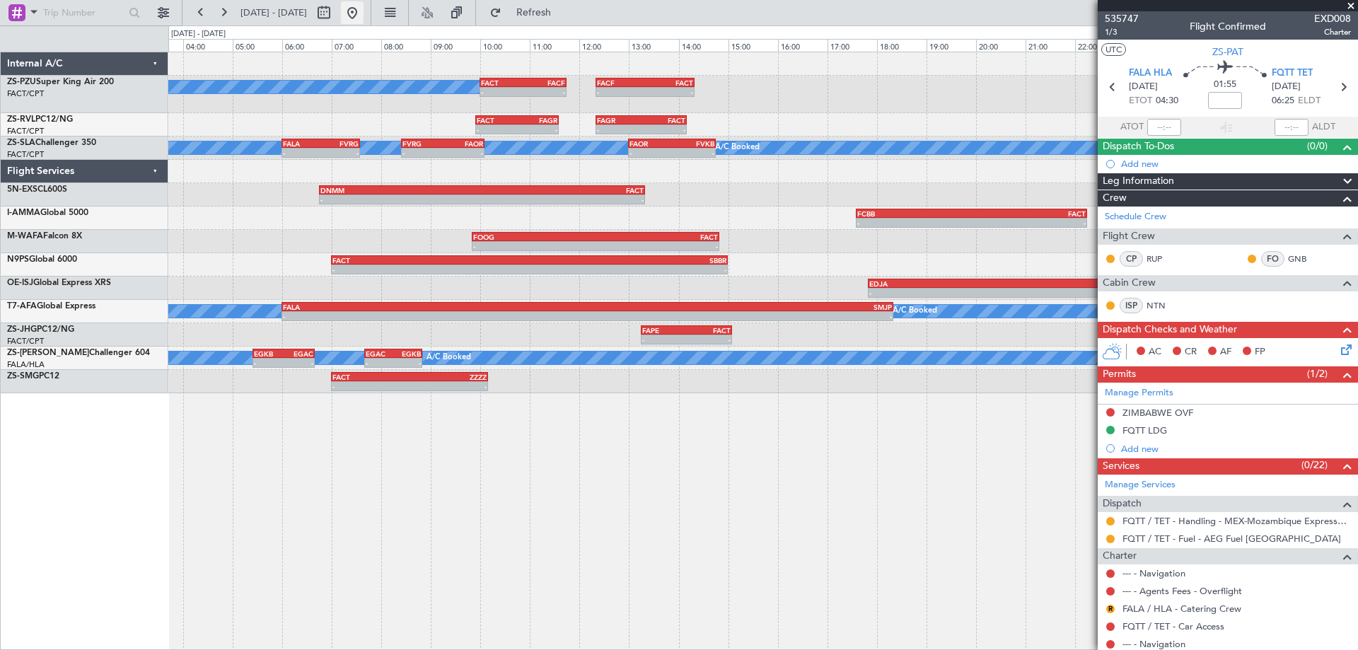
click at [364, 12] on button at bounding box center [352, 12] width 23 height 23
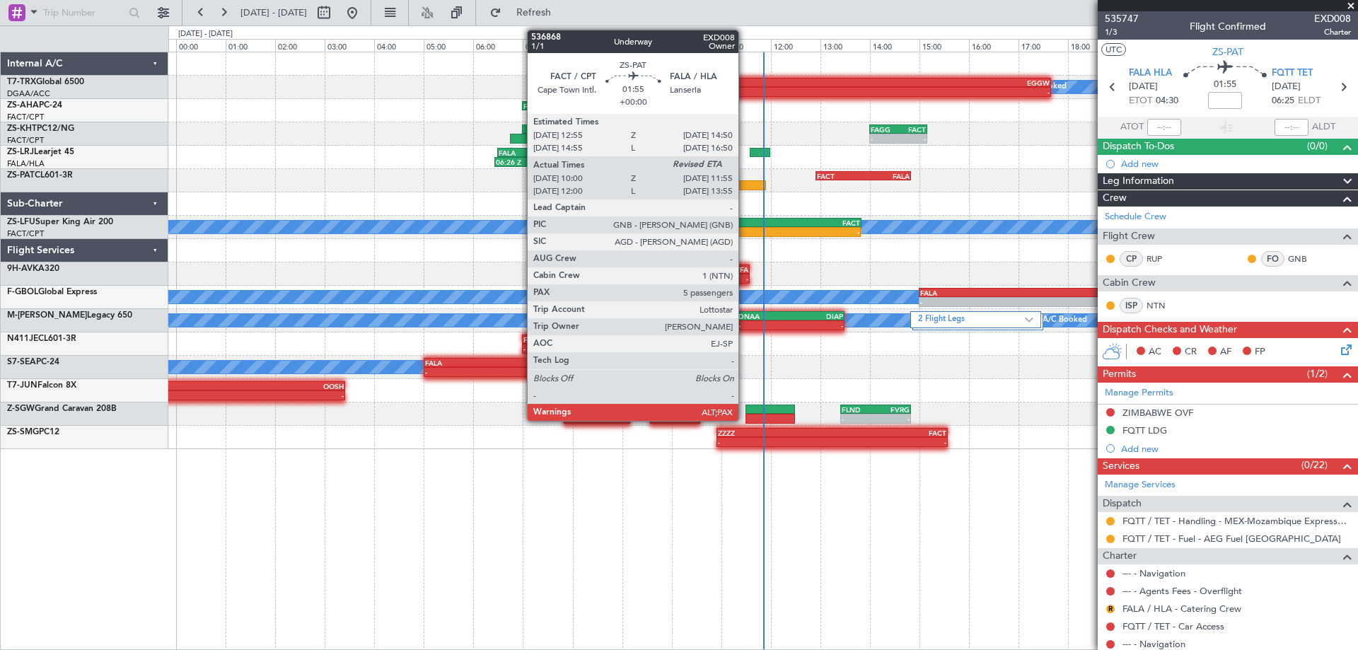
click at [745, 185] on div "-" at bounding box center [742, 185] width 46 height 8
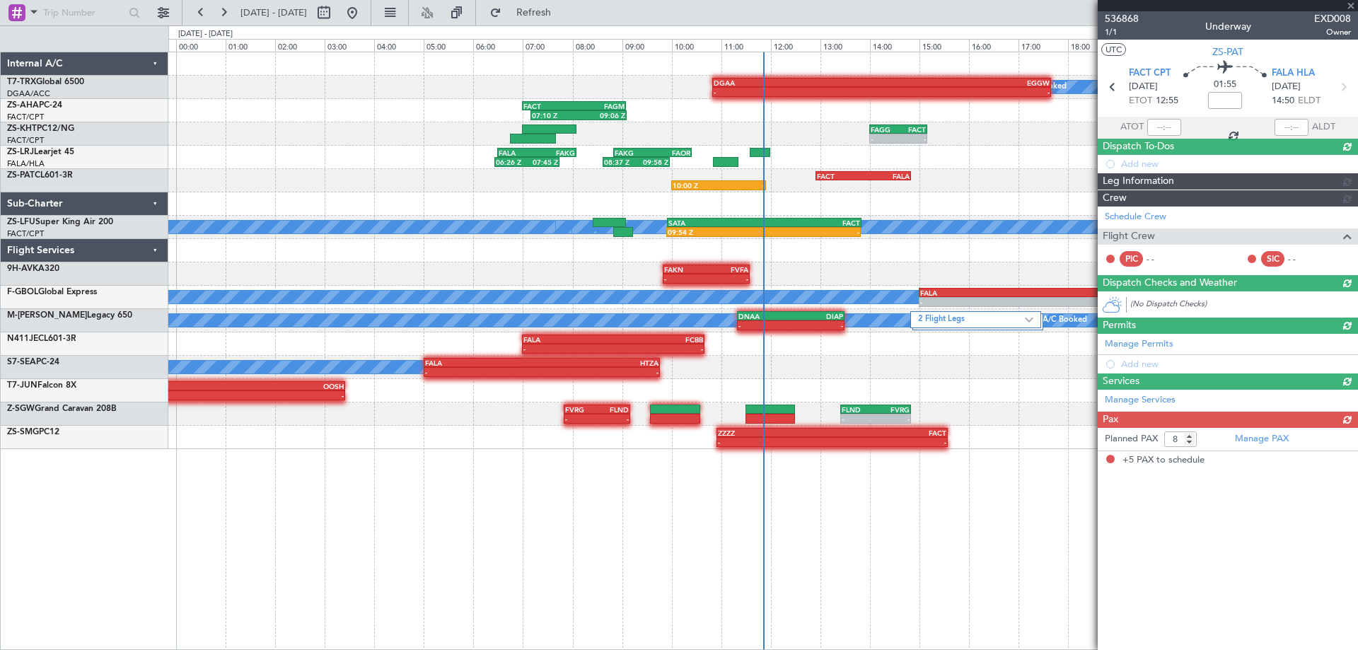
type input "10:00"
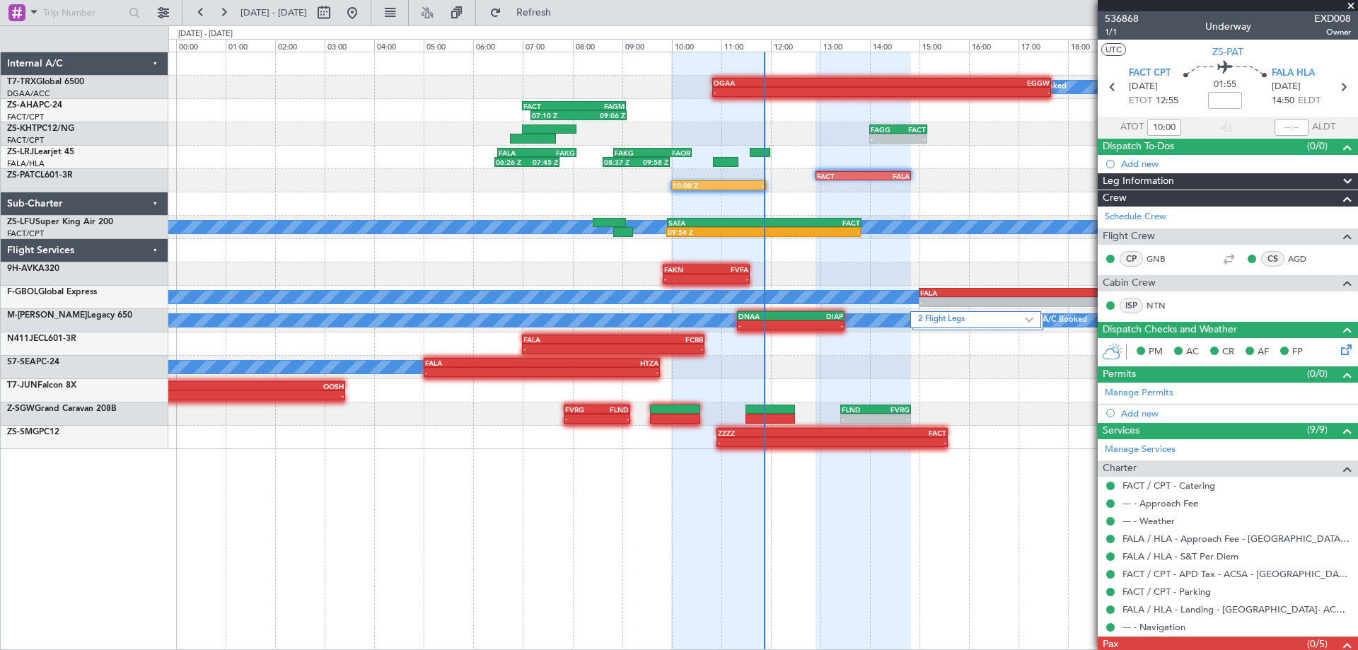
click at [930, 576] on div "A/C Booked - - DGAA 10:50 Z EGGW 17:40 Z 07:10 Z 09:06 Z FACT 07:00 Z FAGM 09:0…" at bounding box center [763, 351] width 1190 height 598
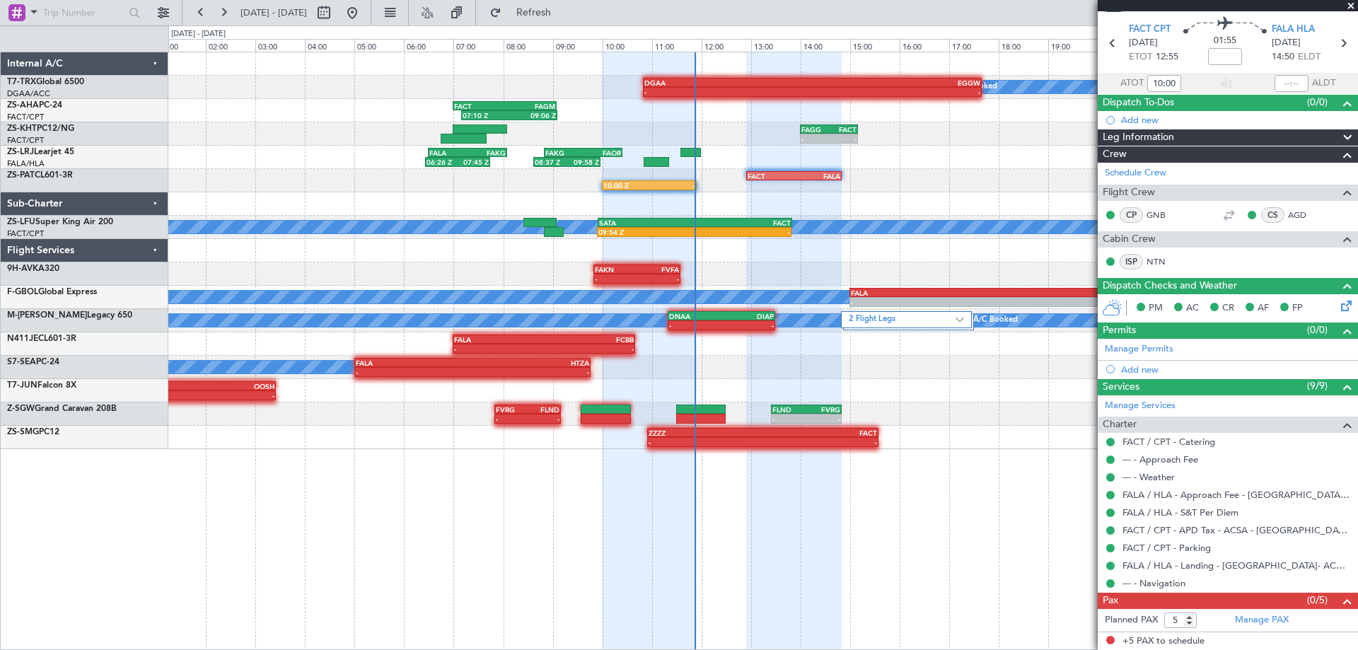
click at [890, 185] on div "A/C Booked - - DGAA 10:50 Z EGGW 17:40 Z 07:10 Z 09:06 Z FACT 07:00 Z FAGM 09:0…" at bounding box center [762, 250] width 1189 height 397
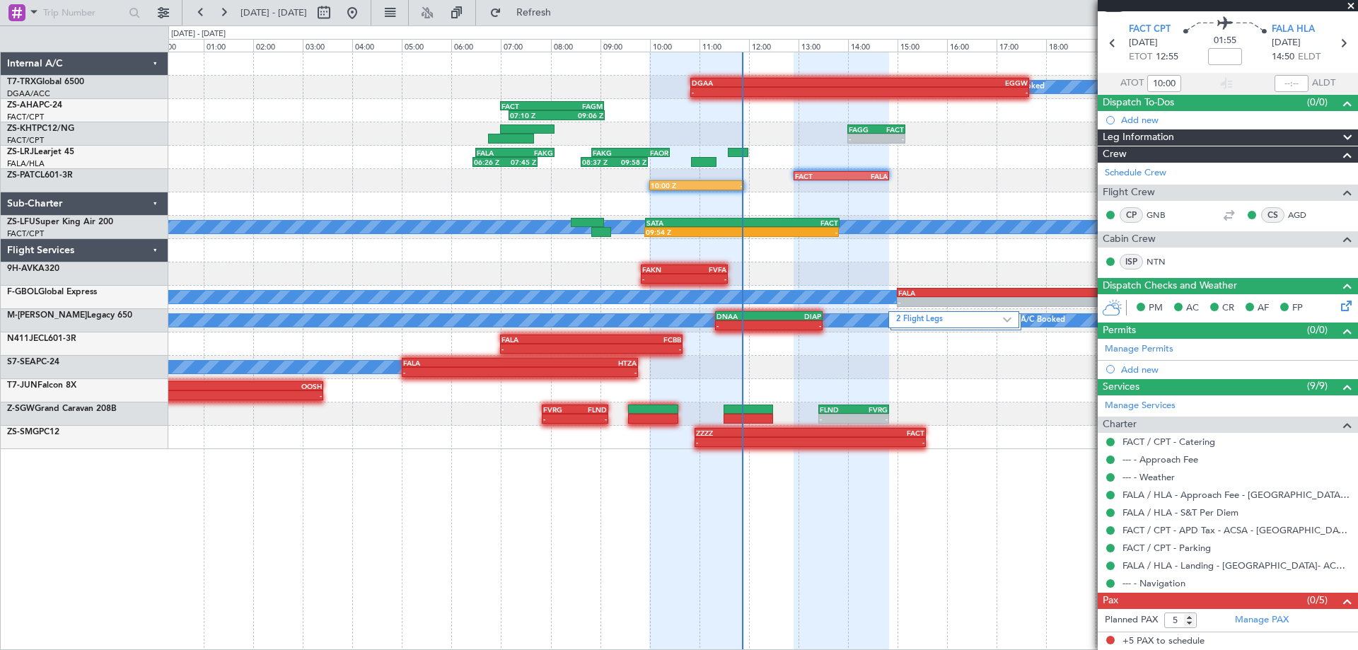
click at [938, 151] on div "06:26 Z 07:45 Z FALA 06:30 Z FAKG 08:05 Z 08:37 Z 09:58 Z FAKG 08:50 Z FAOR 10:…" at bounding box center [762, 157] width 1189 height 23
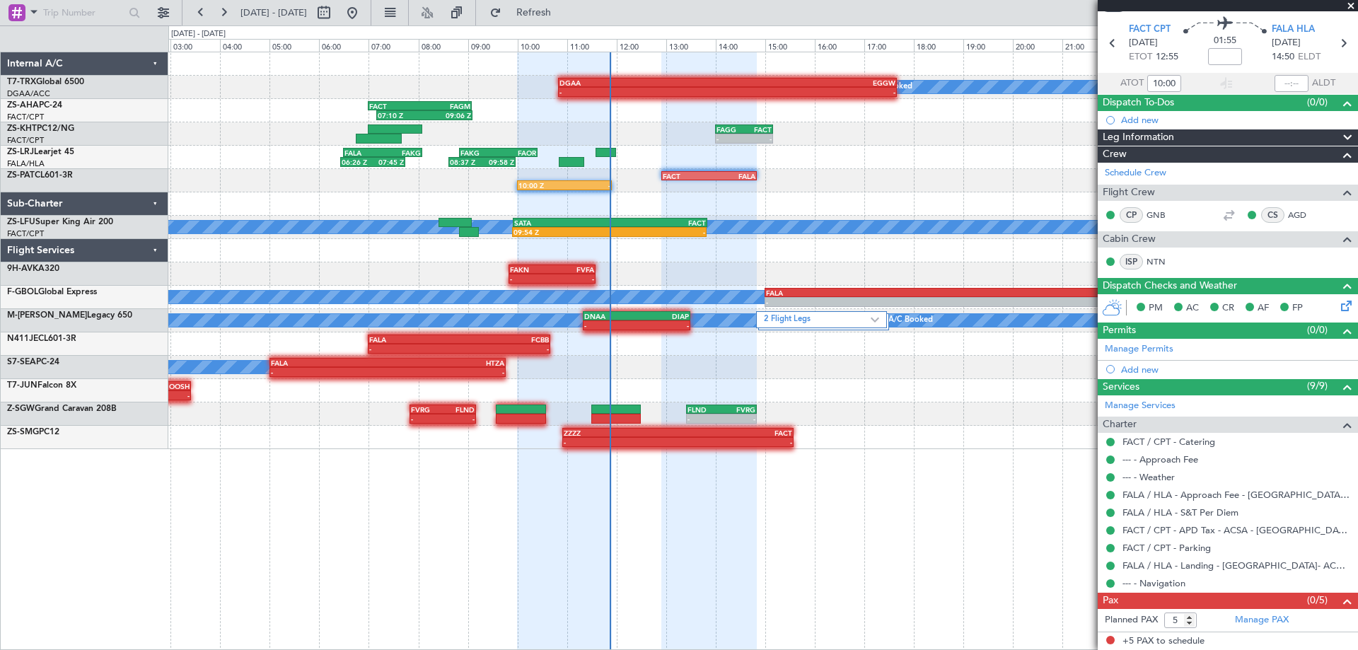
click at [934, 210] on div "A/C Booked - - DGAA 10:50 Z EGGW 17:40 Z 07:10 Z 09:06 Z FACT 07:00 Z FAGM 09:0…" at bounding box center [762, 250] width 1189 height 397
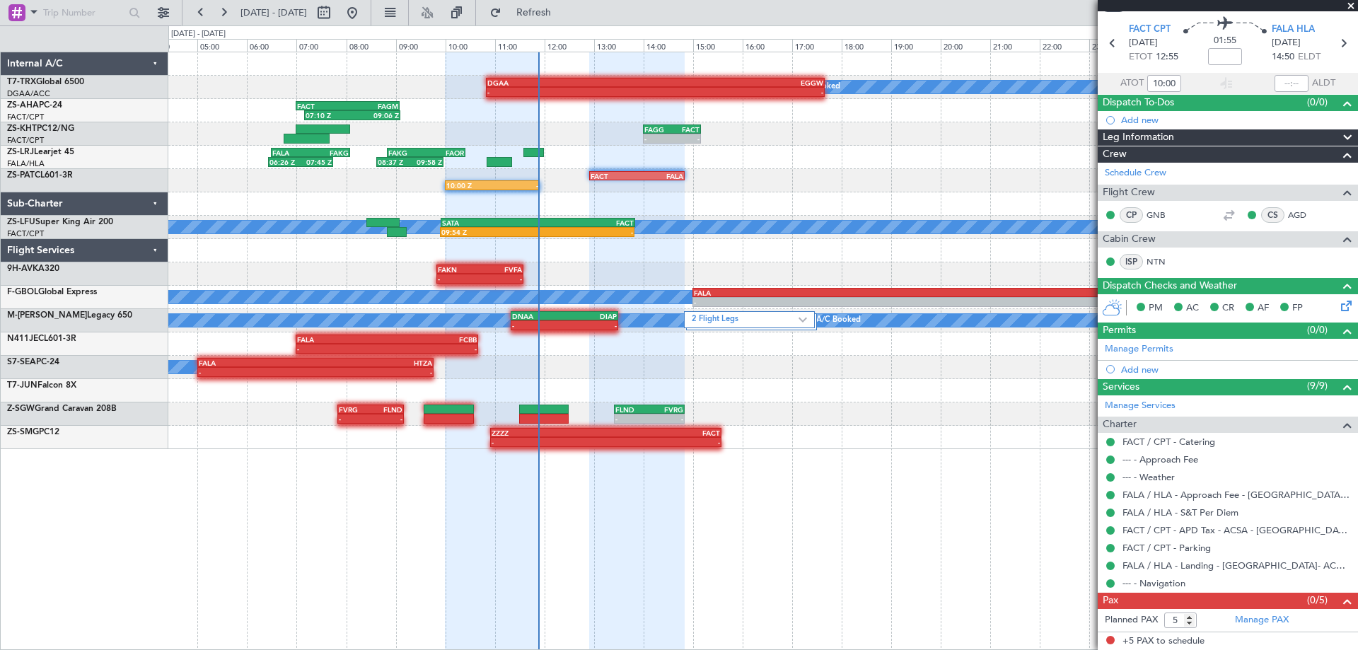
click at [872, 216] on div "A/C Booked - - DGAA 10:50 Z EGGW 17:40 Z 07:10 Z 09:06 Z FACT 07:00 Z FAGM 09:0…" at bounding box center [762, 250] width 1189 height 397
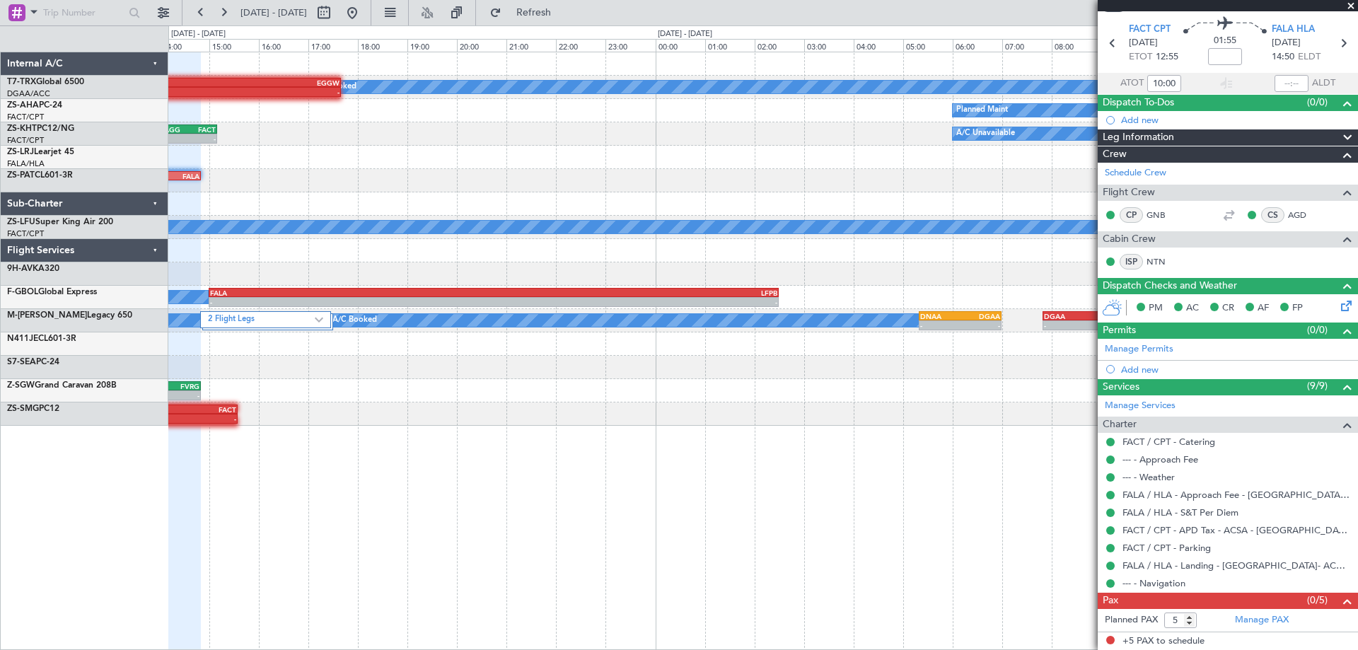
click at [204, 317] on div "A/C Booked - - DGAA 10:50 Z EGGW 17:40 Z - - EGGW 13:50 Z DGAA 20:30 Z Planned …" at bounding box center [762, 238] width 1189 height 373
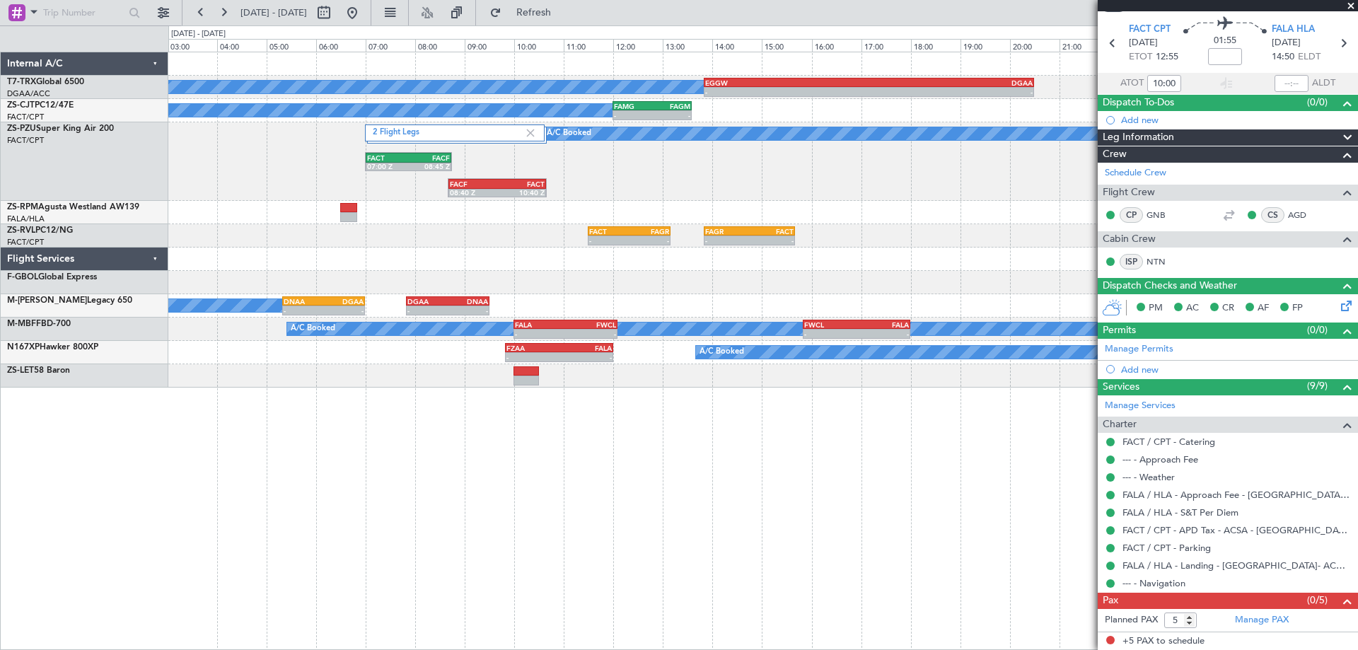
click at [525, 506] on div "A/C Booked - - EGGW 13:50 Z DGAA 20:30 Z A/C Booked - - FAMG 12:00 Z FAGM 13:35…" at bounding box center [763, 351] width 1190 height 598
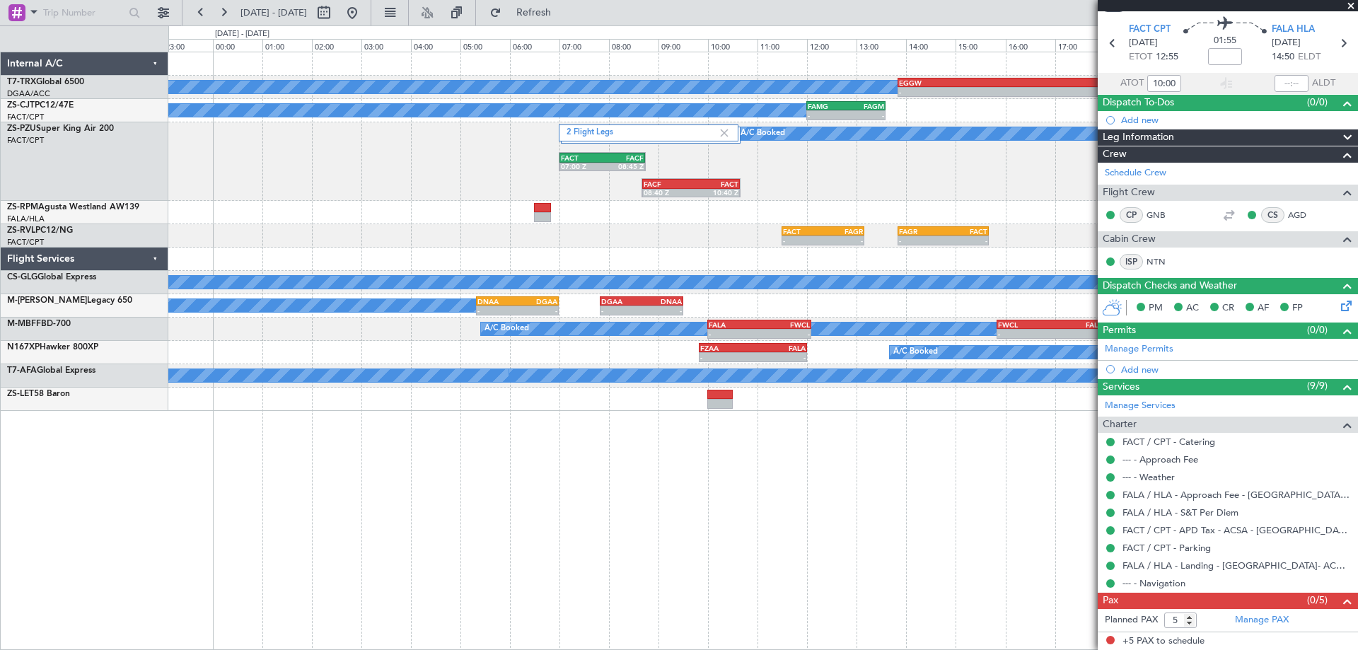
click at [820, 493] on div "A/C Booked - - EGGW 13:50 Z DGAA 20:30 Z DGAA 10:50 Z EGGW 17:40 Z - - A/C Book…" at bounding box center [763, 351] width 1190 height 598
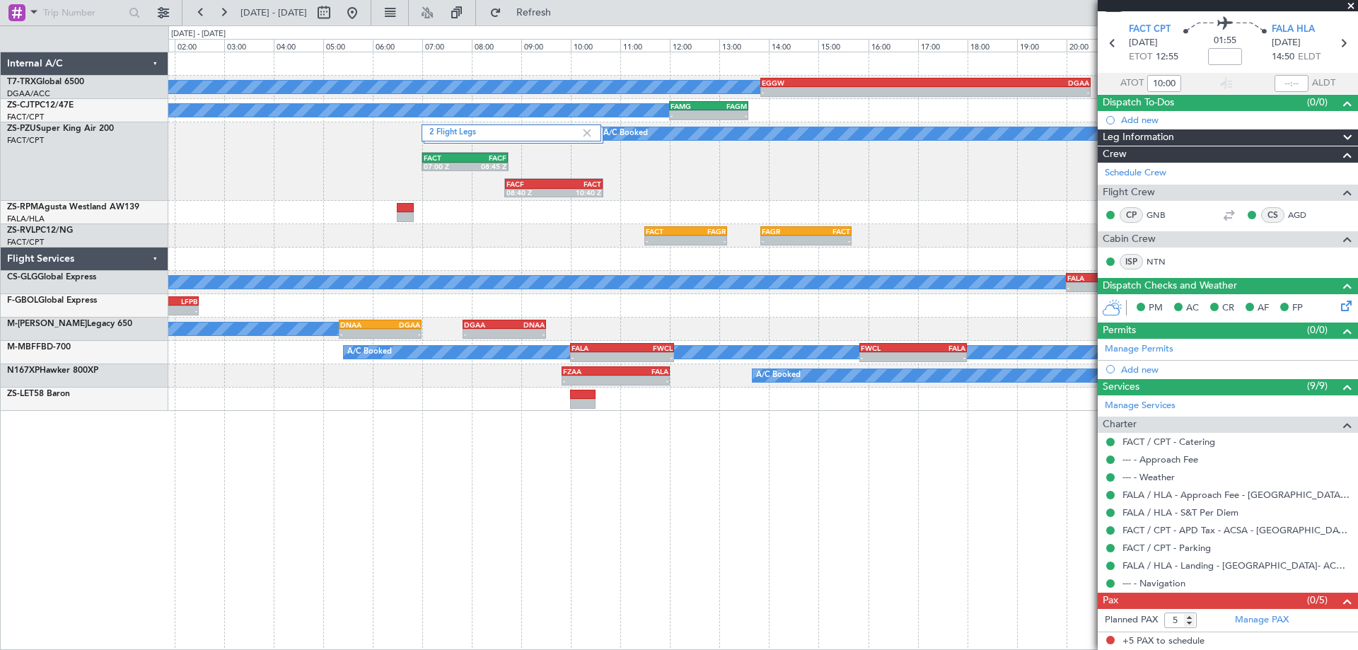
click at [844, 197] on div "2 Flight Legs A/C Booked A/C Booked FACT 07:00 Z FACF 08:45 Z FACF 08:40 Z FACT…" at bounding box center [762, 161] width 1189 height 78
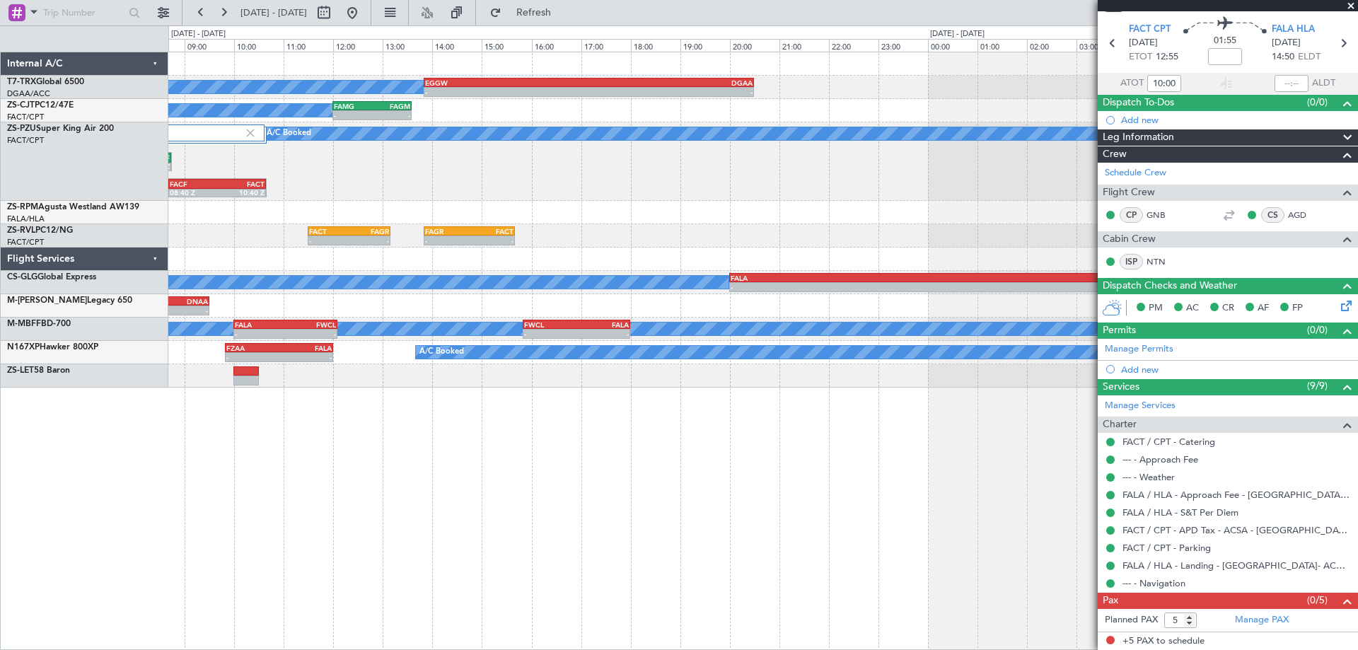
click at [592, 257] on div "A/C Booked - - EGGW 13:50 Z DGAA 20:30 Z A/C Booked - - FAMG 12:00 Z FAGM 13:35…" at bounding box center [762, 219] width 1189 height 335
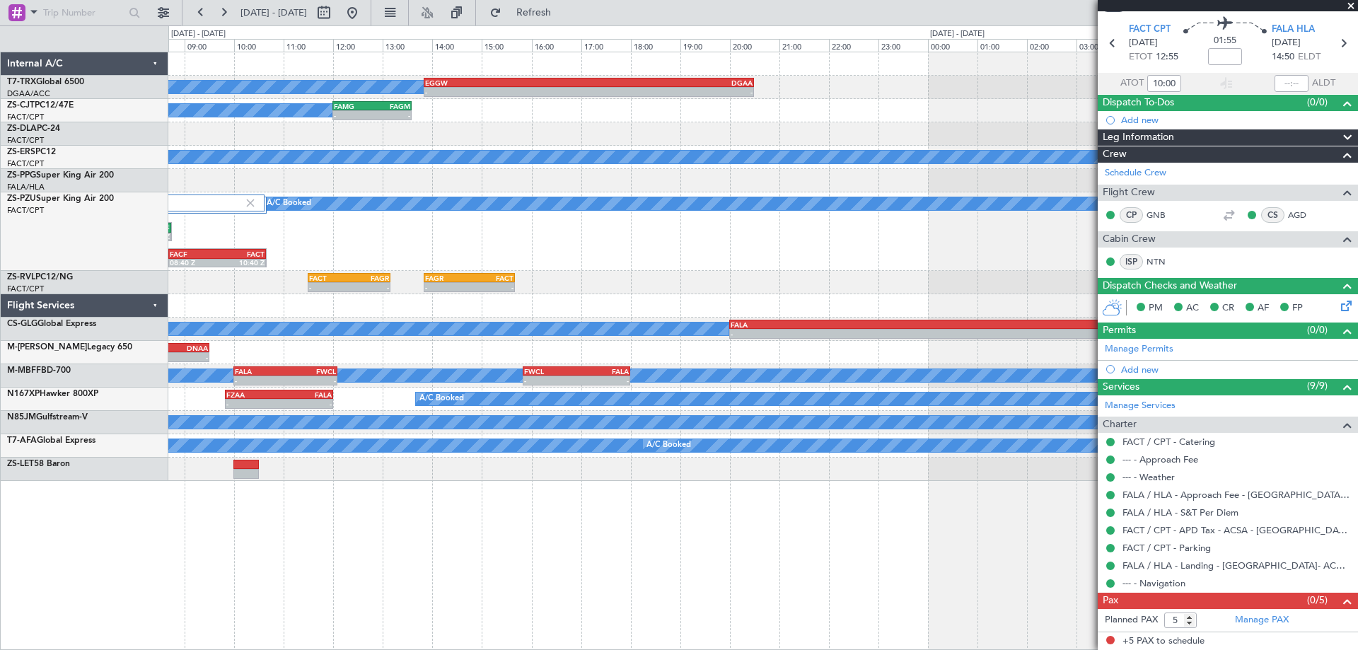
click at [1352, 8] on span at bounding box center [1351, 6] width 14 height 13
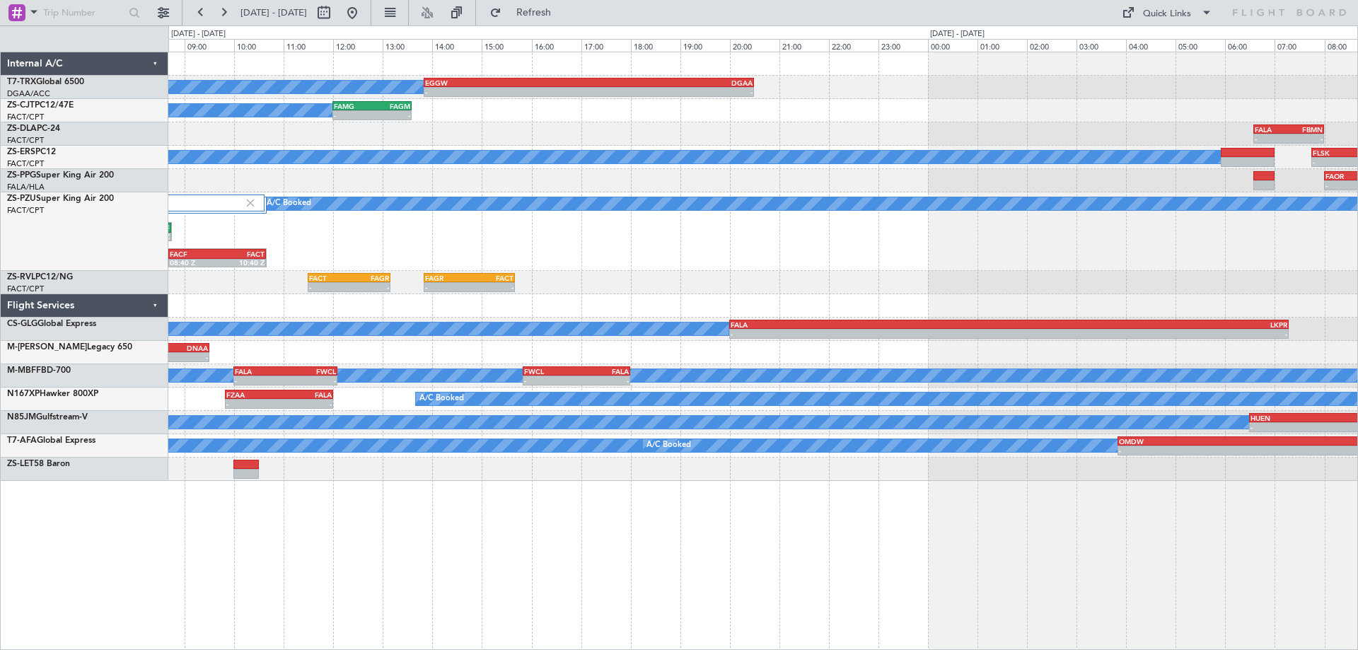
type input "0"
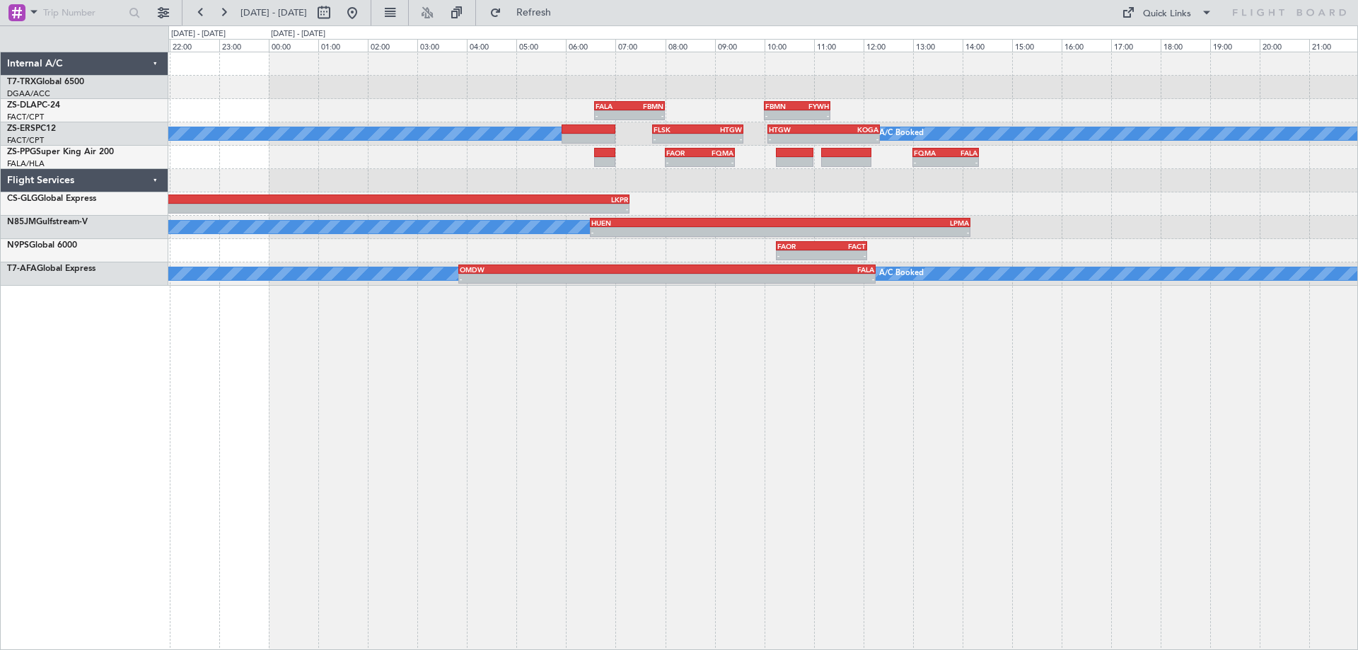
click at [963, 395] on div "- - EGGW 13:50 Z DGAA 20:30 Z - - FALA 06:35 Z FBMN 08:00 Z FBMN 10:00 Z FYWH 1…" at bounding box center [763, 351] width 1190 height 598
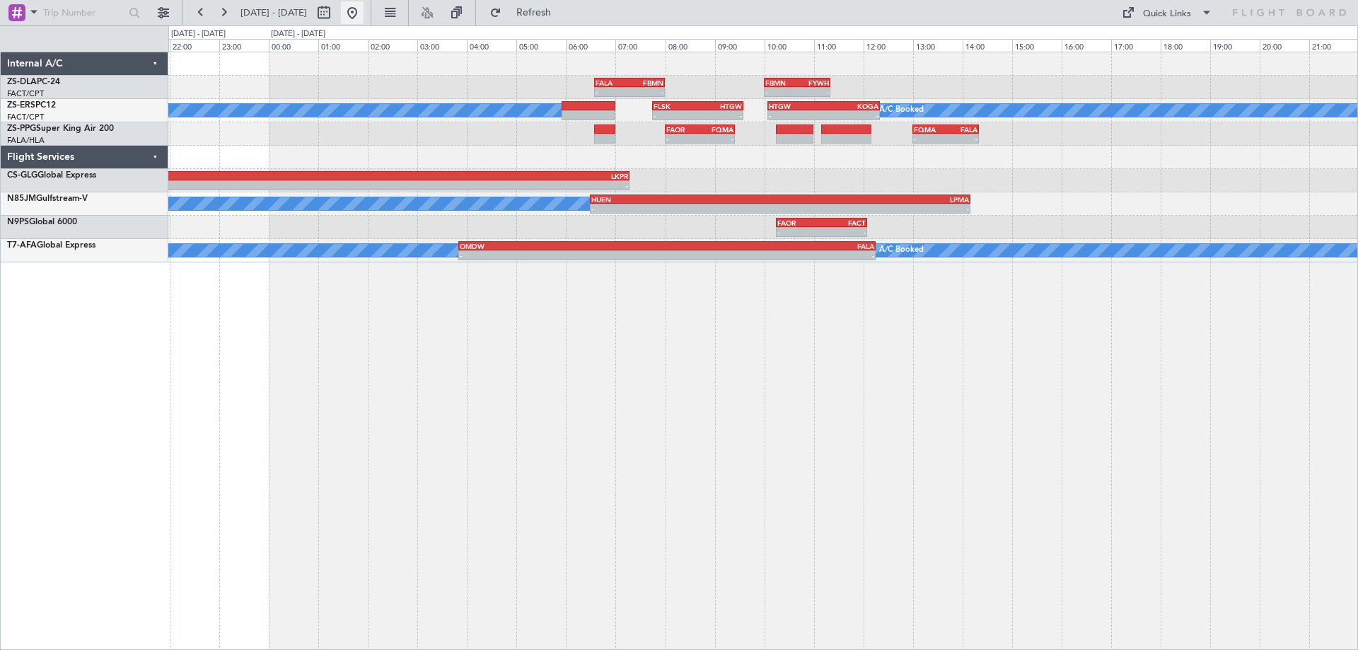
click at [364, 11] on button at bounding box center [352, 12] width 23 height 23
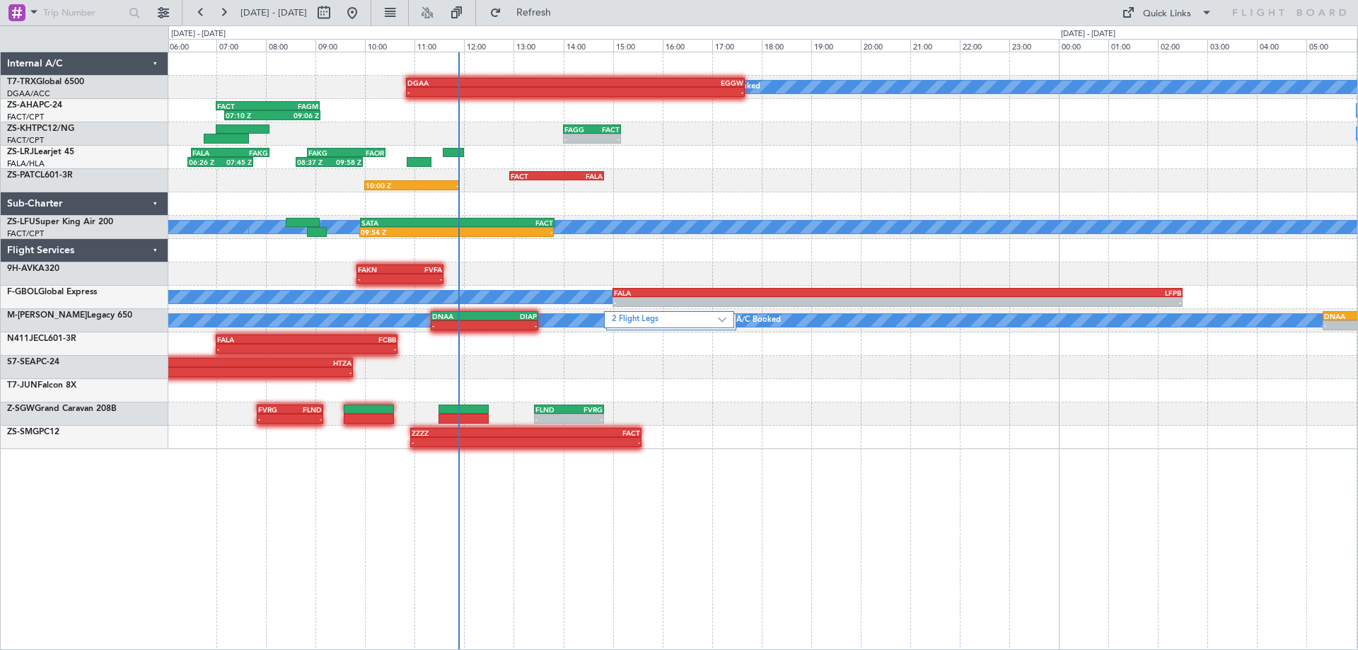
click at [472, 253] on div "A/C Booked DGAA 10:50 Z EGGW 17:40 Z - - 07:10 Z 09:06 Z FACT 07:00 Z FAGM 09:0…" at bounding box center [762, 250] width 1189 height 397
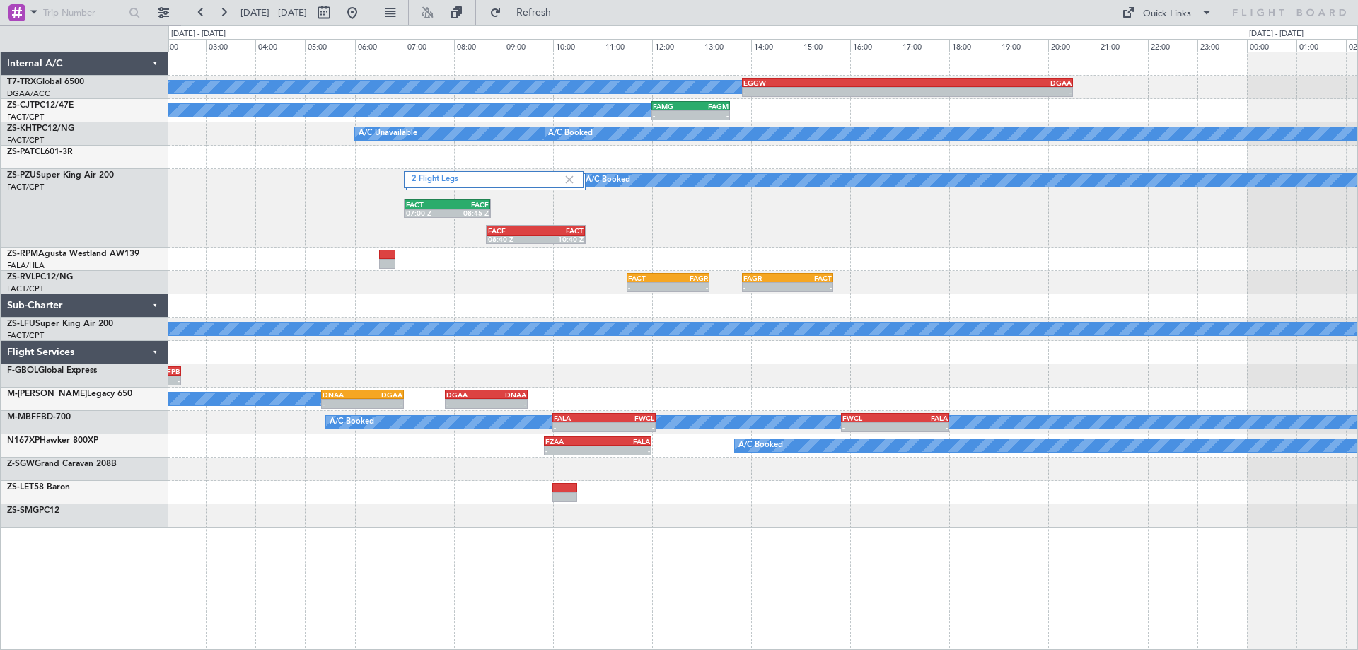
click at [578, 375] on div "- - FALA 15:00 Z LFPB 02:30 Z" at bounding box center [762, 375] width 1189 height 23
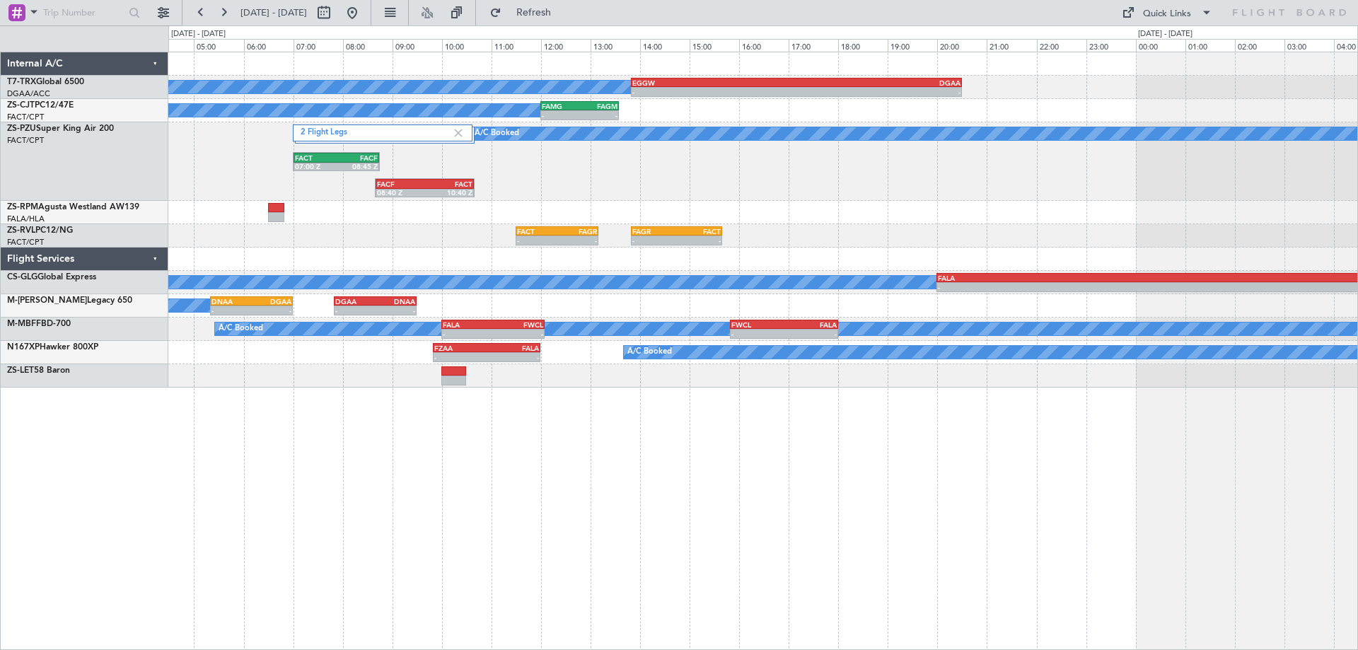
click at [1138, 221] on div "A/C Booked - - EGGW 13:50 Z DGAA 20:30 Z A/C Booked - - FAMG 12:00 Z FAGM 13:35…" at bounding box center [762, 219] width 1189 height 335
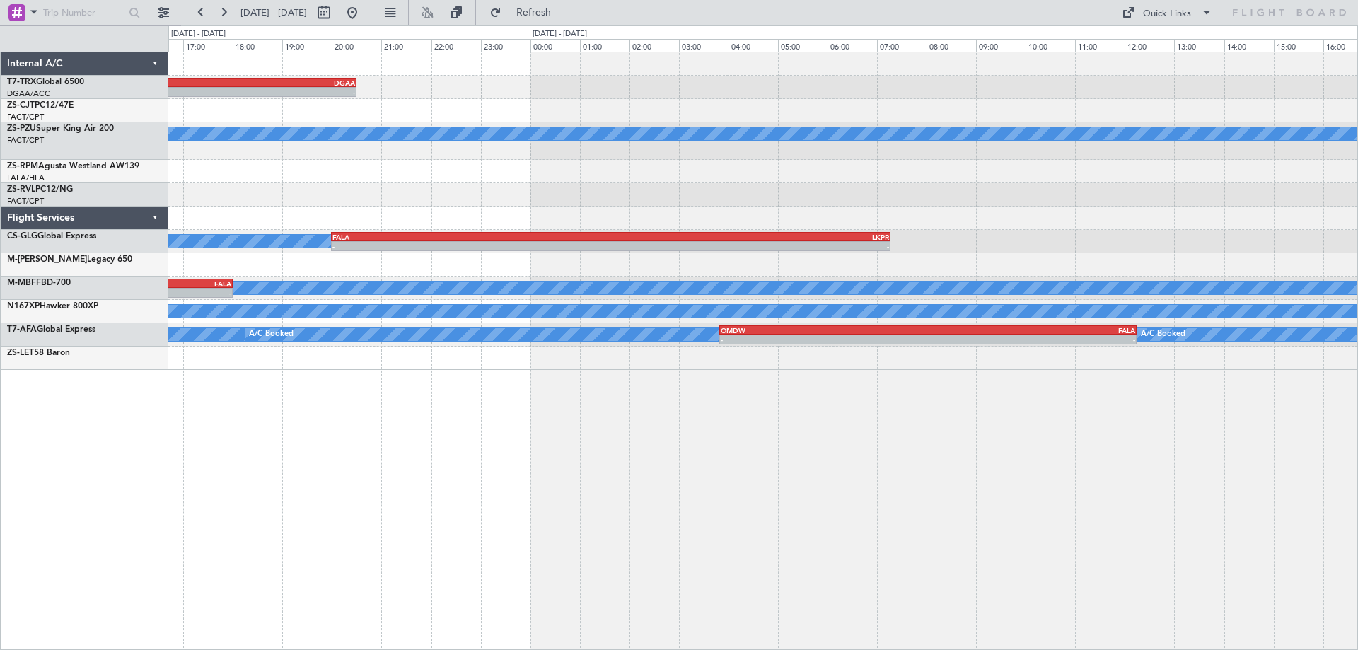
click at [250, 516] on div "- - EGGW 13:50 Z DGAA 20:30 Z A/C Booked FAMG 12:00 Z FAGM 13:35 Z - - A/C Book…" at bounding box center [763, 351] width 1190 height 598
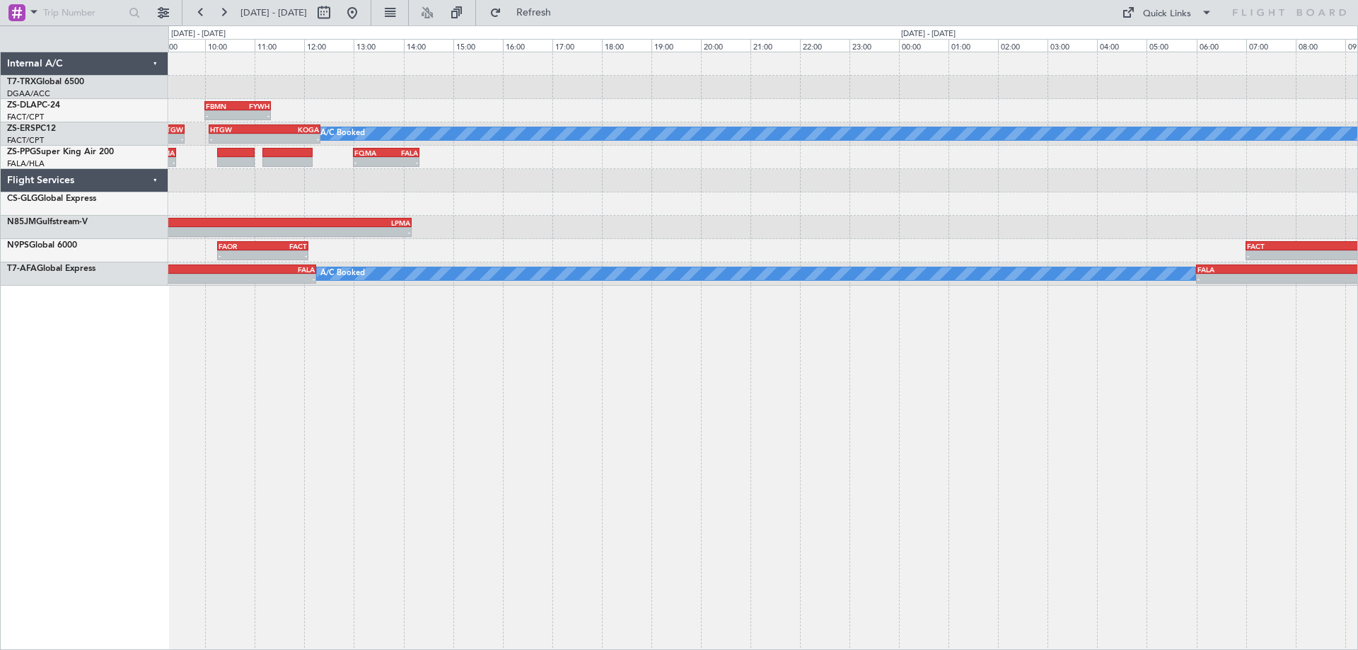
click at [400, 518] on div "- - FBMN 10:00 Z FYWH 11:20 Z FALA 06:35 Z FBMN 08:00 Z - - A/C Booked A/C Book…" at bounding box center [763, 351] width 1190 height 598
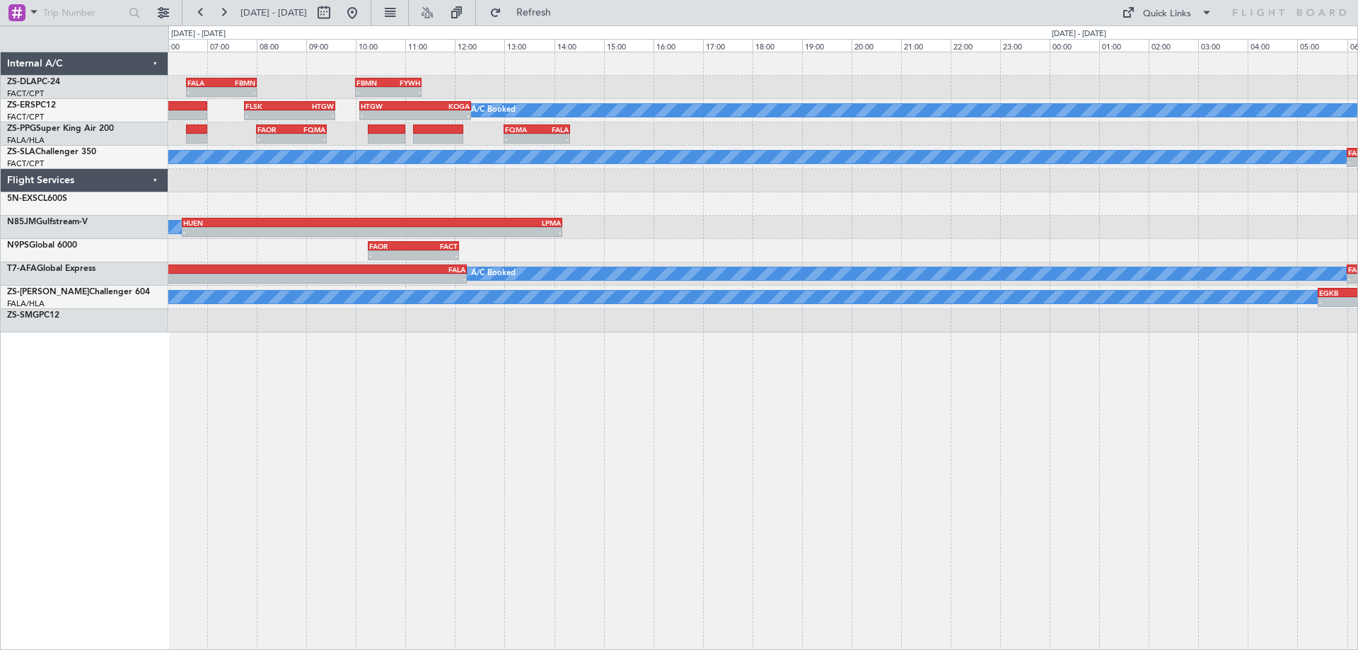
click at [807, 254] on div "- - FAOR 10:15 Z FACT 12:05 Z - - FACT 07:00 Z SBBR 15:00 Z" at bounding box center [762, 250] width 1189 height 23
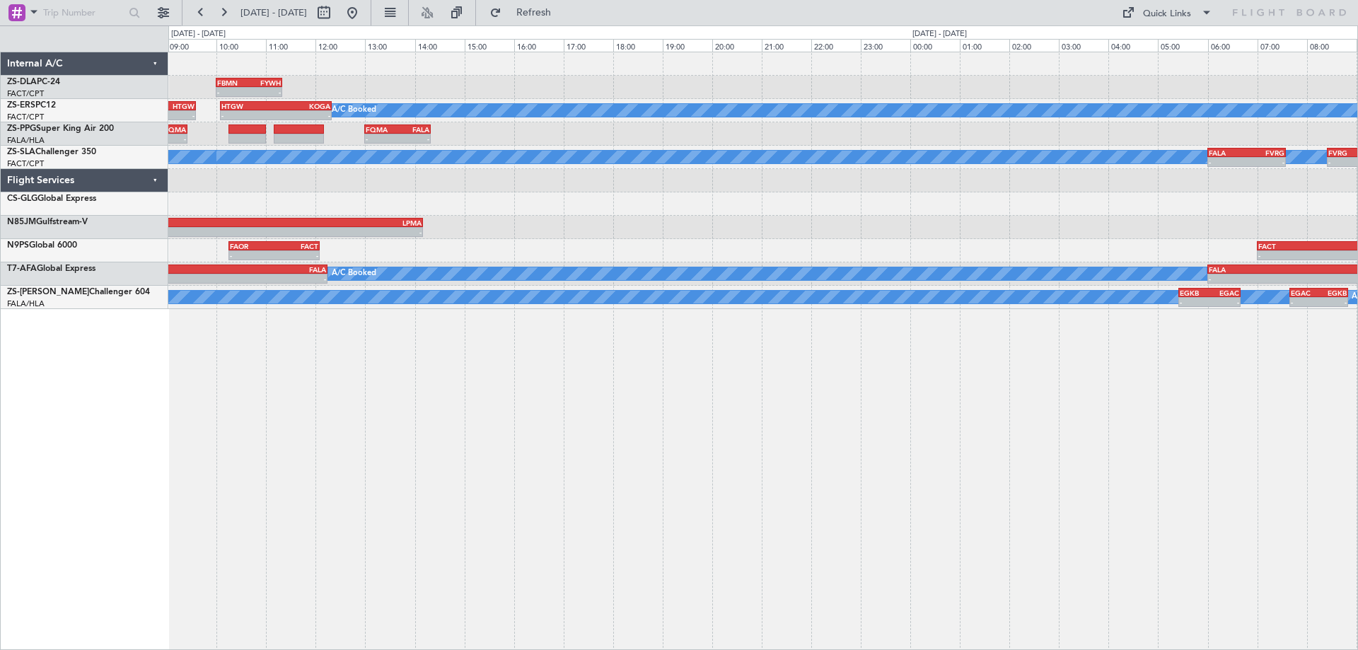
click at [361, 313] on div "- - FBMN 10:00 Z FYWH 11:20 Z FALA 06:35 Z FBMN 08:00 Z - - A/C Booked A/C Book…" at bounding box center [763, 351] width 1190 height 598
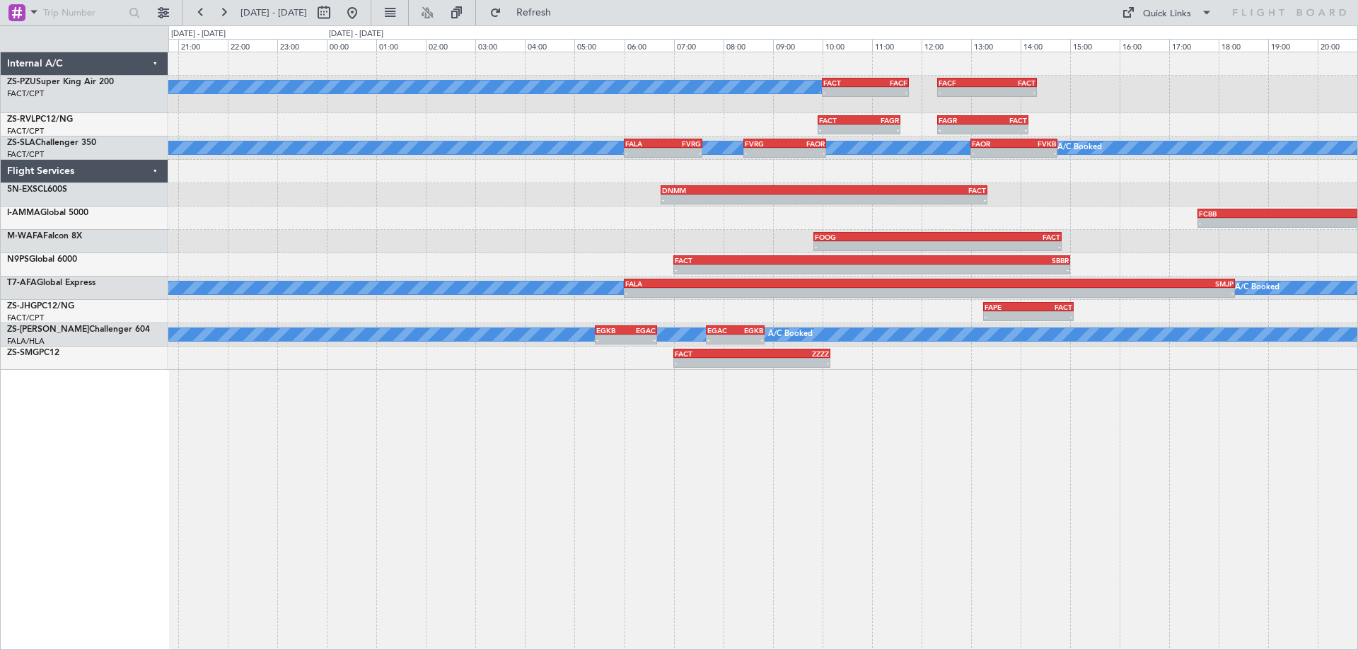
click at [646, 498] on div "A/C Booked A/C Booked - - FACT 10:00 Z FACF 11:45 Z - - FACF 12:20 Z FACT 14:20…" at bounding box center [763, 351] width 1190 height 598
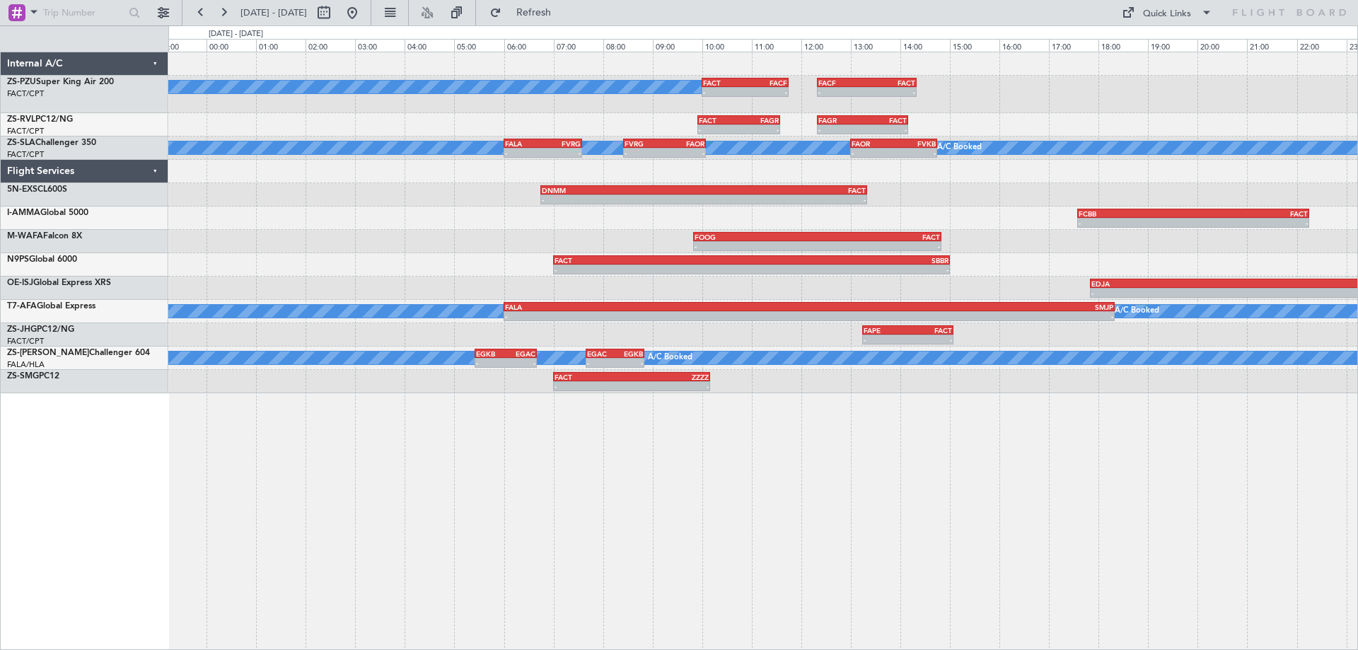
click at [526, 649] on html "[DATE] - [DATE] Refresh Quick Links A/C Booked A/C Booked - - FACT 10:00 Z FACF…" at bounding box center [679, 325] width 1358 height 650
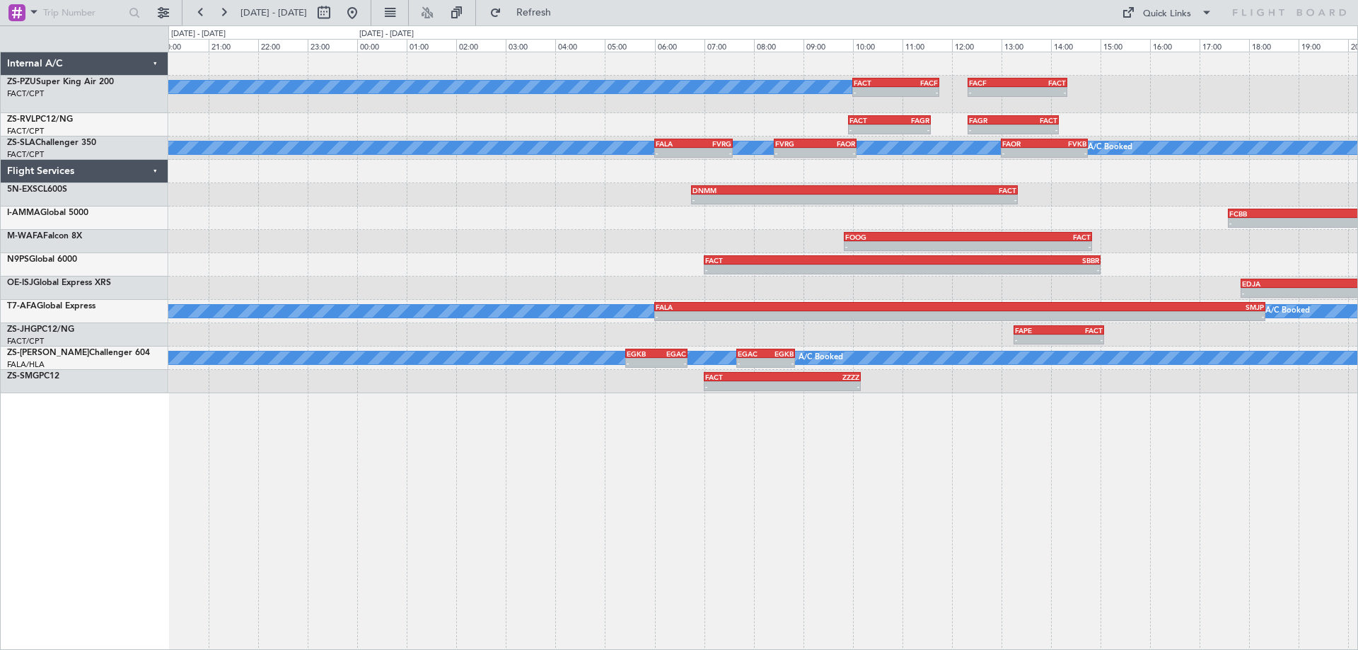
click at [762, 555] on div "A/C Booked A/C Booked - - FACT 10:00 Z FACF 11:45 Z - - FACF 12:20 Z FACT 14:20…" at bounding box center [763, 351] width 1190 height 598
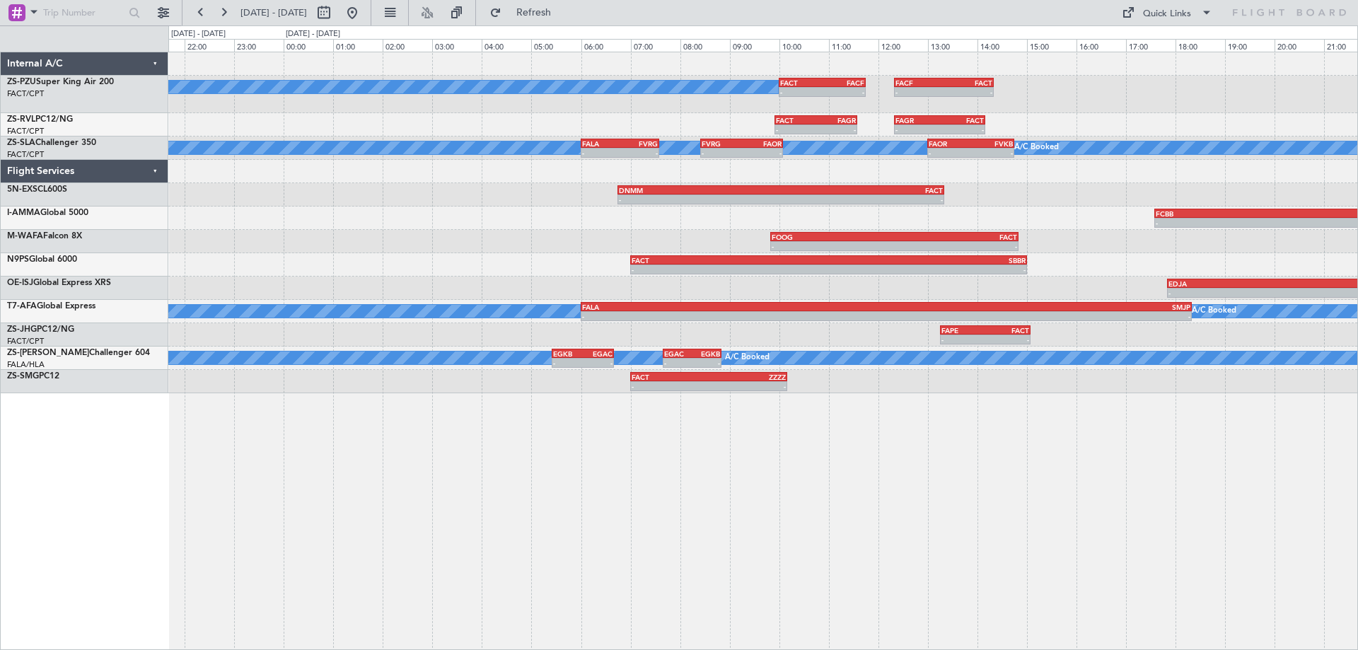
click at [751, 519] on div "A/C Booked A/C Booked - - FACT 10:00 Z FACF 11:45 Z - - FACF 12:20 Z FACT 14:20…" at bounding box center [763, 351] width 1190 height 598
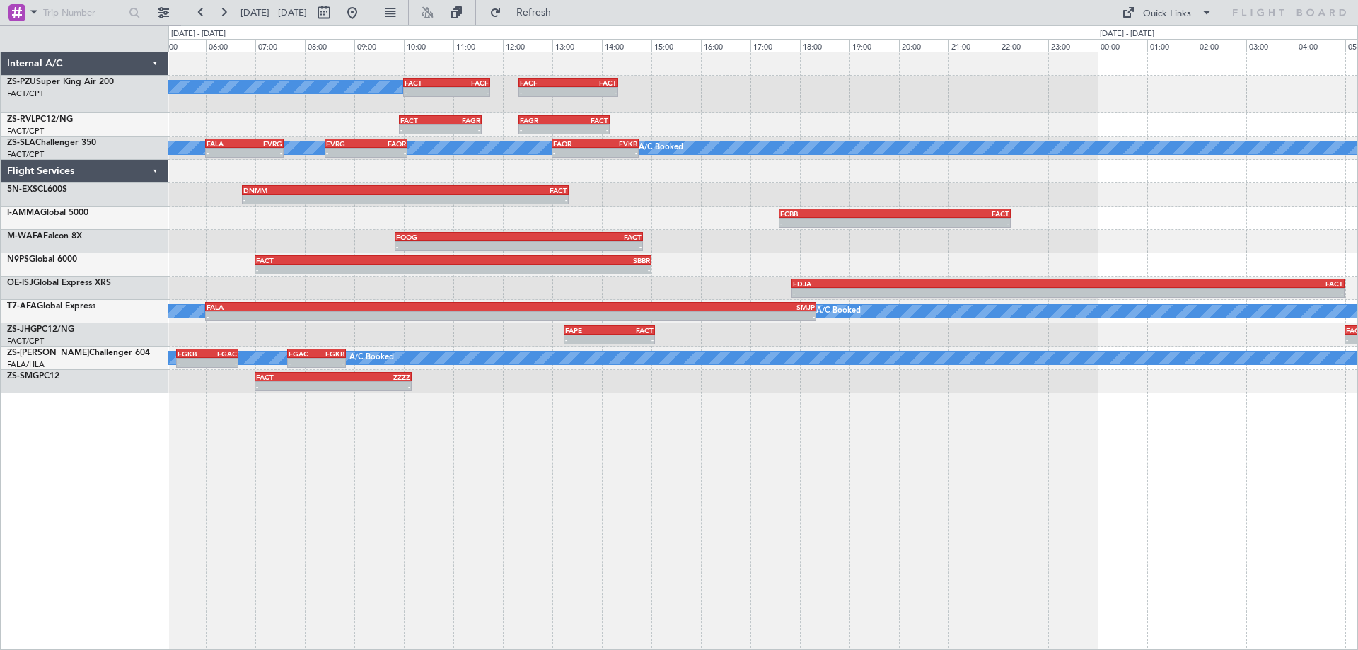
click at [731, 458] on div "A/C Booked A/C Booked - - FACT 10:00 Z FACF 11:45 Z - - FACF 12:20 Z FACT 14:20…" at bounding box center [763, 351] width 1190 height 598
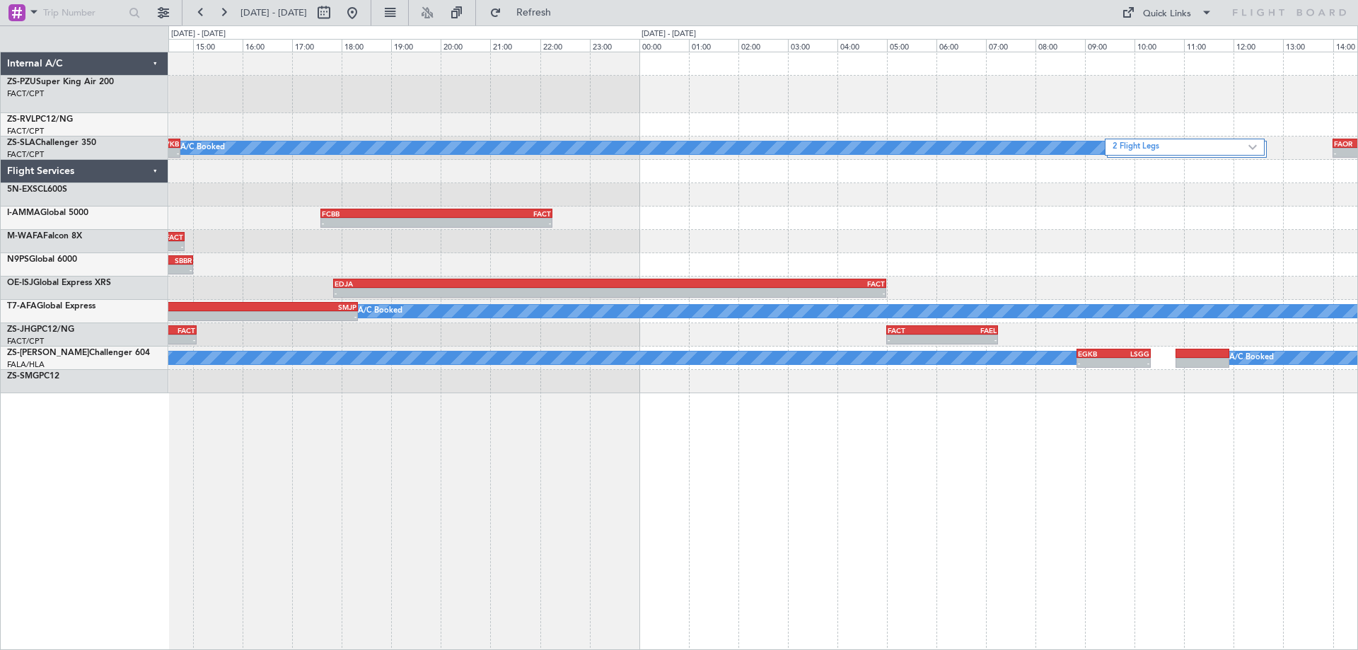
click at [607, 549] on div "- - FACT 10:00 Z FACF 11:45 Z - - FACF 12:20 Z FACT 14:20 Z A/C Booked A/C Book…" at bounding box center [763, 351] width 1190 height 598
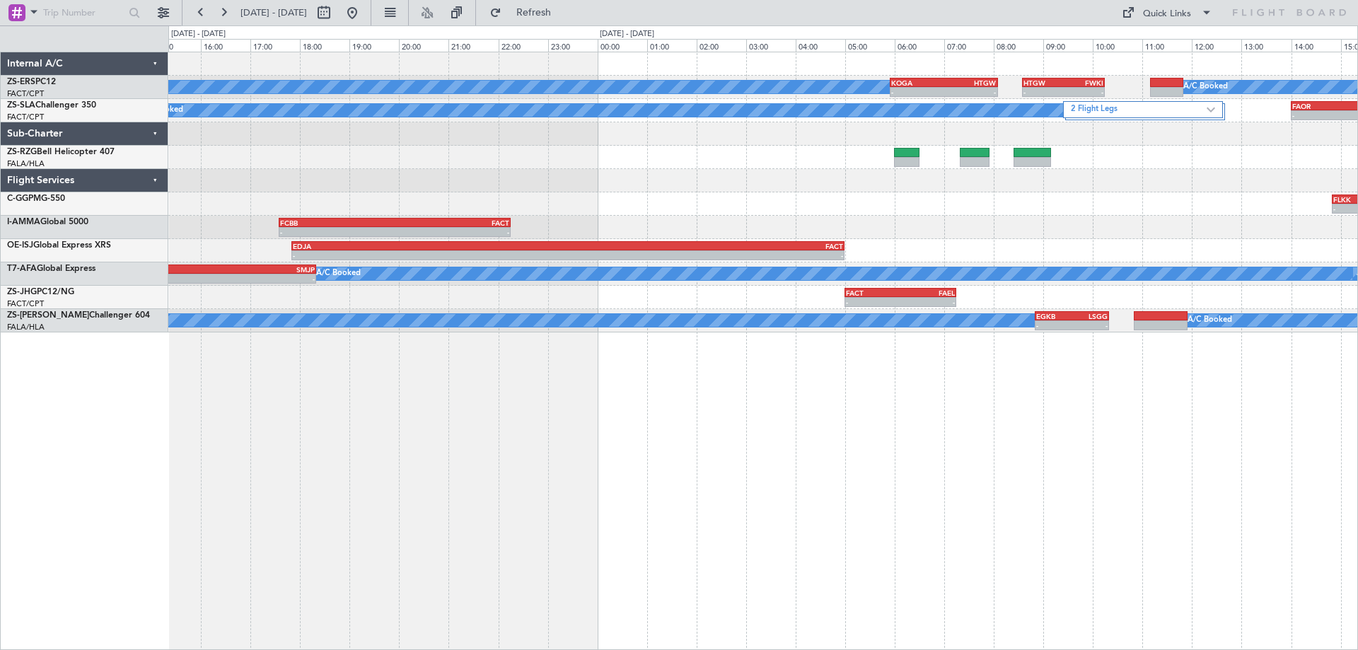
click at [758, 534] on div "A/C Booked A/C Booked A/C Booked A/C Booked A/C Booked A/C Booked A/C Booked A/…" at bounding box center [763, 351] width 1190 height 598
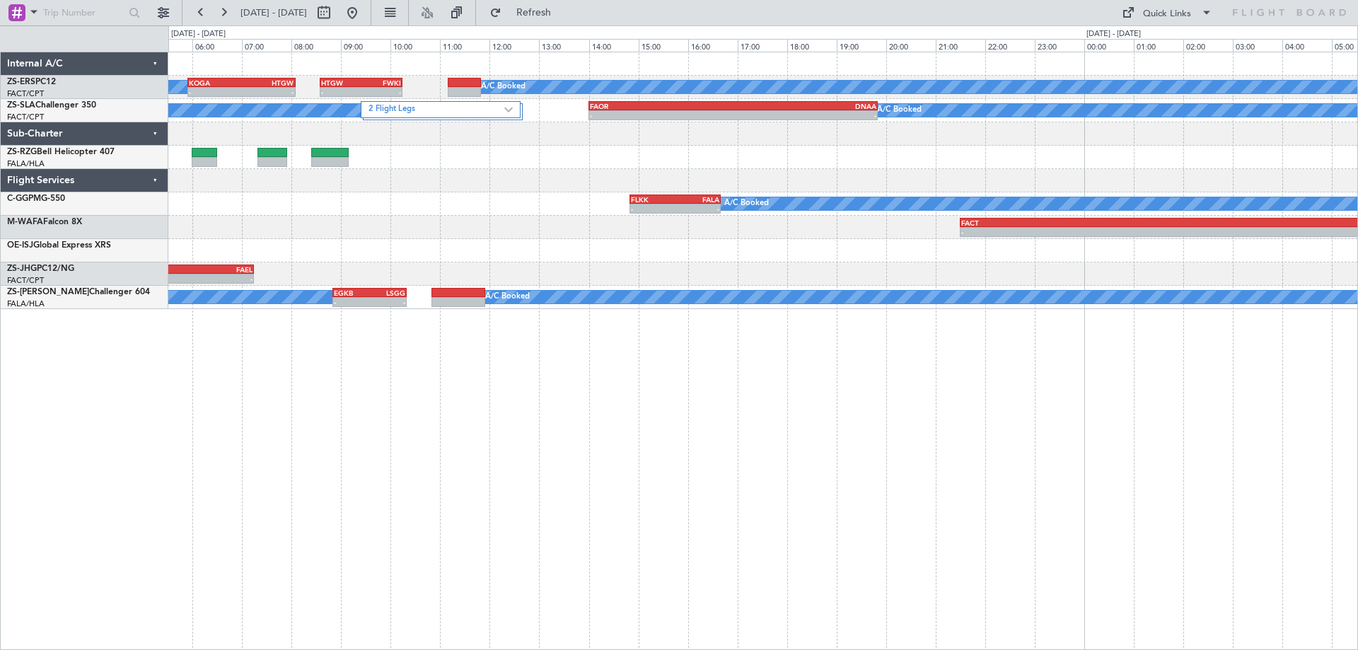
click at [740, 500] on div "A/C Booked A/C Booked A/C Booked A/C Booked A/C Booked A/C Booked A/C Booked A/…" at bounding box center [763, 351] width 1190 height 598
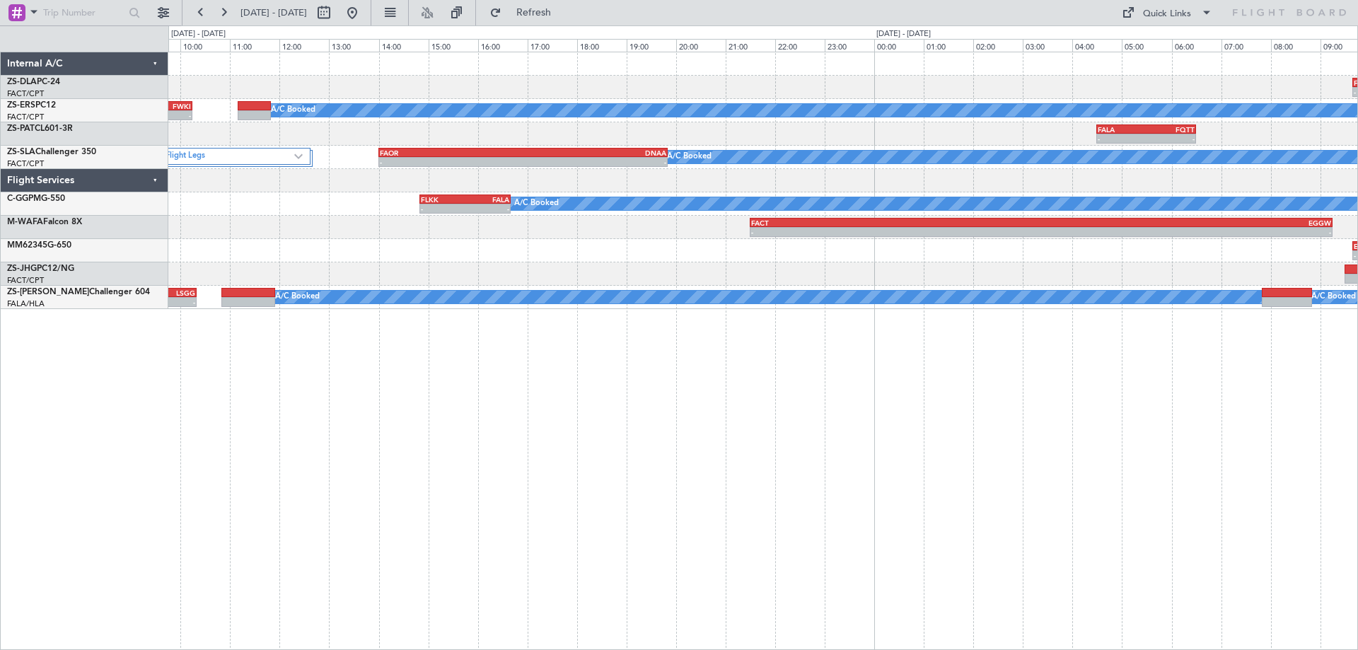
click at [533, 532] on div "- - FYWH 09:40 Z FAUP 11:15 Z - - FATW 13:25 Z FALA 14:35 Z A/C Booked A/C Book…" at bounding box center [763, 351] width 1190 height 598
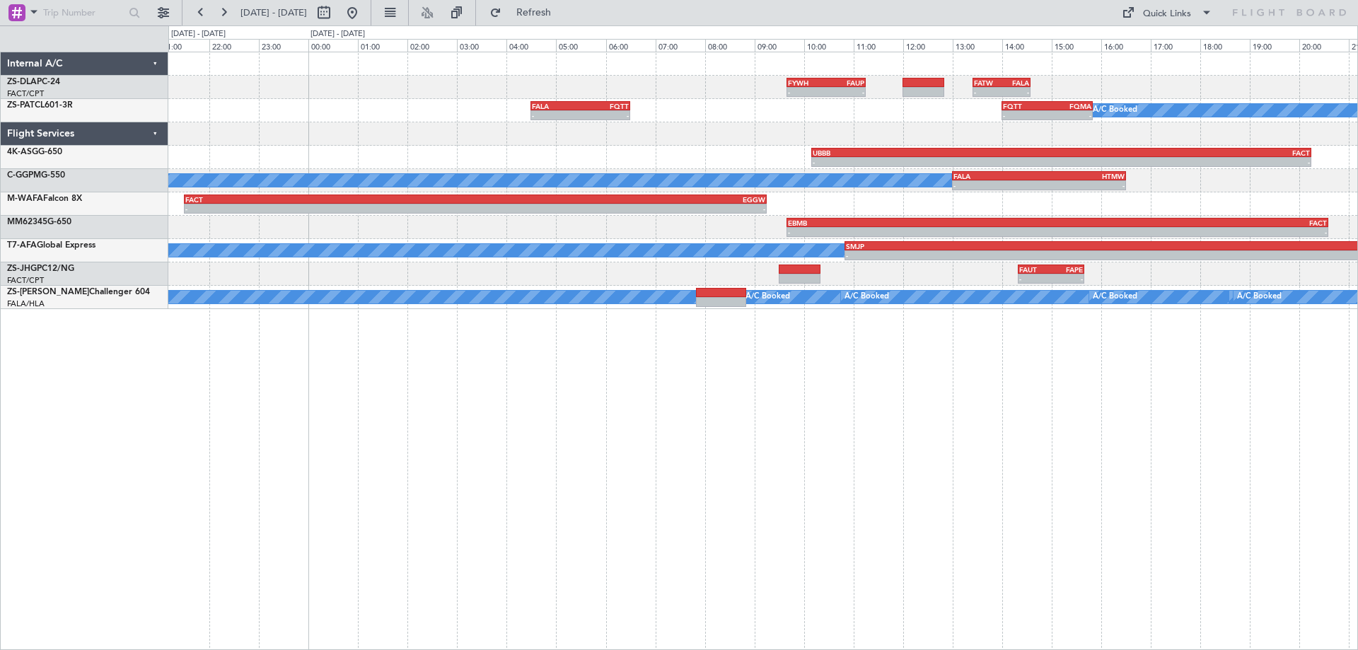
click at [602, 436] on div "- - FYWH 09:40 Z FAUP 11:15 Z - - FATW 13:25 Z FALA 14:35 Z - - FALA 04:30 Z FQ…" at bounding box center [763, 351] width 1190 height 598
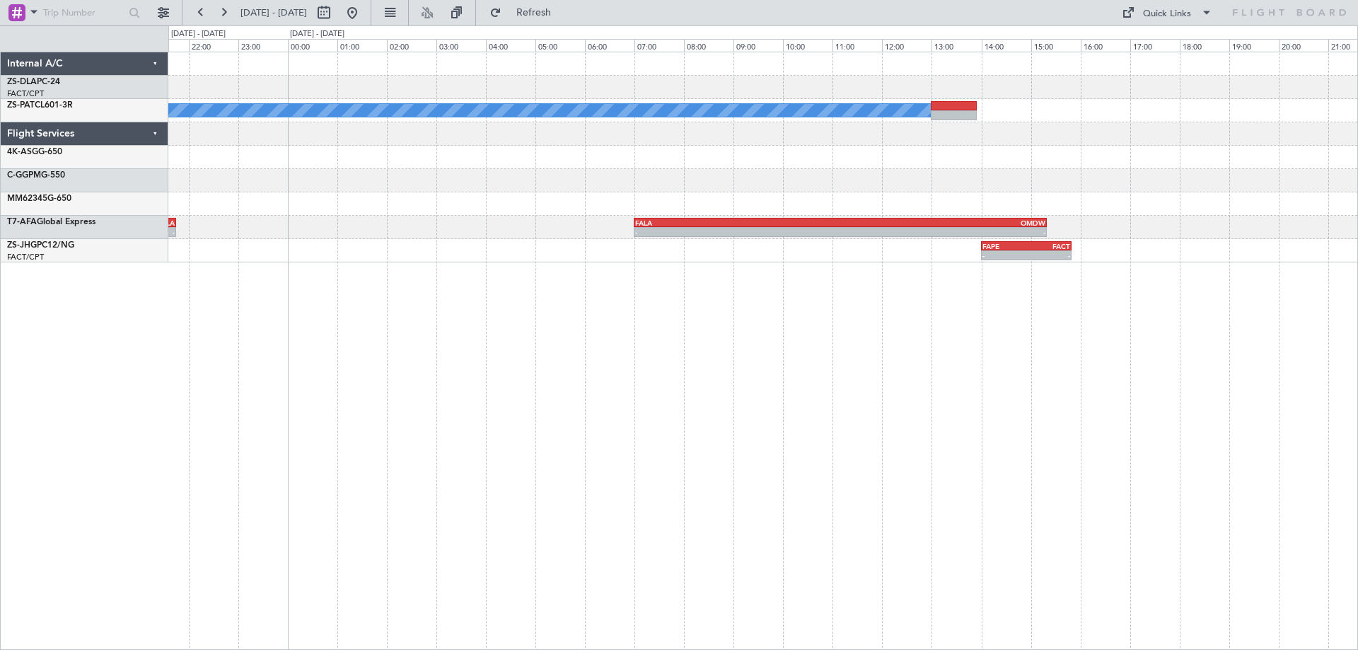
click at [606, 470] on div "A/C Booked FQTT 14:00 Z FQMA 15:50 Z - - UBBB 10:10 Z FACT 20:15 Z - - - - FALA…" at bounding box center [763, 351] width 1190 height 598
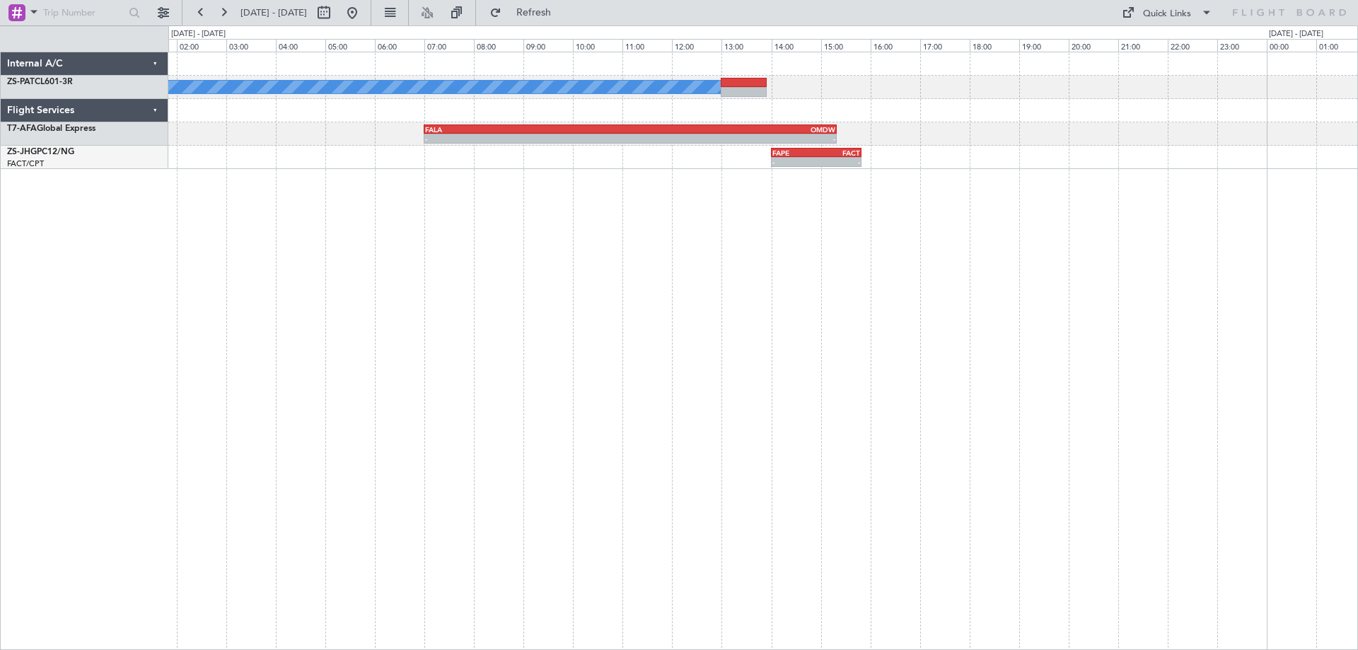
click at [508, 409] on div "A/C Booked - - FALA 07:00 Z OMDW 15:20 Z SMJP 10:50 Z FALA 21:45 Z - - - - FAPE…" at bounding box center [763, 351] width 1190 height 598
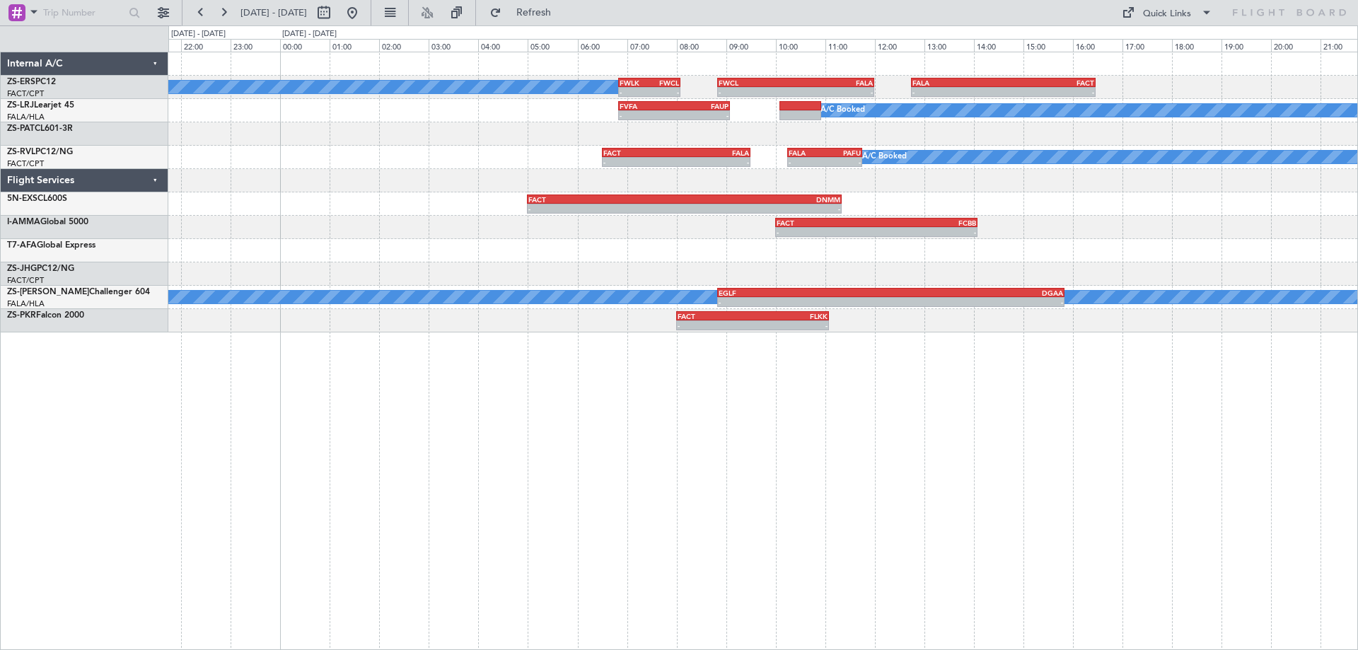
click at [511, 457] on div "A/C Booked A/C Booked A/C Booked A/C Booked A/C Booked - - FWLK 06:50 Z FWCL 08…" at bounding box center [763, 351] width 1190 height 598
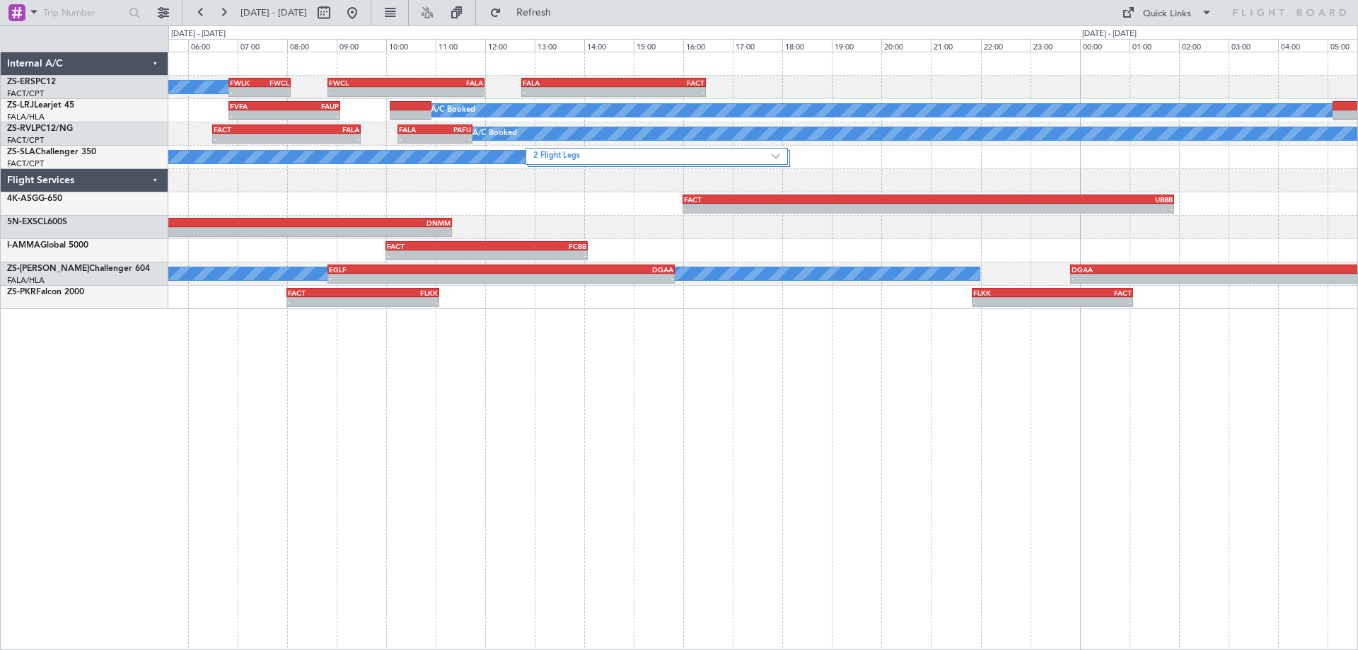
click at [629, 463] on div "A/C Booked A/C Booked A/C Booked A/C Booked A/C Booked - - FWLK 06:50 Z FWCL 08…" at bounding box center [763, 351] width 1190 height 598
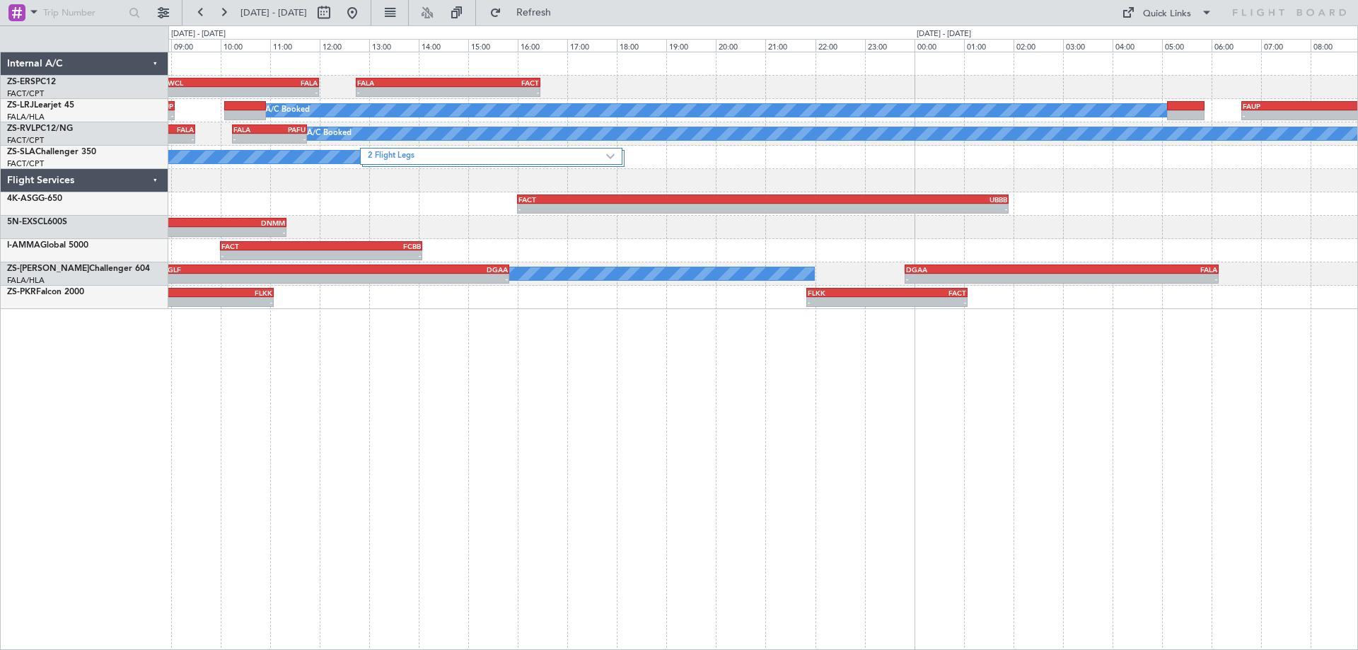
click at [587, 512] on div "- - FWCL 08:50 Z FALA 12:00 Z - - FALA 12:45 Z FACT 16:28 Z FWLK 06:50 Z FWCL 0…" at bounding box center [763, 351] width 1190 height 598
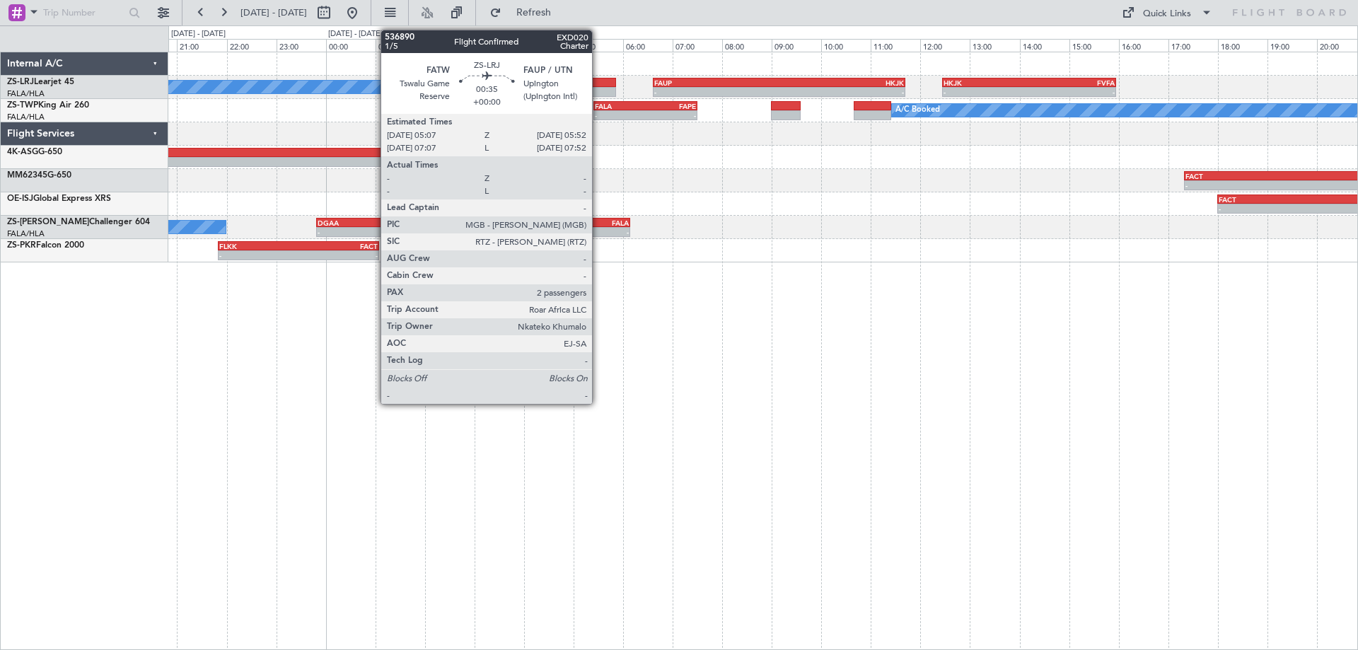
click at [598, 89] on div at bounding box center [596, 92] width 37 height 10
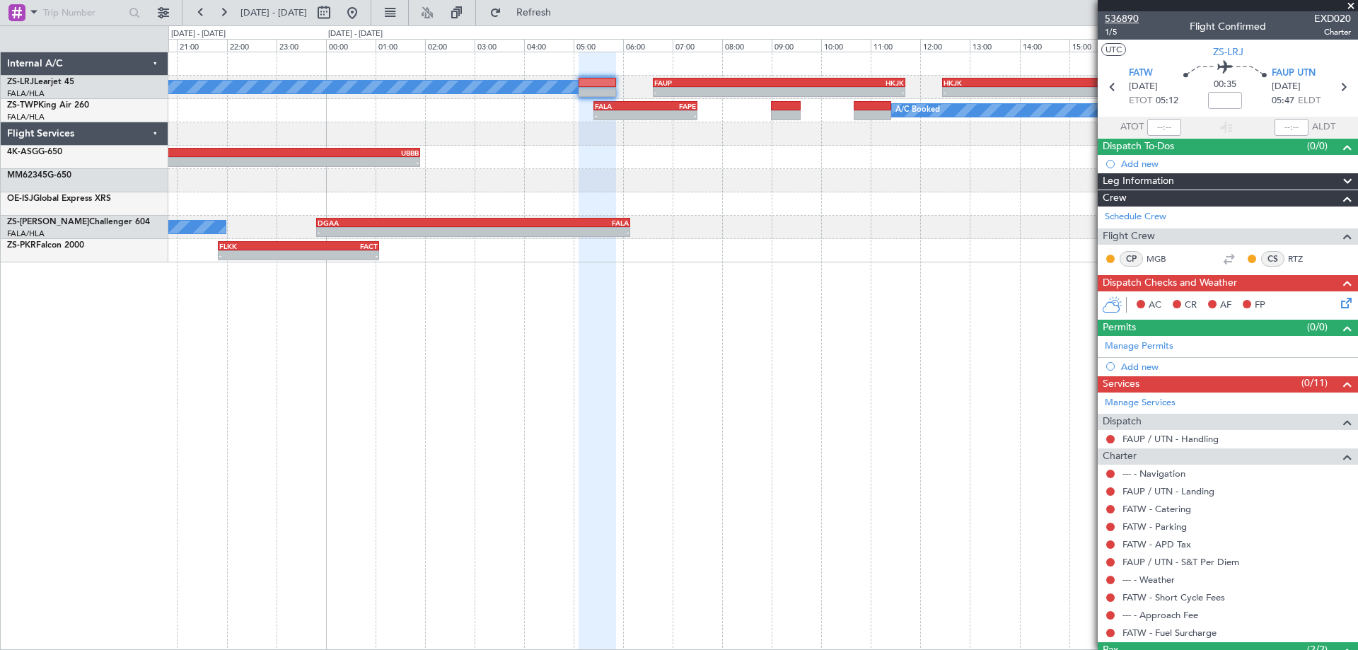
click at [1135, 20] on span "536890" at bounding box center [1122, 18] width 34 height 15
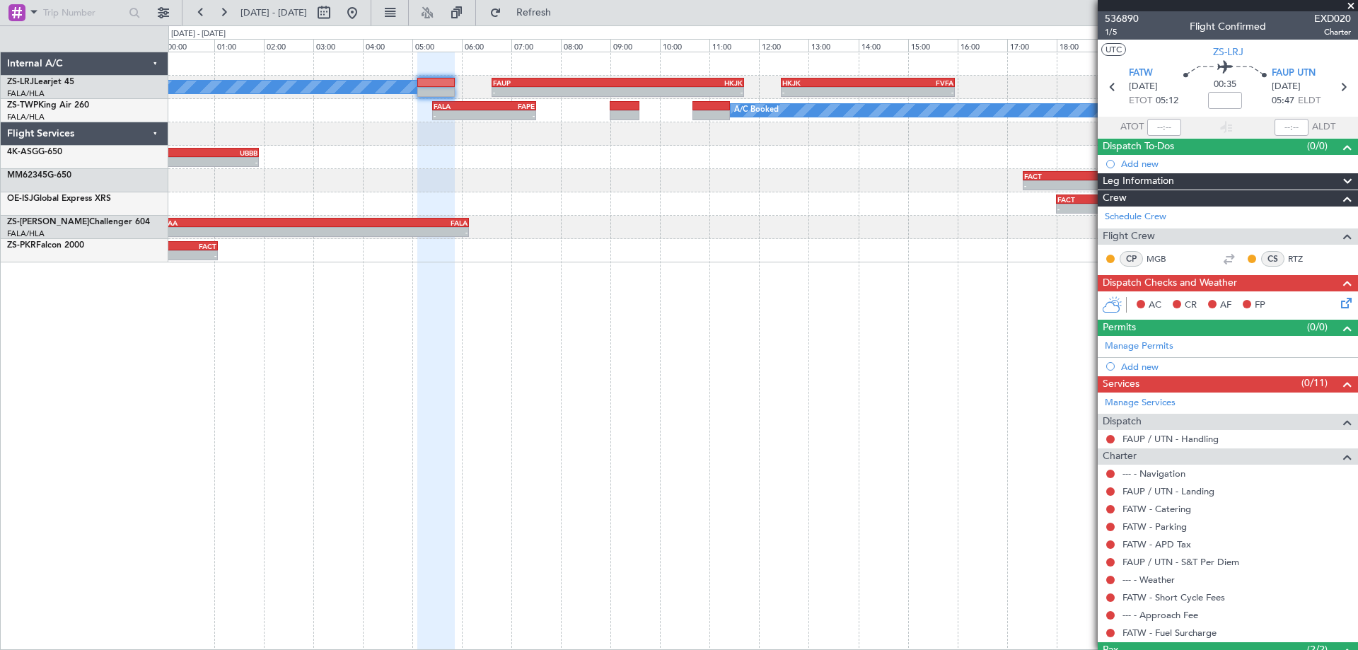
click at [717, 390] on div "A/C Booked - - FAUP 06:37 Z HKJK 11:42 Z - - HKJK 12:27 Z FVFA 15:57 Z A/C Book…" at bounding box center [763, 351] width 1190 height 598
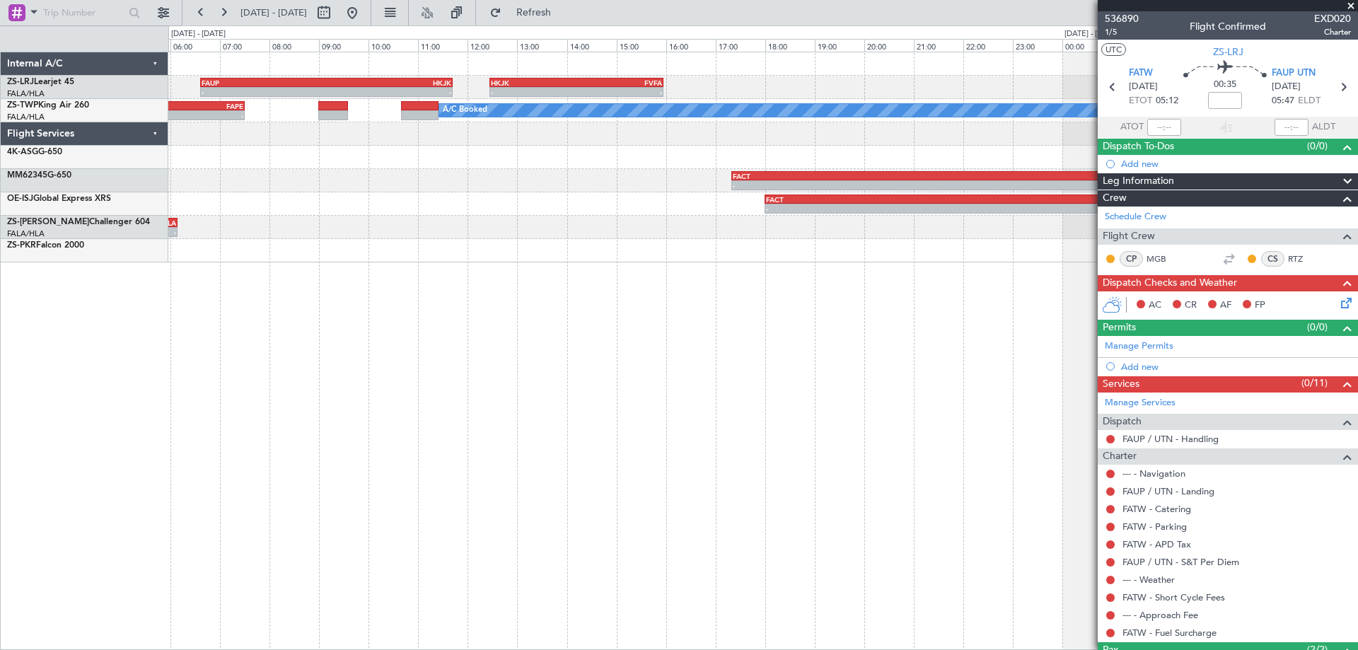
click at [365, 390] on div "- - FAUP 06:37 Z HKJK 11:42 Z - - HKJK 12:27 Z FVFA 15:57 Z A/C Booked A/C Book…" at bounding box center [763, 351] width 1190 height 598
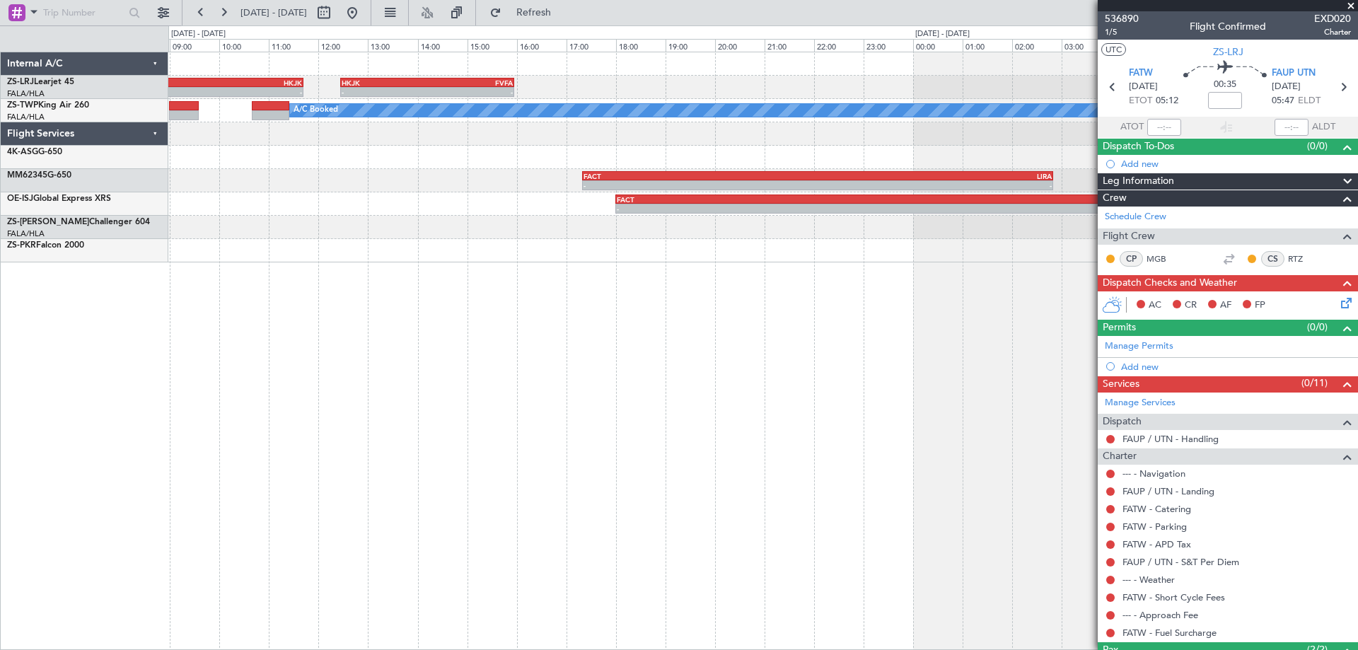
click at [398, 439] on div "- - FAUP 06:37 Z HKJK 11:42 Z - - HKJK 12:27 Z FVFA 15:57 Z A/C Booked A/C Book…" at bounding box center [763, 351] width 1190 height 598
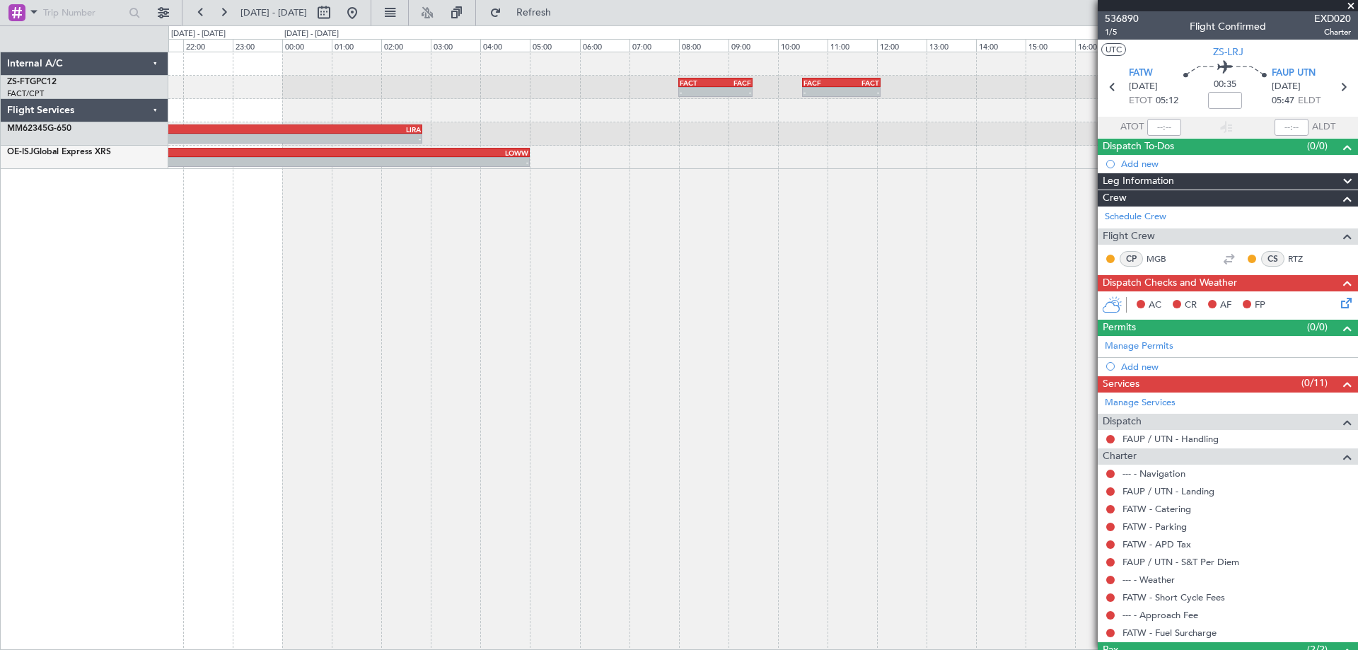
click at [486, 446] on div "- - FACT 08:00 Z FACF 09:30 Z - - FACF 10:30 Z FACT 12:05 Z - - FACT 17:20 Z LI…" at bounding box center [763, 351] width 1190 height 598
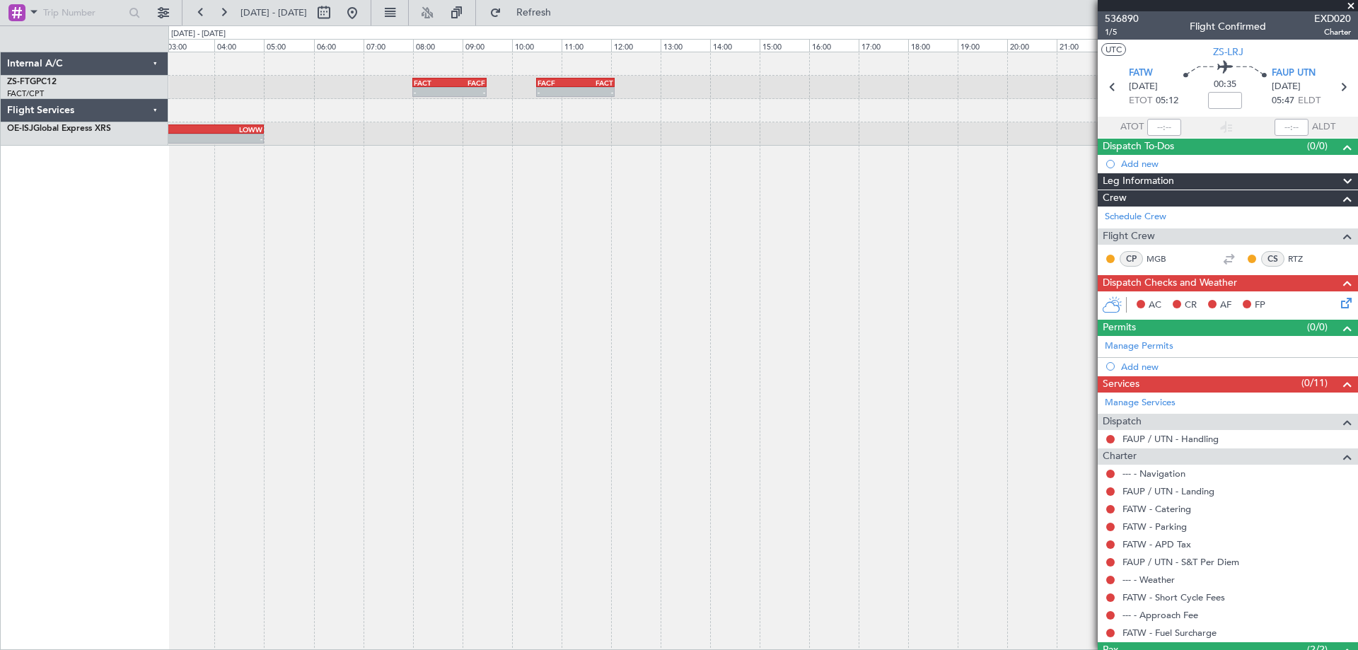
click at [253, 438] on div "- - FACT 08:00 Z FACF 09:30 Z - - FACF 10:30 Z FACT 12:05 Z - - FACT 18:00 Z LO…" at bounding box center [763, 351] width 1190 height 598
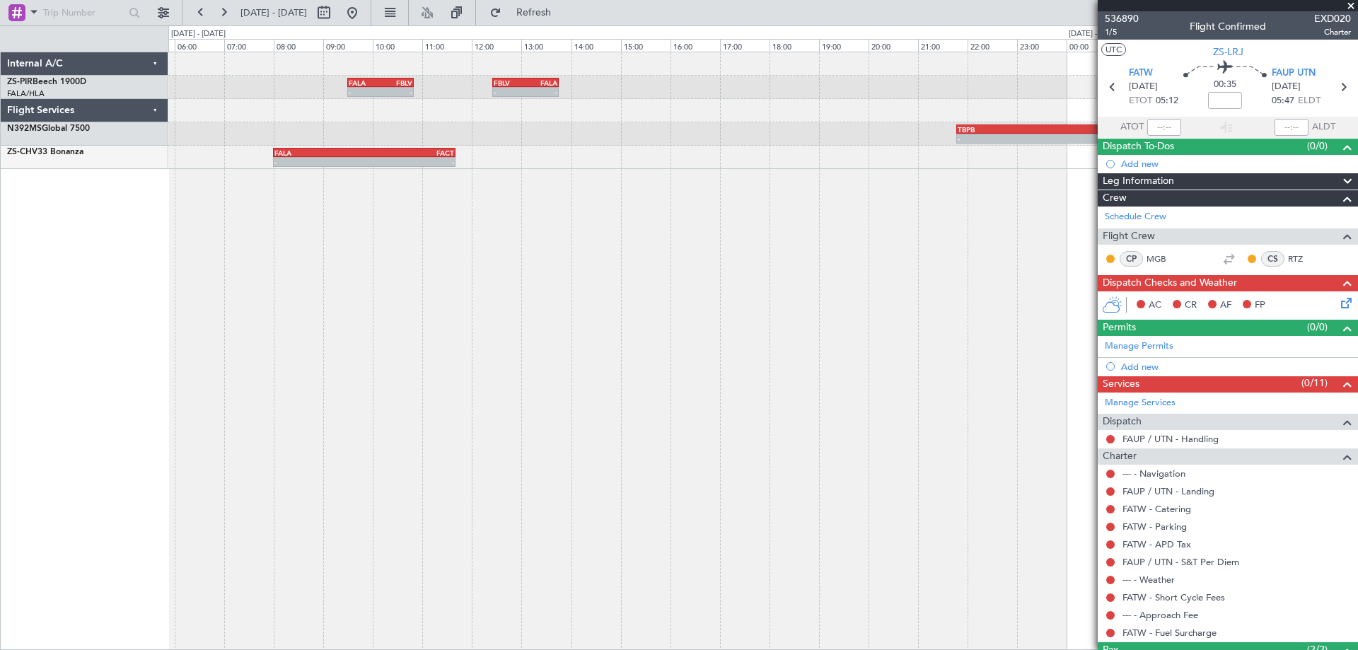
click at [652, 244] on div "- - FALA 09:30 Z FBLV 10:50 Z - - FBLV 12:25 Z FALA 13:45 Z - - TBPB 21:47 Z FA…" at bounding box center [763, 351] width 1190 height 598
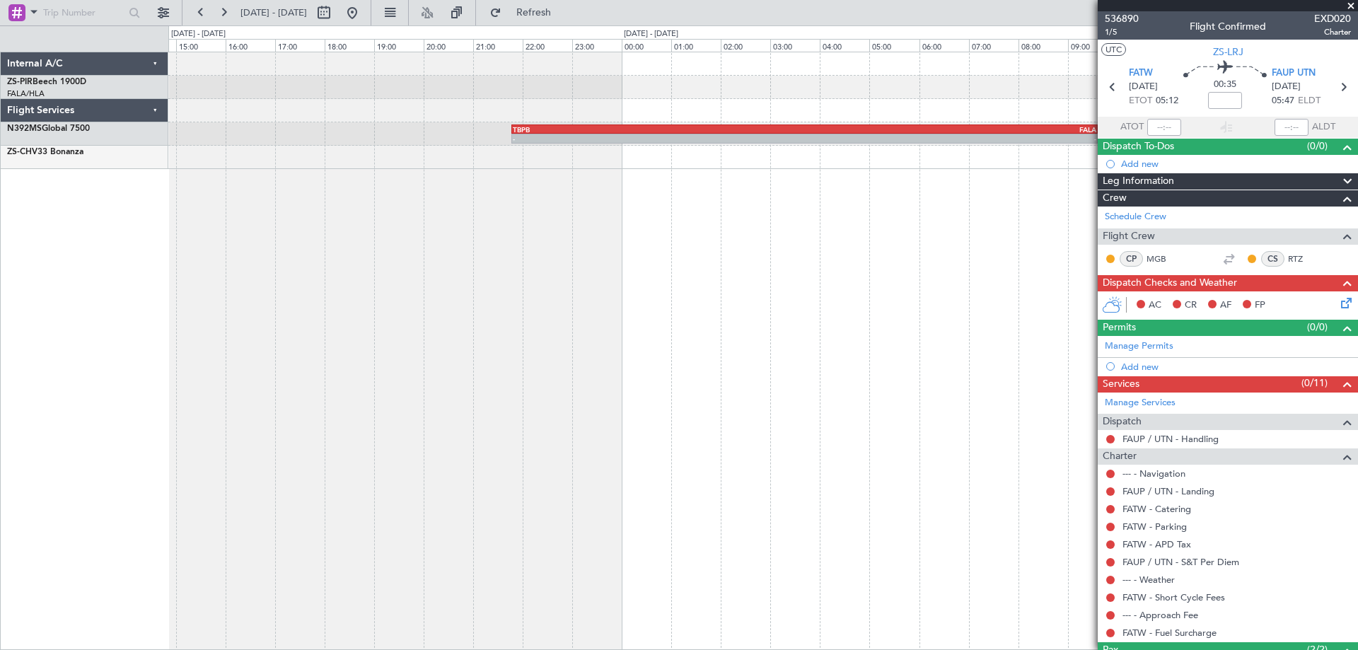
click at [308, 181] on div "FBLV 12:25 Z FALA 13:45 Z - - FALA 09:30 Z FBLV 10:50 Z - - - - TBPB 21:47 Z FA…" at bounding box center [763, 351] width 1190 height 598
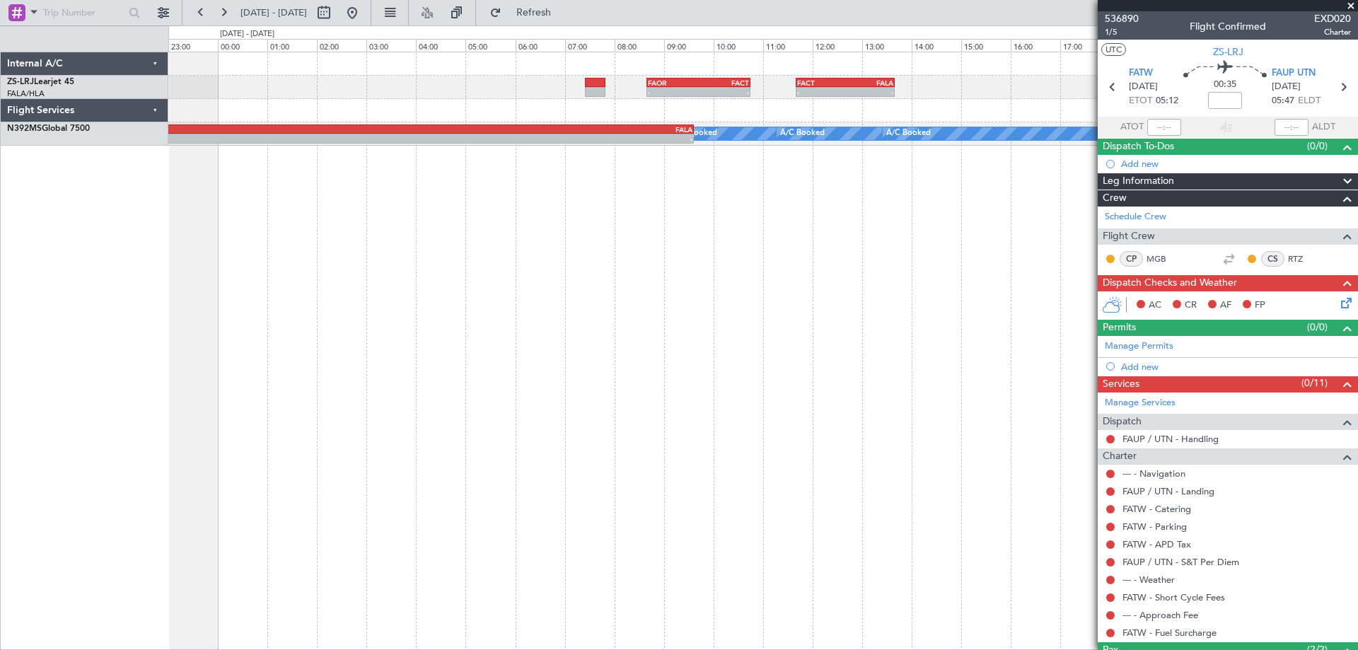
click at [617, 358] on div "- - FAOR 08:40 Z FACT 10:45 Z - - FACT 11:40 Z FALA 13:40 Z - - TBPB 21:47 Z FA…" at bounding box center [763, 351] width 1190 height 598
